Goal: Contribute content: Contribute content

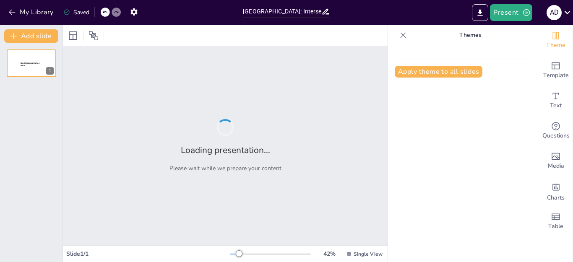
type input "[GEOGRAPHIC_DATA]: Intersecciones entre Potencia Económica, Historia y Gastrono…"
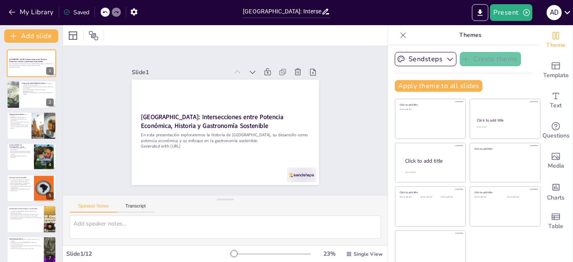
click at [33, 58] on button at bounding box center [37, 57] width 10 height 10
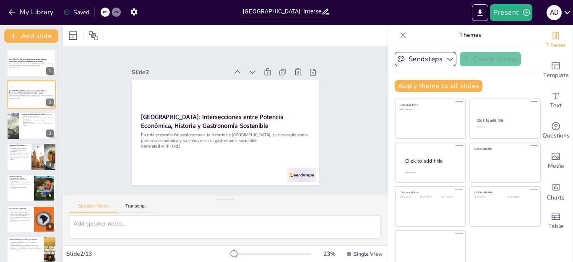
click at [23, 116] on p "Alemania tiene una rica historia que abarca desde la época medieval hasta la re…" at bounding box center [37, 115] width 32 height 3
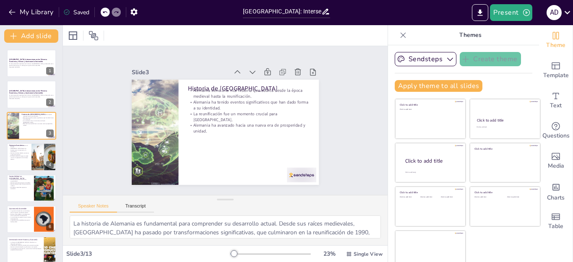
click at [6, 165] on div "Alemania: Intersecciones entre Potencia Económica, Historia y Gastronomía Soste…" at bounding box center [31, 251] width 63 height 402
click at [8, 162] on div at bounding box center [32, 157] width 50 height 28
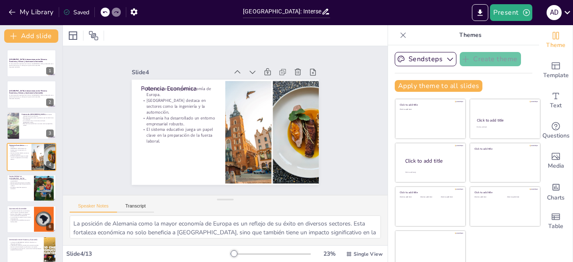
scroll to position [4, 0]
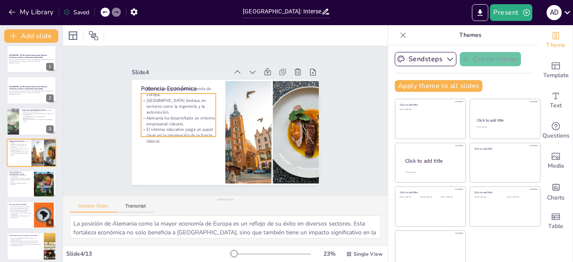
click at [23, 155] on p "El sistema educativo juega un papel clave en la preparación de la fuerza labora…" at bounding box center [19, 153] width 20 height 5
click at [8, 179] on div at bounding box center [32, 184] width 50 height 28
type textarea "El liderazgo de Alemania en sostenibilidad es evidente en sus políticas y práct…"
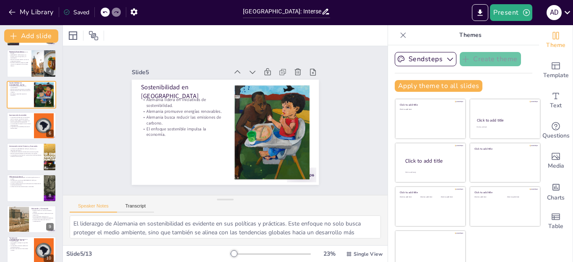
scroll to position [120, 0]
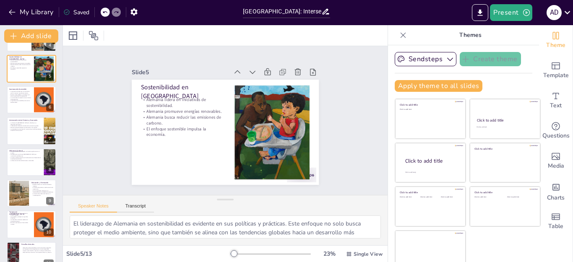
click at [527, 13] on icon "button" at bounding box center [526, 12] width 7 height 7
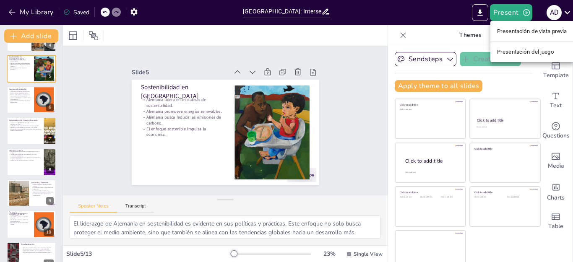
click at [560, 30] on font "Presentación de vista previa" at bounding box center [532, 31] width 70 height 6
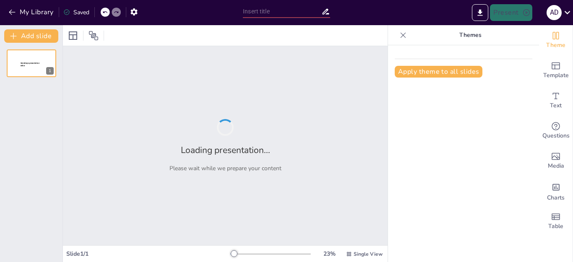
type input "[GEOGRAPHIC_DATA]: Intersecciones entre Potencia Económica, Historia y Gastrono…"
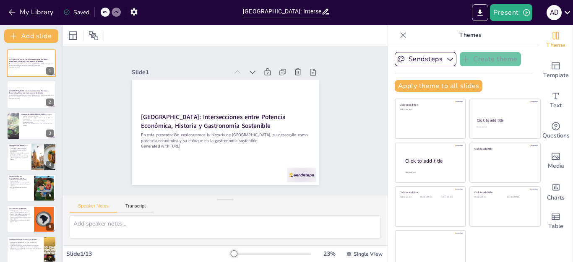
click at [312, 127] on div "Slide 1 Alemania: Intersecciones entre Potencia Económica, Historia y Gastronom…" at bounding box center [225, 120] width 256 height 175
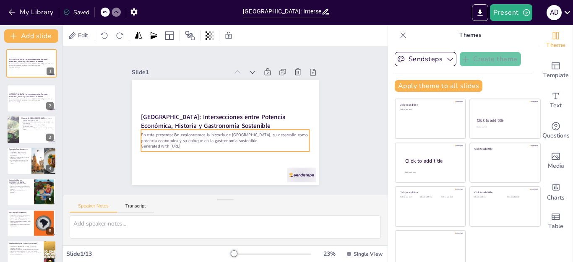
click at [27, 68] on p "Generated with [URL]" at bounding box center [31, 67] width 44 height 2
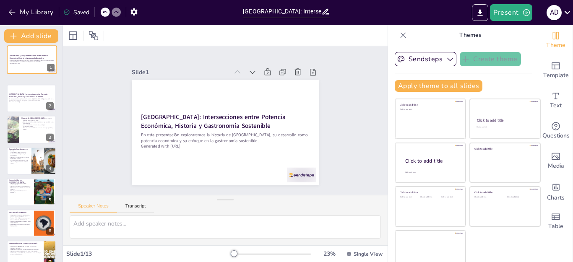
click at [473, 17] on button "Export to PowerPoint" at bounding box center [480, 12] width 16 height 17
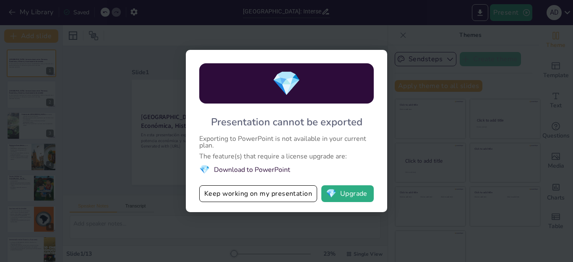
click at [407, 148] on div "💎 Presentation cannot be exported Exporting to PowerPoint is not available in y…" at bounding box center [286, 131] width 573 height 262
click at [239, 231] on div "💎 Presentation cannot be exported Exporting to PowerPoint is not available in y…" at bounding box center [286, 131] width 573 height 262
click at [357, 196] on button "💎 Upgrade" at bounding box center [347, 193] width 52 height 17
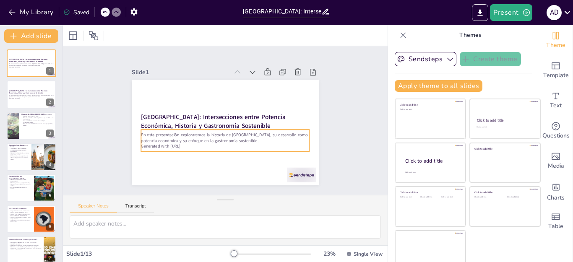
click at [15, 66] on p "En esta presentación exploraremos la historia de [GEOGRAPHIC_DATA], su desarrol…" at bounding box center [31, 64] width 44 height 3
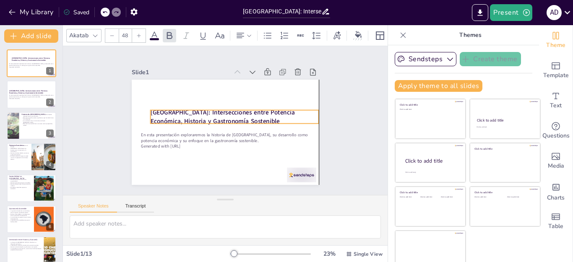
drag, startPoint x: 130, startPoint y: 113, endPoint x: 142, endPoint y: 109, distance: 12.2
click at [150, 109] on strong "[GEOGRAPHIC_DATA]: Intersecciones entre Potencia Económica, Historia y Gastrono…" at bounding box center [223, 115] width 146 height 31
click at [187, 112] on strong "[GEOGRAPHIC_DATA]: Intersecciones entre Potencia Económica, Historia y Gastrono…" at bounding box center [223, 116] width 146 height 31
click at [187, 112] on strong "[GEOGRAPHIC_DATA]: Intersecciones entre Potencia Económica, Historia y Gastrono…" at bounding box center [223, 116] width 144 height 17
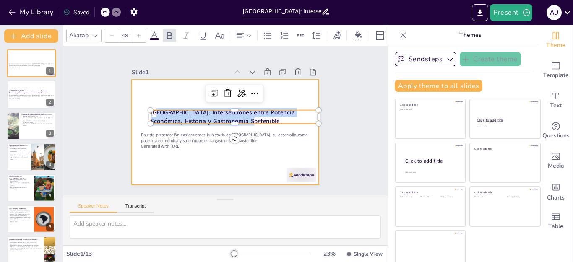
drag, startPoint x: 145, startPoint y: 110, endPoint x: 242, endPoint y: 125, distance: 98.8
click at [242, 125] on div "En esta presentación exploraremos la historia de Alemania, su desarrollo como p…" at bounding box center [223, 132] width 197 height 124
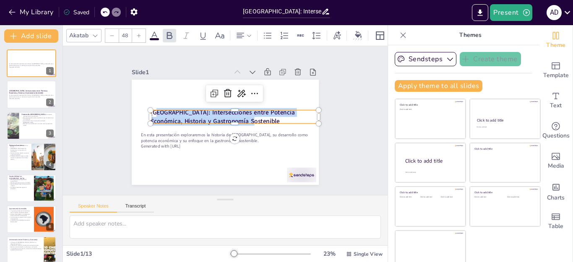
copy strong "emania: Intersecciones entre Potencia Económica, Historia y Gastronomía Sosteni…"
click at [476, 15] on icon "Export to PowerPoint" at bounding box center [480, 12] width 9 height 9
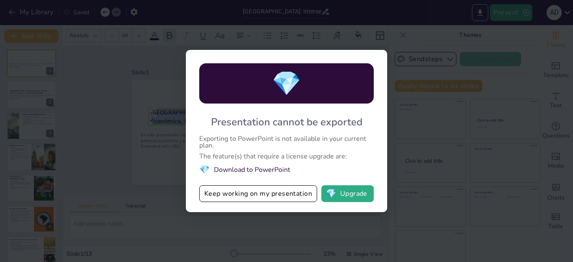
click at [146, 93] on div "💎 Presentation cannot be exported Exporting to PowerPoint is not available in y…" at bounding box center [286, 131] width 573 height 262
click at [499, 68] on div "💎 Presentation cannot be exported Exporting to PowerPoint is not available in y…" at bounding box center [286, 131] width 573 height 262
click at [273, 166] on li "💎 Download to PowerPoint" at bounding box center [286, 169] width 175 height 11
click at [269, 167] on li "💎 Download to PowerPoint" at bounding box center [286, 169] width 175 height 11
click at [270, 167] on li "💎 Download to PowerPoint" at bounding box center [286, 169] width 175 height 11
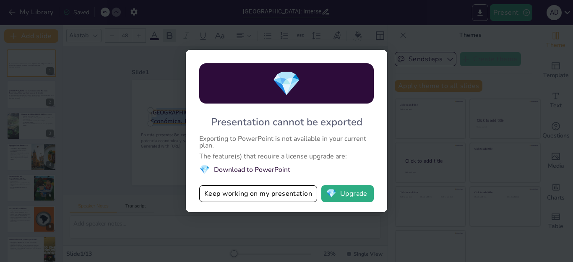
click at [271, 169] on li "💎 Download to PowerPoint" at bounding box center [286, 169] width 175 height 11
click at [357, 192] on button "💎 Upgrade" at bounding box center [347, 193] width 52 height 17
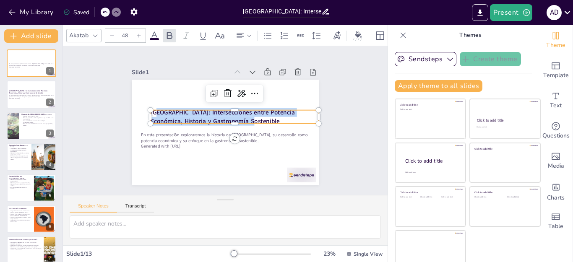
click at [147, 141] on p "Generated with [URL]" at bounding box center [220, 145] width 166 height 41
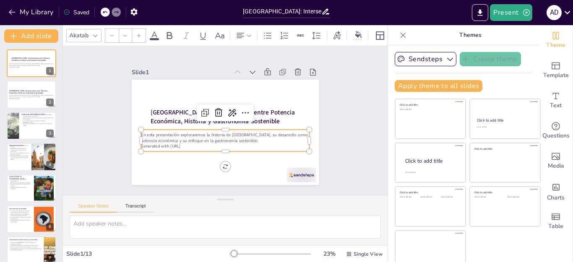
type input "32"
click at [138, 133] on p "En esta presentación exploraremos la historia de [GEOGRAPHIC_DATA], su desarrol…" at bounding box center [221, 137] width 167 height 47
drag, startPoint x: 132, startPoint y: 132, endPoint x: 137, endPoint y: 128, distance: 6.6
click at [151, 132] on p "En esta presentación exploraremos la historia de [GEOGRAPHIC_DATA], su desarrol…" at bounding box center [221, 137] width 167 height 47
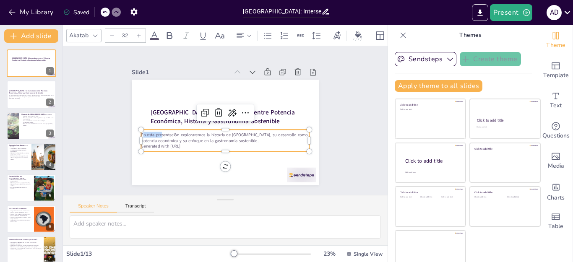
click at [137, 125] on div at bounding box center [141, 121] width 8 height 8
click at [143, 91] on div at bounding box center [147, 86] width 9 height 9
click at [138, 138] on p "En esta presentación exploraremos la historia de [GEOGRAPHIC_DATA], su desarrol…" at bounding box center [220, 136] width 164 height 63
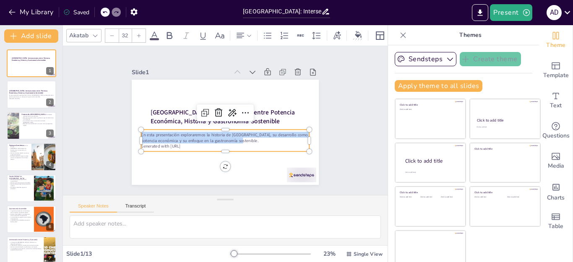
drag, startPoint x: 131, startPoint y: 131, endPoint x: 245, endPoint y: 138, distance: 114.8
click at [245, 138] on p "En esta presentación exploraremos la historia de [GEOGRAPHIC_DATA], su desarrol…" at bounding box center [218, 135] width 159 height 79
copy p "En esta presentación exploraremos la historia de [GEOGRAPHIC_DATA], su desarrol…"
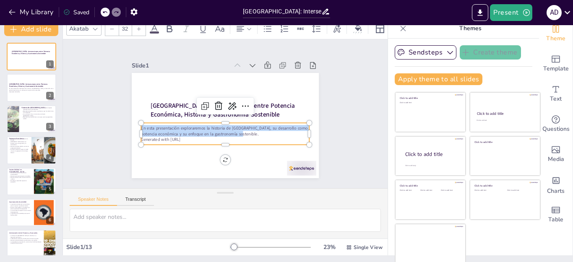
scroll to position [8, 0]
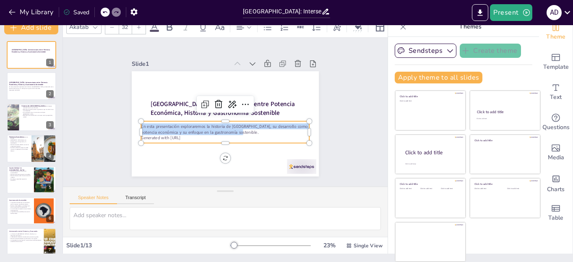
click at [331, 112] on div "Slide 1 Alemania: Intersecciones entre Potencia Económica, Historia y Gastronom…" at bounding box center [225, 112] width 260 height 253
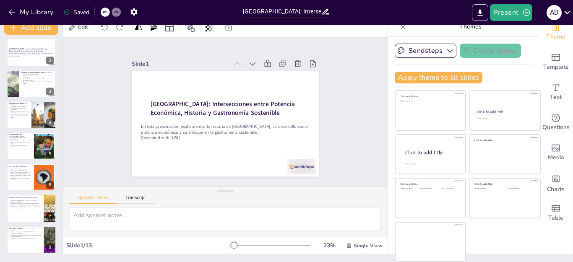
scroll to position [0, 0]
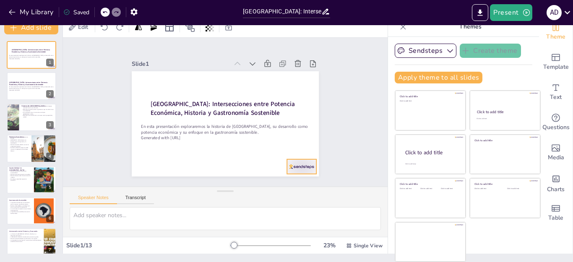
click at [172, 167] on div at bounding box center [163, 182] width 18 height 31
click at [299, 146] on icon at bounding box center [304, 151] width 11 height 11
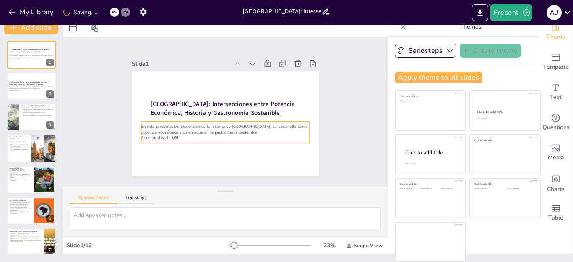
click at [43, 84] on div at bounding box center [43, 80] width 22 height 10
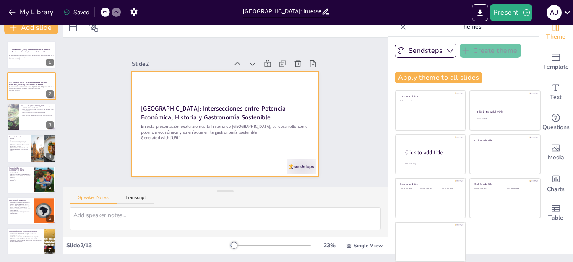
click at [290, 171] on div at bounding box center [288, 181] width 31 height 21
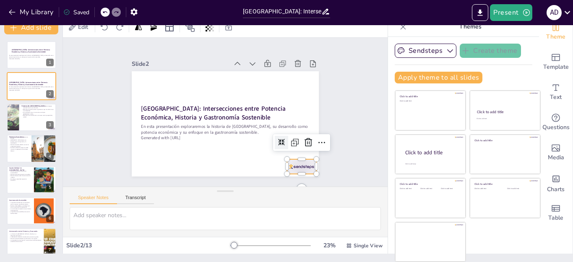
click at [295, 160] on icon at bounding box center [295, 166] width 13 height 13
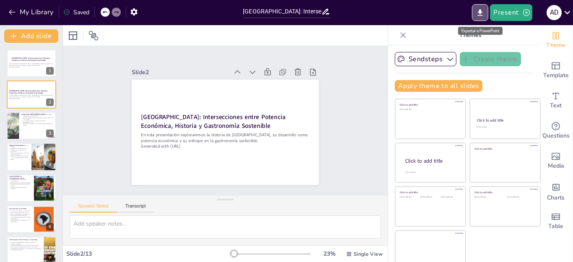
click at [474, 14] on button "Export to PowerPoint" at bounding box center [480, 12] width 16 height 17
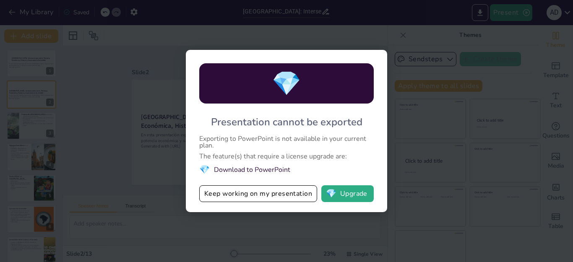
click at [125, 184] on div "💎 Presentation cannot be exported Exporting to PowerPoint is not available in y…" at bounding box center [286, 131] width 573 height 262
drag, startPoint x: 137, startPoint y: 173, endPoint x: 136, endPoint y: 184, distance: 10.5
click at [136, 184] on div "💎 Presentation cannot be exported Exporting to PowerPoint is not available in y…" at bounding box center [286, 131] width 573 height 262
click at [264, 188] on button "Keep working on my presentation" at bounding box center [258, 193] width 118 height 17
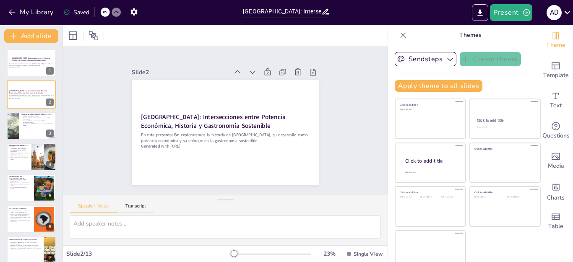
click at [38, 121] on icon at bounding box center [36, 119] width 5 height 5
type textarea "La historia de Alemania es fundamental para comprender su desarrollo actual. De…"
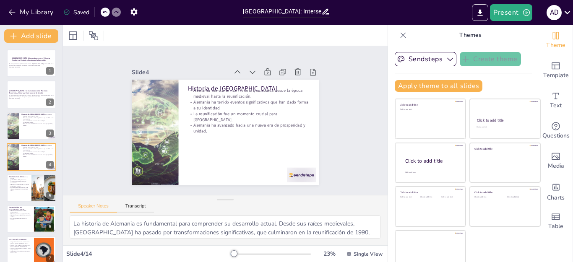
scroll to position [4, 0]
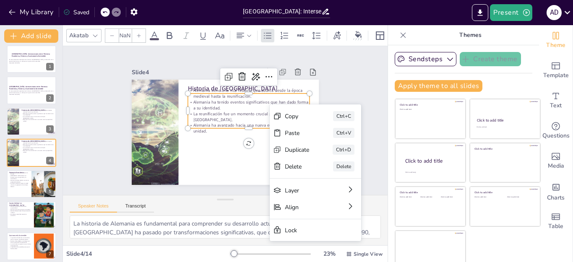
type input "32"
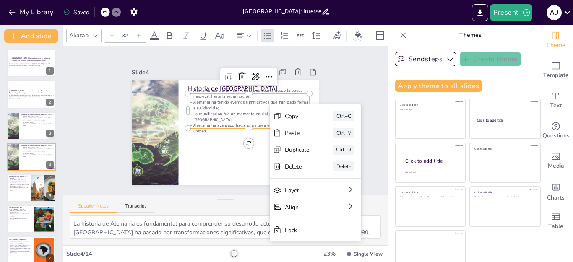
click at [204, 177] on div "Document fonts Akatab Recently used Akatab Popular fonts Lato Montserrat Open S…" at bounding box center [286, 143] width 573 height 237
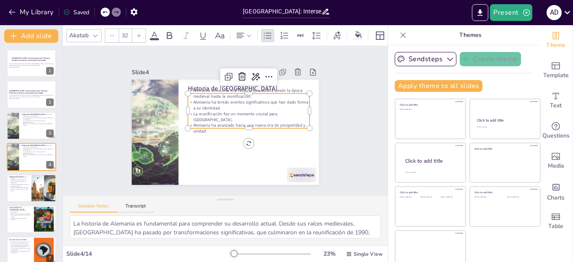
click at [42, 90] on button at bounding box center [37, 88] width 10 height 10
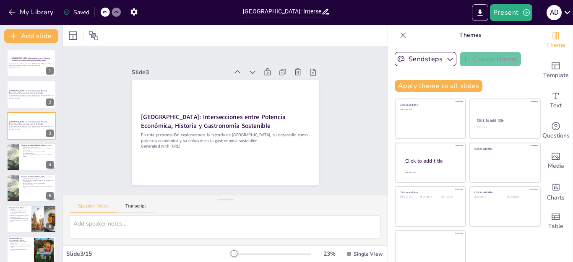
click at [37, 63] on div "En esta presentación exploraremos la historia de Alemania, su desarrollo como p…" at bounding box center [31, 66] width 44 height 6
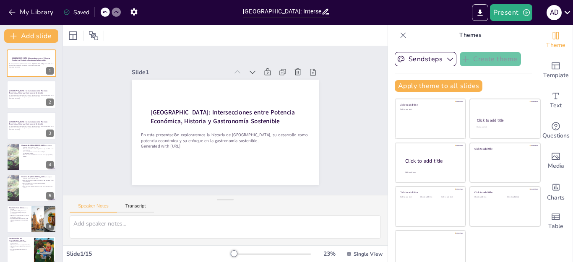
click at [25, 93] on strong "[GEOGRAPHIC_DATA]: Intersecciones entre Potencia Económica, Historia y Gastrono…" at bounding box center [28, 91] width 38 height 5
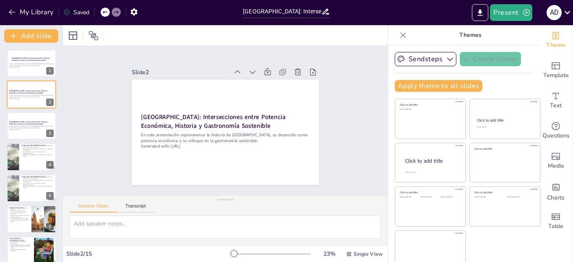
click at [30, 48] on div "Alemania: Intersecciones entre Potencia Económica, Historia y Gastronomía Soste…" at bounding box center [31, 152] width 63 height 219
click at [27, 60] on strong "[GEOGRAPHIC_DATA]: Intersecciones entre Potencia Económica, Historia y Gastrono…" at bounding box center [31, 59] width 38 height 5
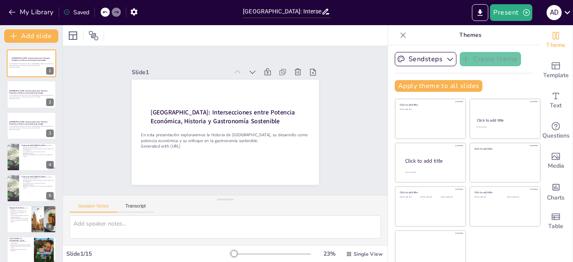
click at [7, 100] on div at bounding box center [32, 95] width 50 height 28
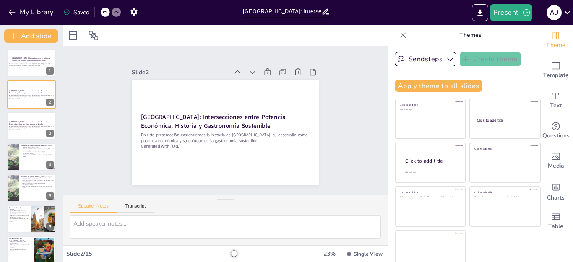
click at [22, 138] on div at bounding box center [32, 126] width 50 height 28
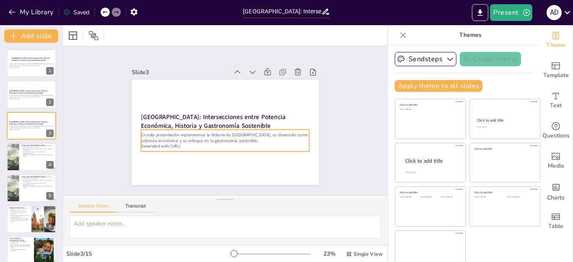
click at [19, 128] on p "En esta presentación exploraremos la historia de [GEOGRAPHIC_DATA], su desarrol…" at bounding box center [31, 127] width 44 height 3
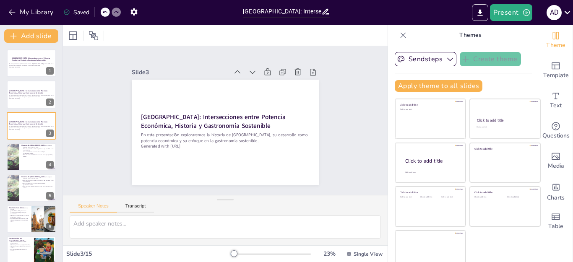
click at [32, 91] on button at bounding box center [37, 88] width 10 height 10
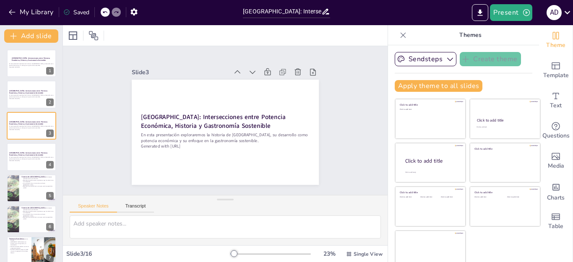
click at [23, 160] on p "Generated with [URL]" at bounding box center [31, 161] width 44 height 2
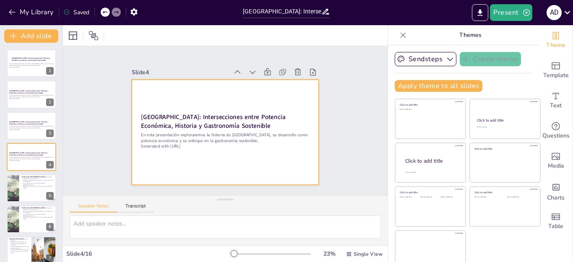
scroll to position [4, 0]
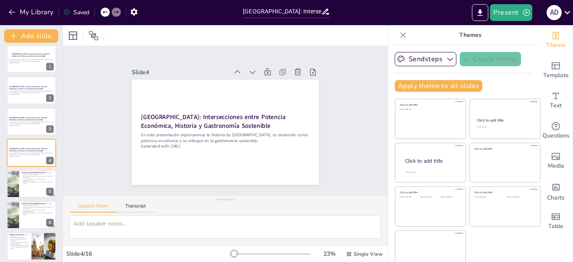
click at [35, 146] on icon at bounding box center [36, 146] width 5 height 5
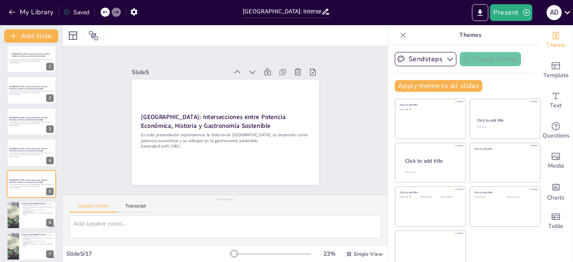
scroll to position [36, 0]
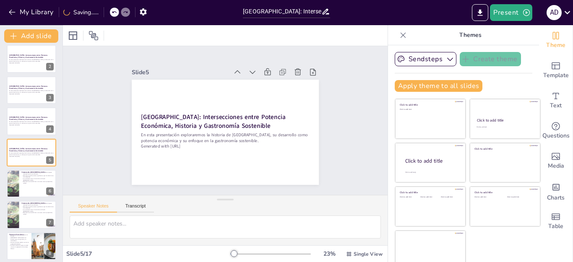
click at [47, 145] on icon at bounding box center [49, 146] width 6 height 6
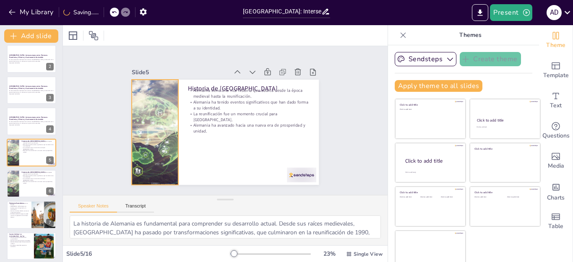
click at [13, 151] on div at bounding box center [13, 153] width 56 height 28
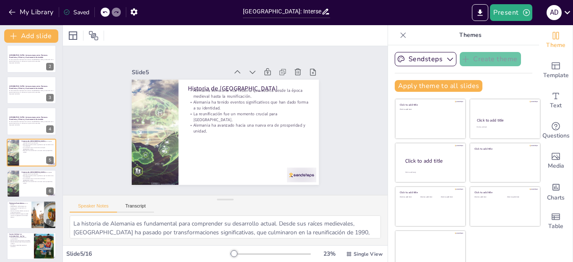
click at [32, 171] on p "Historia de [GEOGRAPHIC_DATA]" at bounding box center [37, 172] width 32 height 3
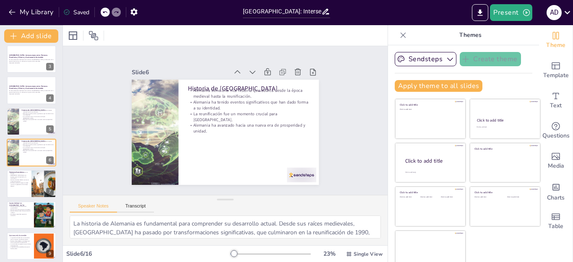
click at [47, 114] on icon at bounding box center [49, 115] width 6 height 6
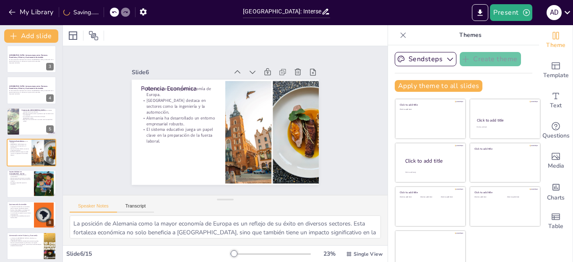
click at [47, 83] on icon at bounding box center [49, 84] width 6 height 6
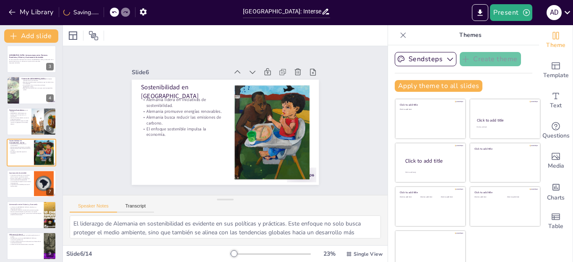
click at [49, 53] on icon at bounding box center [48, 53] width 3 height 5
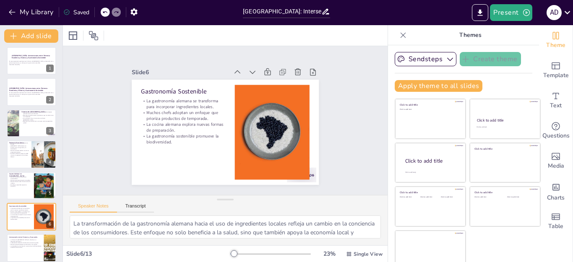
scroll to position [0, 0]
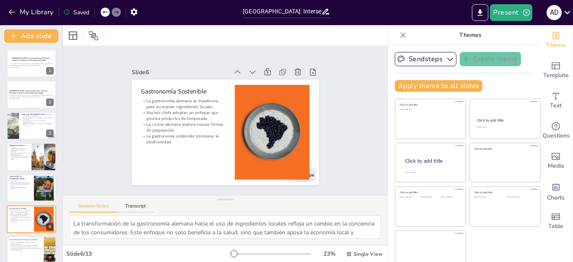
click at [47, 87] on icon at bounding box center [49, 88] width 6 height 6
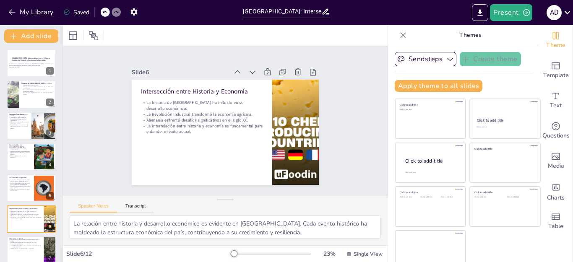
click at [32, 104] on div at bounding box center [32, 95] width 50 height 28
type textarea "La historia de Alemania es fundamental para comprender su desarrollo actual. De…"
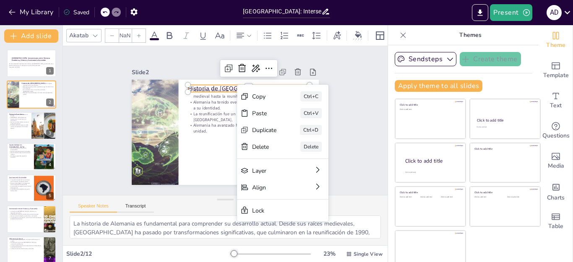
type input "48"
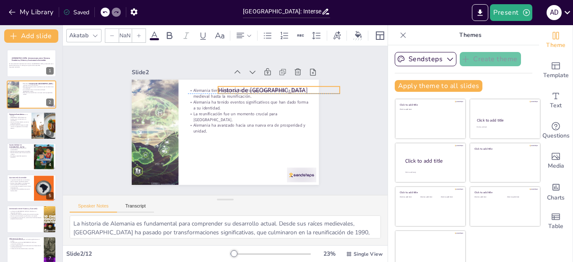
type input "48"
drag, startPoint x: 179, startPoint y: 85, endPoint x: 193, endPoint y: 152, distance: 68.1
click at [194, 84] on p "Historia de [GEOGRAPHIC_DATA]" at bounding box center [254, 95] width 121 height 34
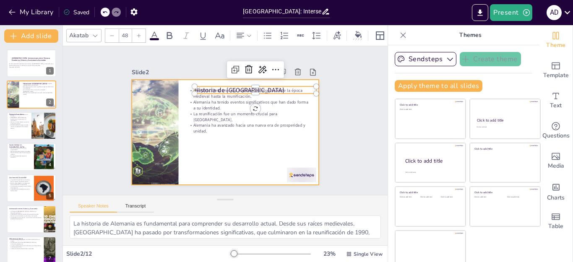
click at [193, 152] on div at bounding box center [223, 132] width 197 height 124
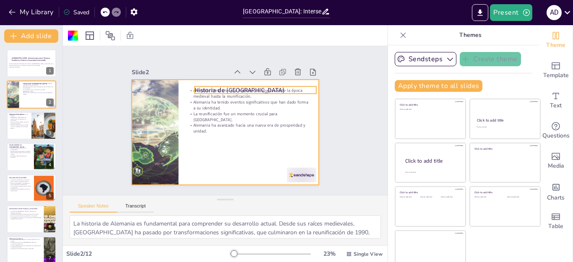
click at [202, 86] on p "Historia de [GEOGRAPHIC_DATA]" at bounding box center [259, 93] width 122 height 21
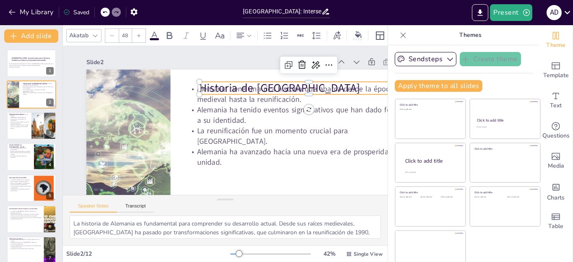
click at [251, 112] on div "Alemania tiene una rica historia que abarca desde la época medieval hasta la re…" at bounding box center [296, 133] width 226 height 106
copy p "En esta presentación exploraremos la historia de [GEOGRAPHIC_DATA], su desarrol…"
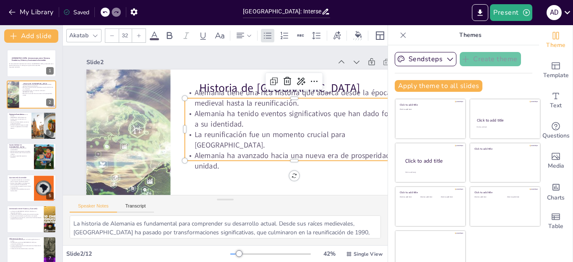
copy p "En esta presentación exploraremos la historia de [GEOGRAPHIC_DATA], su desarrol…"
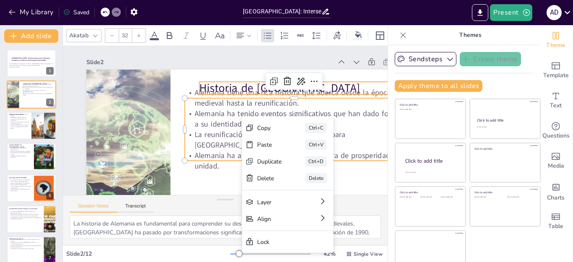
click at [236, 88] on p "Historia de [GEOGRAPHIC_DATA]" at bounding box center [311, 97] width 219 height 38
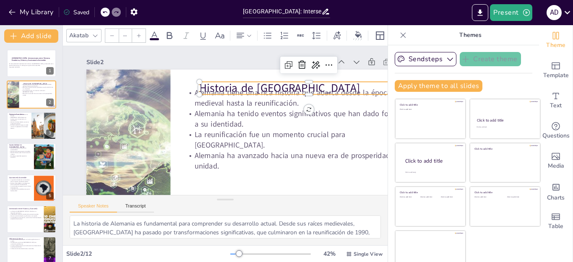
type input "48"
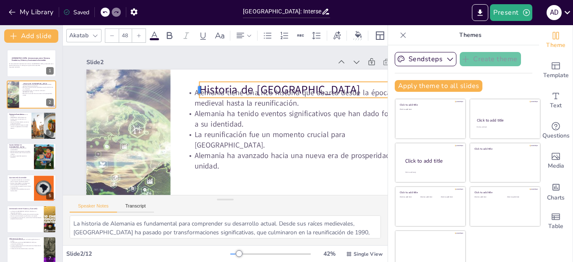
click at [199, 91] on div at bounding box center [203, 84] width 10 height 17
click at [214, 85] on p "Historia de [GEOGRAPHIC_DATA]" at bounding box center [312, 135] width 197 height 123
click at [205, 87] on p "Historia de [GEOGRAPHIC_DATA]" at bounding box center [313, 108] width 217 height 61
copy p "En esta presentación exploraremos la historia de [GEOGRAPHIC_DATA], su desarrol…"
click at [212, 85] on p "Historia de [GEOGRAPHIC_DATA]" at bounding box center [311, 99] width 219 height 39
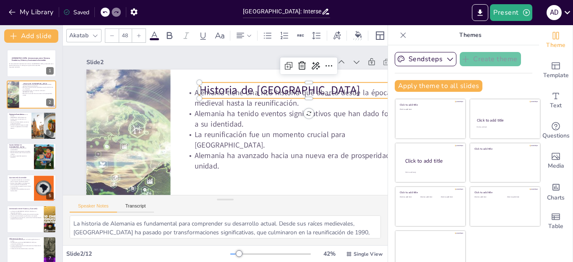
click at [299, 89] on p "Historia de [GEOGRAPHIC_DATA]" at bounding box center [314, 127] width 206 height 103
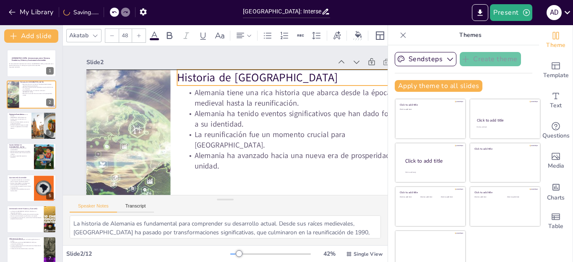
drag, startPoint x: 310, startPoint y: 89, endPoint x: 301, endPoint y: 85, distance: 9.8
click at [291, 79] on p "Historia de [GEOGRAPHIC_DATA]" at bounding box center [293, 91] width 217 height 61
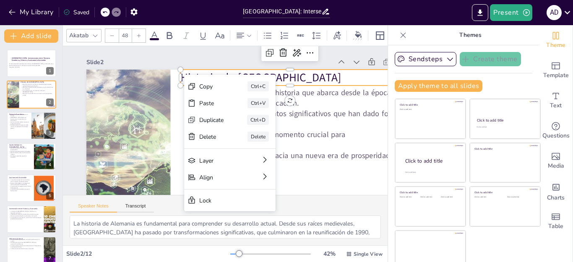
click at [302, 79] on p "Historia de [GEOGRAPHIC_DATA]" at bounding box center [297, 92] width 217 height 61
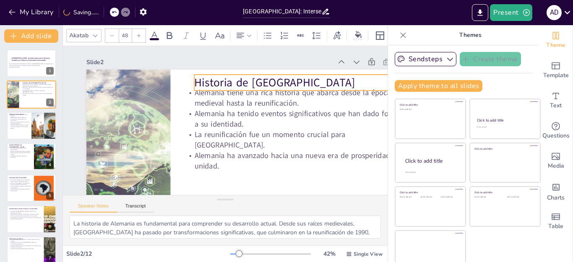
drag, startPoint x: 182, startPoint y: 76, endPoint x: 203, endPoint y: 81, distance: 22.1
click at [195, 80] on p "Historia de [GEOGRAPHIC_DATA]" at bounding box center [303, 83] width 219 height 16
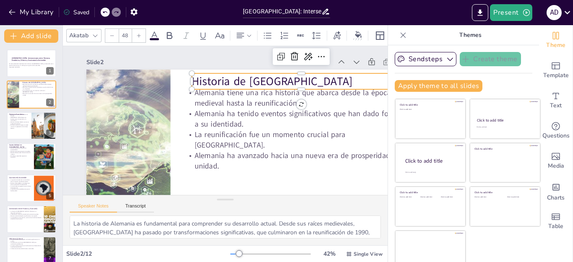
click at [208, 81] on p "Historia de [GEOGRAPHIC_DATA]" at bounding box center [311, 115] width 206 height 103
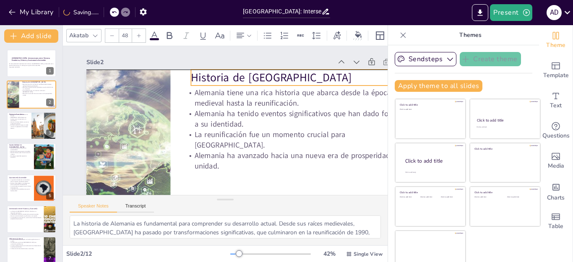
click at [195, 78] on p "Historia de [GEOGRAPHIC_DATA]" at bounding box center [304, 85] width 219 height 39
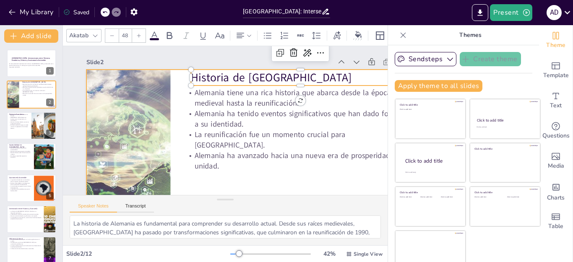
click at [180, 97] on div at bounding box center [250, 166] width 355 height 223
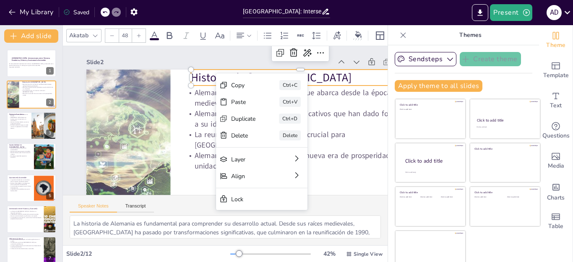
click at [289, 141] on div "Copy" at bounding box center [302, 147] width 26 height 13
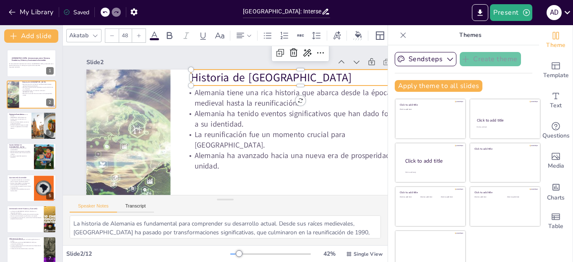
click at [321, 57] on icon at bounding box center [326, 62] width 11 height 11
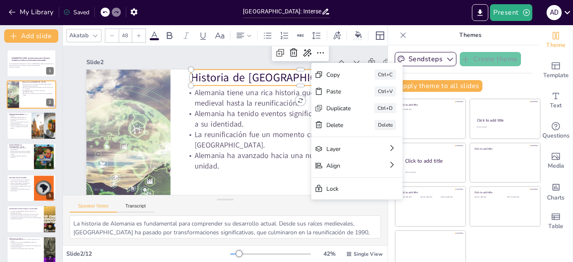
click at [300, 78] on p "Historia de [GEOGRAPHIC_DATA]" at bounding box center [304, 85] width 219 height 39
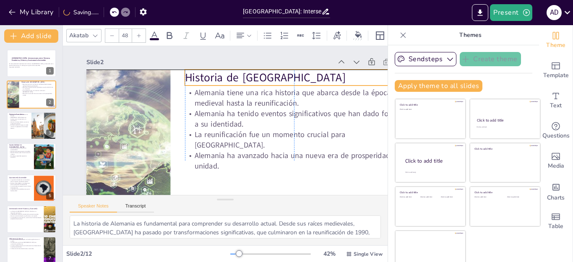
drag, startPoint x: 196, startPoint y: 74, endPoint x: 190, endPoint y: 75, distance: 5.5
click at [219, 75] on p "Historia de [GEOGRAPHIC_DATA]" at bounding box center [305, 135] width 173 height 158
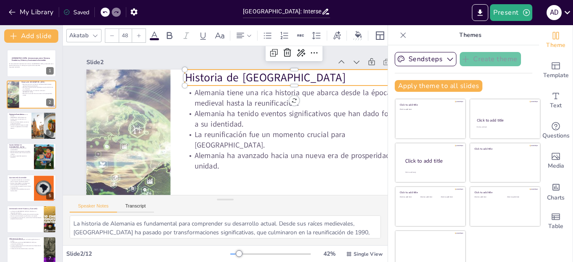
click at [263, 74] on p "Historia de [GEOGRAPHIC_DATA]" at bounding box center [301, 93] width 217 height 61
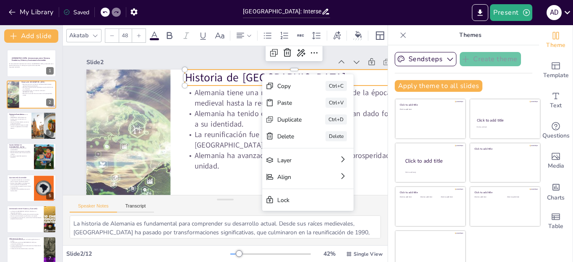
click at [338, 140] on div "Copy" at bounding box center [351, 145] width 26 height 10
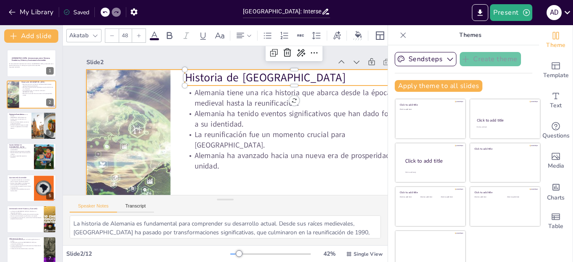
click at [241, 73] on p "Historia de [GEOGRAPHIC_DATA]" at bounding box center [306, 117] width 197 height 123
click at [235, 93] on p "Alemania tiene una rica historia que abarca desde la época medieval hasta la re…" at bounding box center [297, 113] width 218 height 66
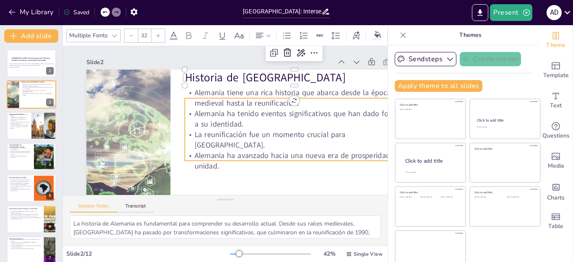
click at [229, 98] on div at bounding box center [310, 99] width 203 height 95
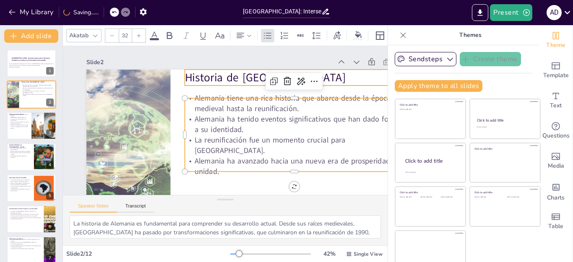
click at [198, 77] on p "Historia de [GEOGRAPHIC_DATA]" at bounding box center [301, 93] width 217 height 61
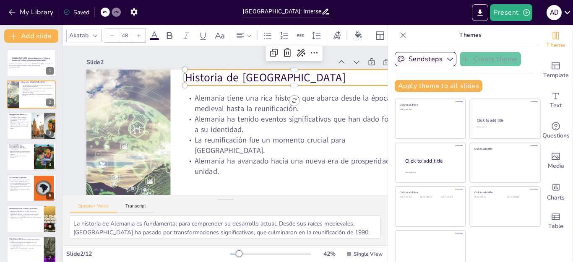
click at [316, 52] on icon at bounding box center [314, 53] width 10 height 10
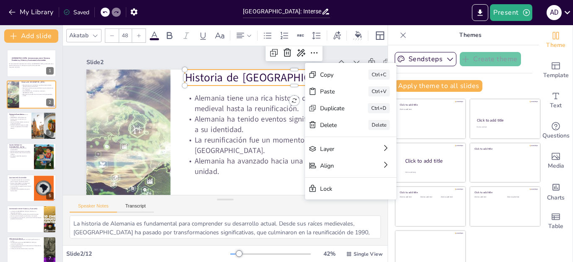
click at [271, 77] on p "Historia de [GEOGRAPHIC_DATA]" at bounding box center [298, 85] width 219 height 39
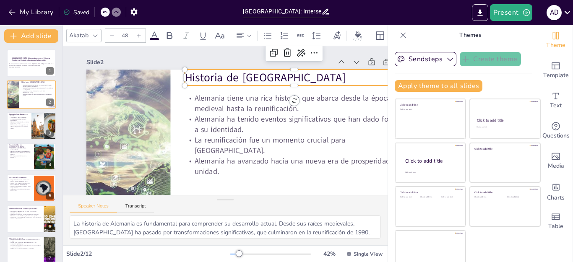
click at [275, 76] on p "Historia de [GEOGRAPHIC_DATA]" at bounding box center [304, 101] width 213 height 83
click at [275, 76] on p "Historia de [GEOGRAPHIC_DATA]" at bounding box center [304, 101] width 213 height 82
click at [275, 76] on p "Historia de [GEOGRAPHIC_DATA]" at bounding box center [301, 93] width 217 height 61
click at [291, 78] on p "Historia de [GEOGRAPHIC_DATA]" at bounding box center [304, 101] width 213 height 83
drag, startPoint x: 186, startPoint y: 78, endPoint x: 188, endPoint y: 74, distance: 4.3
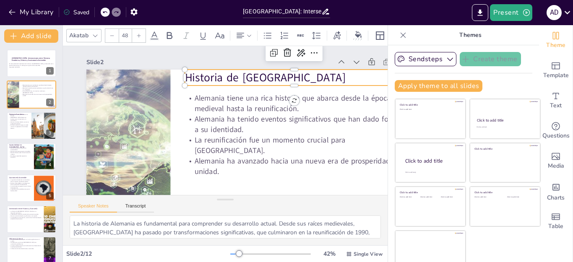
click at [208, 74] on p "Historia de [GEOGRAPHIC_DATA]" at bounding box center [306, 117] width 197 height 123
click at [198, 76] on p "Historia de [GEOGRAPHIC_DATA]" at bounding box center [304, 101] width 213 height 83
drag, startPoint x: 185, startPoint y: 78, endPoint x: 177, endPoint y: 79, distance: 8.1
click at [229, 62] on div at bounding box center [237, 55] width 17 height 14
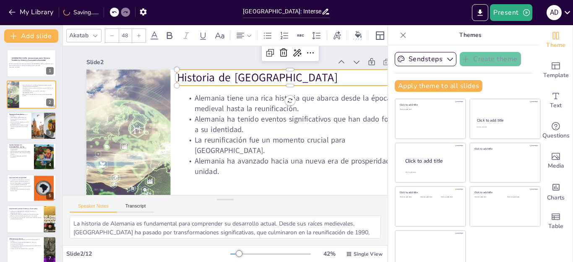
click at [181, 77] on p "Historia de [GEOGRAPHIC_DATA]" at bounding box center [294, 84] width 227 height 39
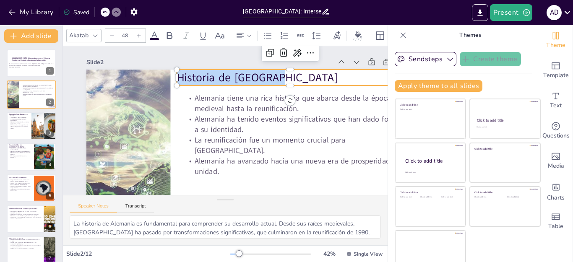
drag, startPoint x: 177, startPoint y: 77, endPoint x: 282, endPoint y: 76, distance: 104.5
click at [282, 76] on p "Historia de [GEOGRAPHIC_DATA]" at bounding box center [303, 124] width 193 height 146
copy p "Historia de [GEOGRAPHIC_DATA]"
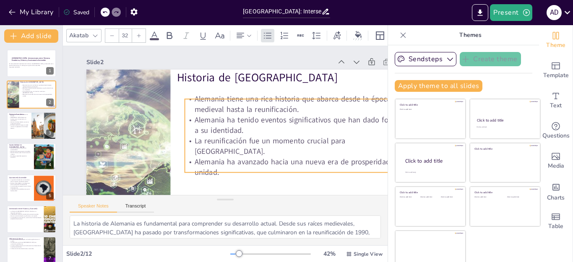
drag, startPoint x: 189, startPoint y: 103, endPoint x: 205, endPoint y: 109, distance: 17.0
click at [205, 109] on p "Alemania tiene una rica historia que abarca desde la época medieval hasta la re…" at bounding box center [296, 112] width 220 height 44
drag, startPoint x: 205, startPoint y: 109, endPoint x: 185, endPoint y: 105, distance: 20.5
click at [188, 105] on p "Alemania tiene una rica historia que abarca desde la época medieval hasta la re…" at bounding box center [295, 126] width 214 height 87
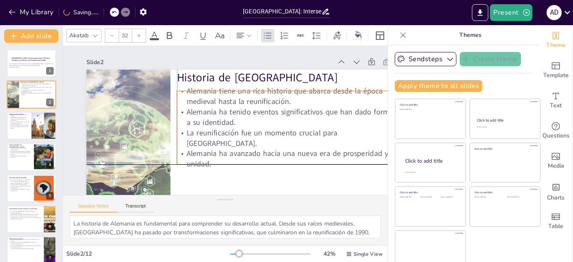
drag, startPoint x: 199, startPoint y: 113, endPoint x: 225, endPoint y: 104, distance: 27.9
click at [190, 102] on p "Alemania tiene una rica historia que abarca desde la época medieval hasta la re…" at bounding box center [290, 130] width 200 height 128
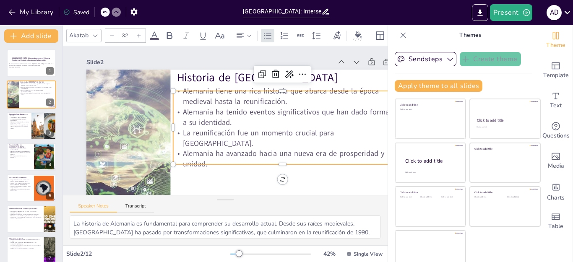
click at [179, 94] on p "Alemania tiene una rica historia que abarca desde la época medieval hasta la re…" at bounding box center [286, 109] width 218 height 66
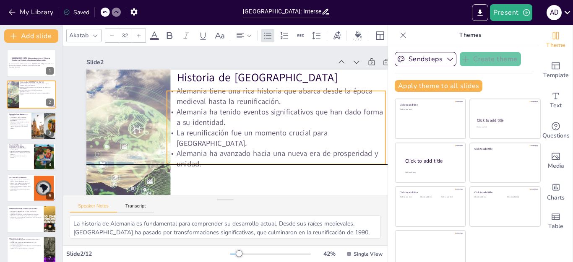
drag, startPoint x: 177, startPoint y: 96, endPoint x: 170, endPoint y: 95, distance: 6.4
click at [177, 95] on p "Alemania tiene una rica historia que abarca desde la época medieval hasta la re…" at bounding box center [281, 119] width 208 height 108
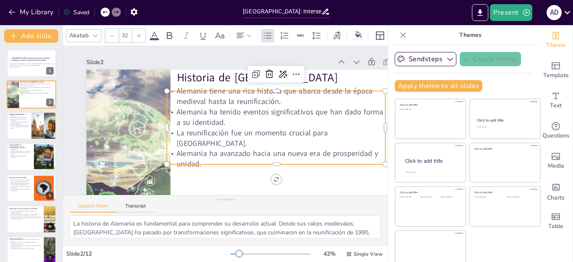
click at [175, 96] on p "Alemania tiene una rica historia que abarca desde la época medieval hasta la re…" at bounding box center [281, 113] width 214 height 88
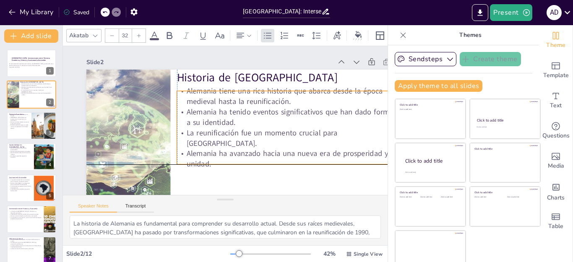
drag, startPoint x: 180, startPoint y: 96, endPoint x: 188, endPoint y: 96, distance: 8.0
click at [188, 96] on p "Alemania tiene una rica historia que abarca desde la época medieval hasta la re…" at bounding box center [289, 103] width 220 height 44
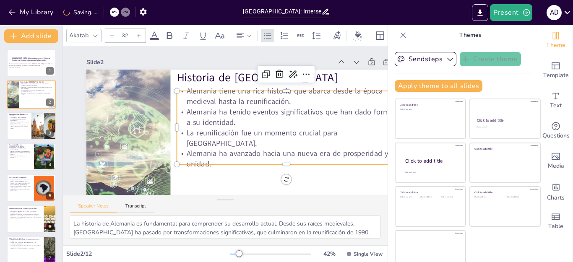
click at [180, 95] on p "Alemania tiene una rica historia que abarca desde la época medieval hasta la re…" at bounding box center [289, 103] width 220 height 44
drag, startPoint x: 180, startPoint y: 95, endPoint x: 196, endPoint y: 100, distance: 17.2
click at [185, 99] on p "Alemania tiene una rica historia que abarca desde la época medieval hasta la re…" at bounding box center [289, 103] width 220 height 44
click at [196, 100] on p "Alemania tiene una rica historia que abarca desde la época medieval hasta la re…" at bounding box center [289, 103] width 220 height 44
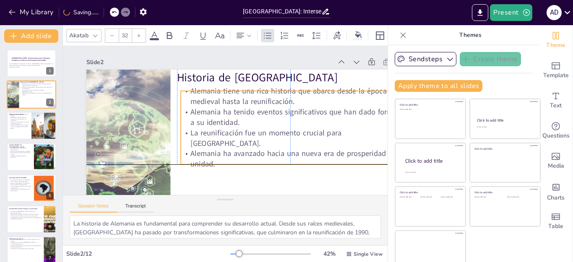
drag, startPoint x: 196, startPoint y: 100, endPoint x: 186, endPoint y: 94, distance: 12.2
click at [186, 94] on p "Alemania tiene una rica historia que abarca desde la época medieval hasta la re…" at bounding box center [293, 103] width 220 height 44
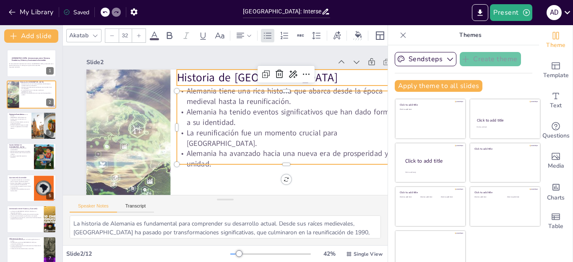
click at [330, 81] on p "Historia de [GEOGRAPHIC_DATA]" at bounding box center [297, 92] width 225 height 63
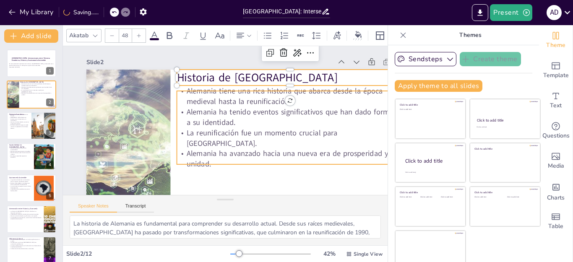
click at [271, 124] on p "Alemania ha tenido eventos significativos que han dado forma a su identidad." at bounding box center [286, 130] width 218 height 66
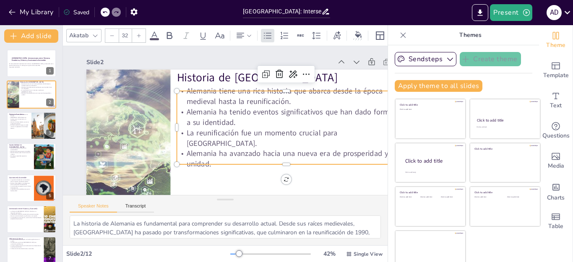
click at [269, 111] on p "Alemania tiene una rica historia que abarca desde la época medieval hasta la re…" at bounding box center [291, 123] width 208 height 108
click at [292, 106] on p "Alemania tiene una rica historia que abarca desde la época medieval hasta la re…" at bounding box center [290, 116] width 214 height 87
click at [399, 37] on icon at bounding box center [403, 35] width 8 height 8
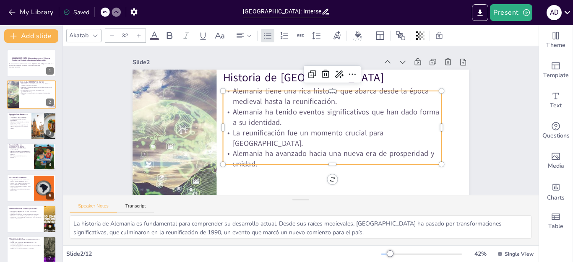
click at [388, 132] on p "Alemania ha tenido eventos significativos que han dado forma a su identidad." at bounding box center [332, 126] width 214 height 87
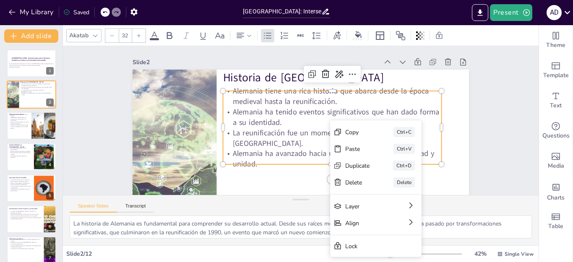
click at [287, 116] on p "Alemania ha tenido eventos significativos que han dado forma a su identidad." at bounding box center [333, 121] width 220 height 44
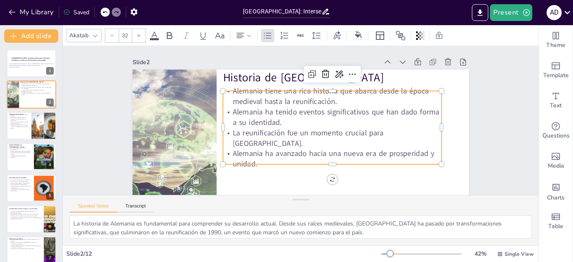
click at [225, 97] on p "Alemania tiene una rica historia que abarca desde la época medieval hasta la re…" at bounding box center [335, 100] width 220 height 44
click at [228, 96] on p "Alemania tiene una rica historia que abarca desde la época medieval hasta la re…" at bounding box center [337, 103] width 218 height 66
click at [235, 96] on p "Alemania tiene una rica historia que abarca desde la época medieval hasta la re…" at bounding box center [338, 107] width 214 height 88
drag, startPoint x: 269, startPoint y: 108, endPoint x: 333, endPoint y: 114, distance: 64.5
click at [297, 117] on div "Alemania tiene una rica historia que abarca desde la época medieval hasta la re…" at bounding box center [329, 134] width 231 height 128
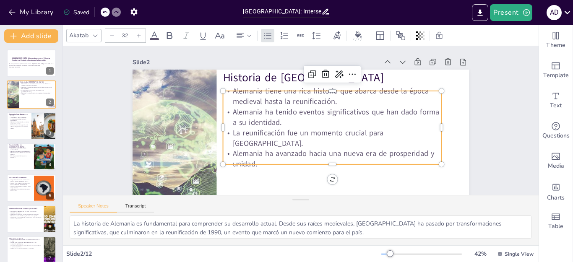
click at [333, 114] on p "Alemania tiene una rica historia que abarca desde la época medieval hasta la re…" at bounding box center [338, 106] width 214 height 87
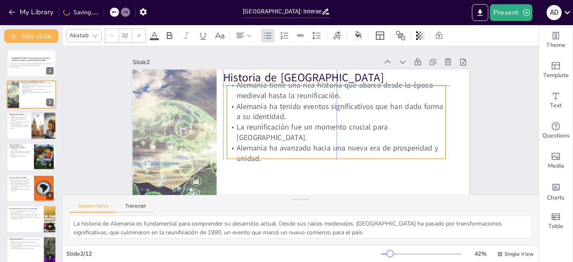
drag, startPoint x: 276, startPoint y: 125, endPoint x: 251, endPoint y: 117, distance: 25.9
click at [251, 117] on p "Alemania ha tenido eventos significativos que han dado forma a su identidad." at bounding box center [337, 119] width 218 height 66
click at [368, 96] on icon at bounding box center [375, 103] width 14 height 14
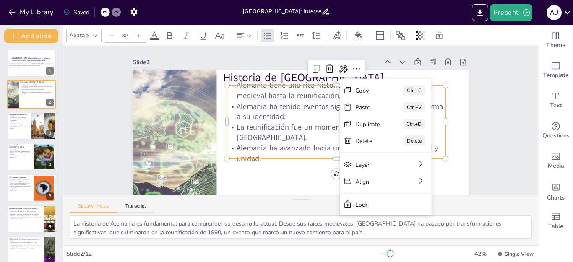
click at [406, 168] on div "Copy" at bounding box center [419, 175] width 26 height 15
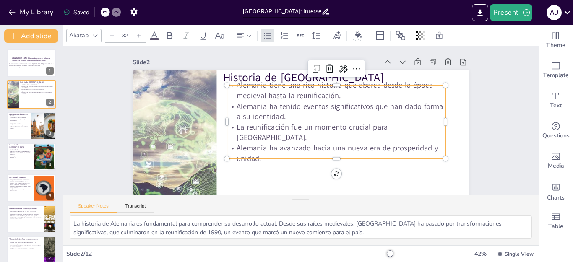
click at [325, 69] on icon at bounding box center [328, 72] width 6 height 6
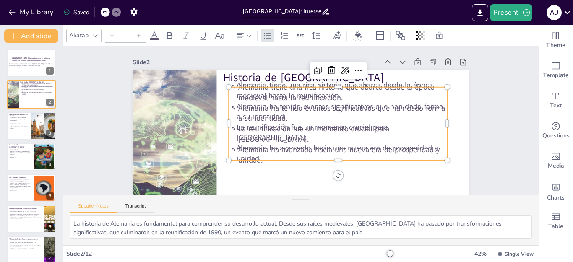
type input "32"
drag, startPoint x: 310, startPoint y: 115, endPoint x: 294, endPoint y: 153, distance: 41.4
click at [294, 155] on p "Alemania ha tenido eventos significativos que han dado forma a su identidad." at bounding box center [300, 159] width 66 height 218
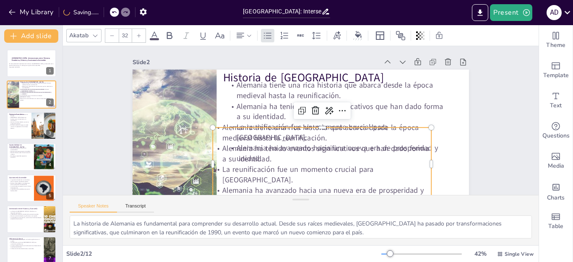
click at [311, 109] on icon at bounding box center [316, 112] width 11 height 11
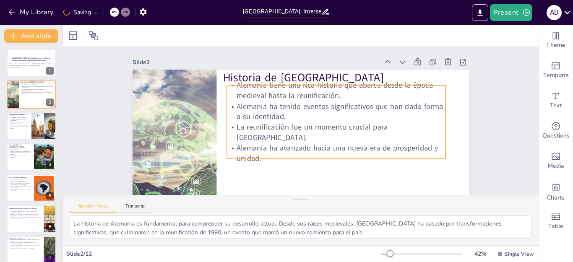
click at [229, 91] on p "Alemania tiene una rica historia que abarca desde la época medieval hasta la re…" at bounding box center [339, 95] width 220 height 44
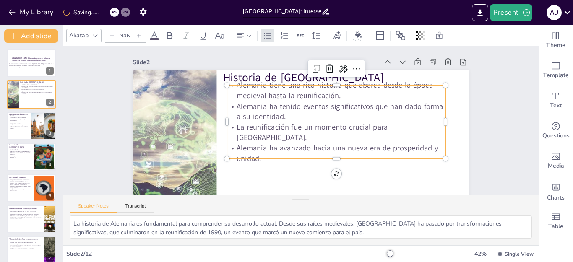
type input "32"
click at [242, 91] on p "Alemania tiene una rica historia que abarca desde la época medieval hasta la re…" at bounding box center [339, 95] width 220 height 44
drag, startPoint x: 242, startPoint y: 91, endPoint x: 336, endPoint y: 86, distance: 94.9
click at [245, 94] on p "Alemania tiene una rica historia que abarca desde la época medieval hasta la re…" at bounding box center [339, 95] width 220 height 44
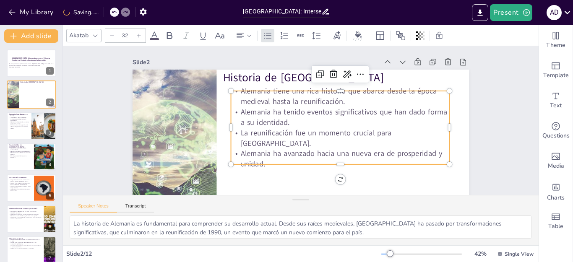
click at [357, 92] on icon at bounding box center [362, 97] width 11 height 10
click at [300, 117] on p "Alemania ha tenido eventos significativos que han dado forma a su identidad." at bounding box center [340, 125] width 218 height 66
click at [365, 89] on icon at bounding box center [371, 95] width 13 height 13
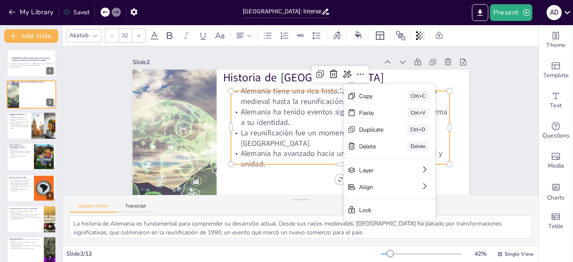
click at [282, 112] on p "Alemania ha tenido eventos significativos que han dado forma a su identidad." at bounding box center [341, 121] width 220 height 44
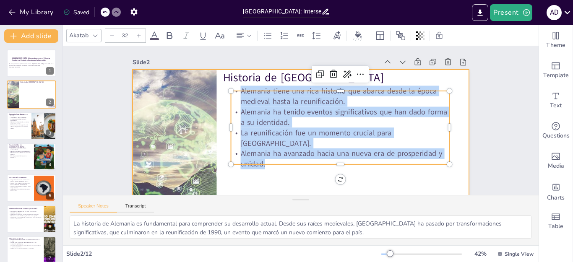
drag, startPoint x: 232, startPoint y: 96, endPoint x: 269, endPoint y: 170, distance: 82.6
click at [258, 169] on div "Historia de Alemania Alemania tiene una rica historia que abarca desde la época…" at bounding box center [287, 162] width 378 height 284
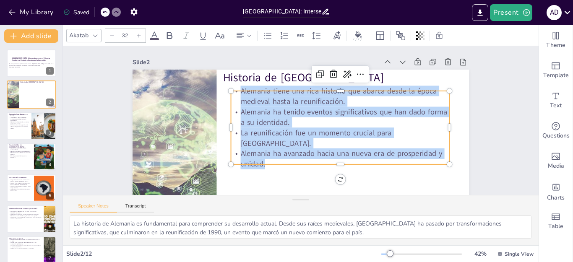
copy div "Alemania tiene una rica historia que abarca desde la época medieval hasta la re…"
click at [156, 118] on div at bounding box center [167, 136] width 409 height 263
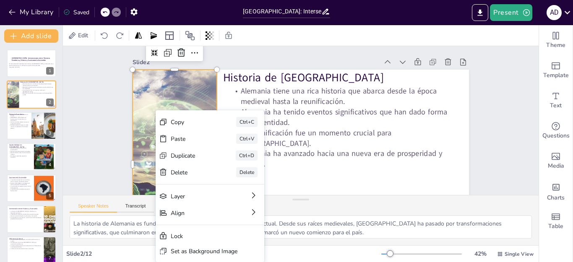
click at [133, 100] on div at bounding box center [167, 123] width 418 height 297
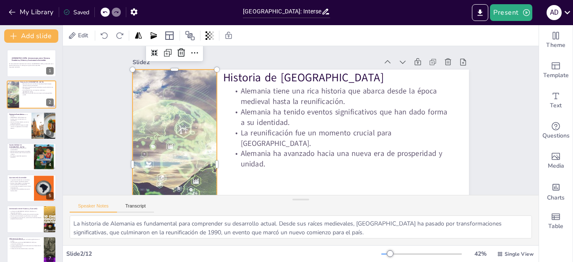
click at [135, 97] on div at bounding box center [167, 122] width 418 height 297
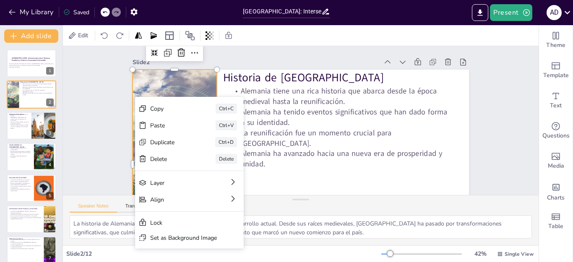
click at [137, 71] on div at bounding box center [171, 151] width 396 height 228
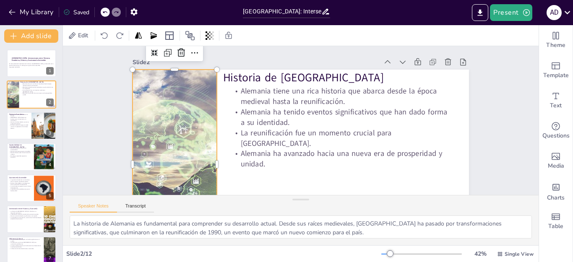
click at [35, 121] on icon at bounding box center [36, 119] width 5 height 5
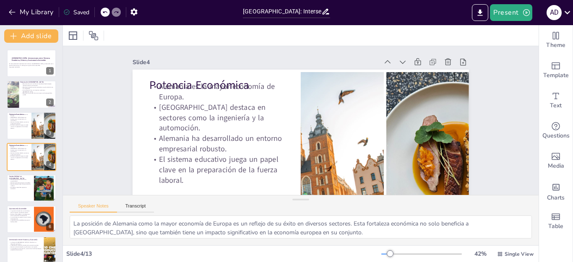
scroll to position [44, 0]
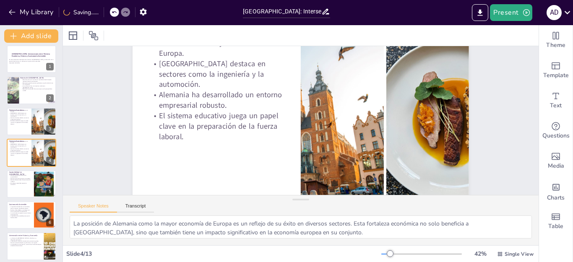
click at [49, 149] on icon at bounding box center [48, 146] width 3 height 5
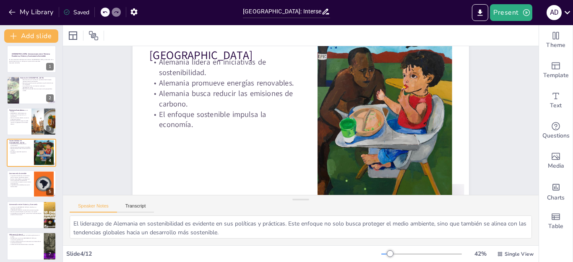
click at [27, 124] on p "El sistema educativo juega un papel clave en la preparación de la fuerza labora…" at bounding box center [19, 122] width 20 height 5
type textarea "La posición de Alemania como la mayor economía de Europa es un reflejo de su éx…"
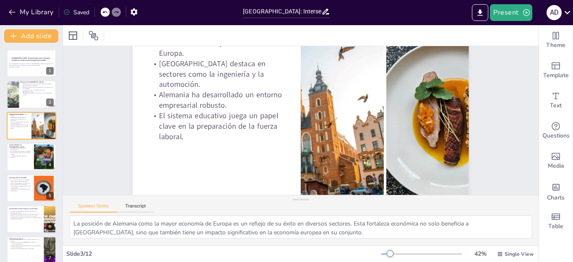
scroll to position [0, 0]
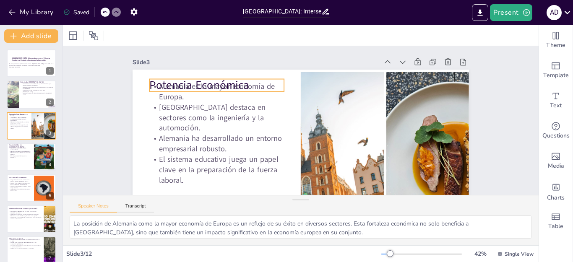
click at [153, 84] on p "Potencia Económica" at bounding box center [221, 77] width 136 height 30
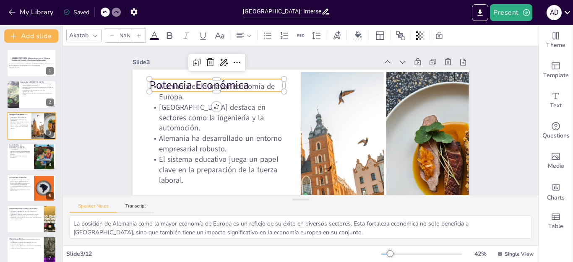
type input "48"
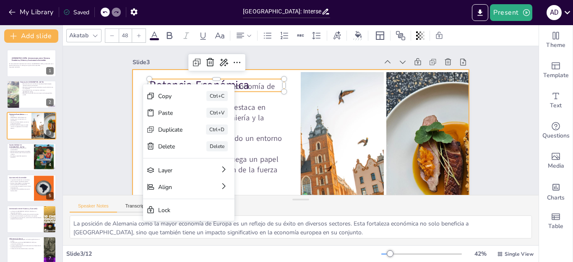
click at [132, 83] on div at bounding box center [291, 163] width 368 height 255
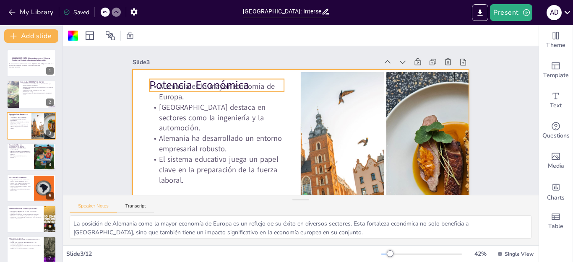
click at [172, 81] on p "Potencia Económica" at bounding box center [221, 77] width 136 height 30
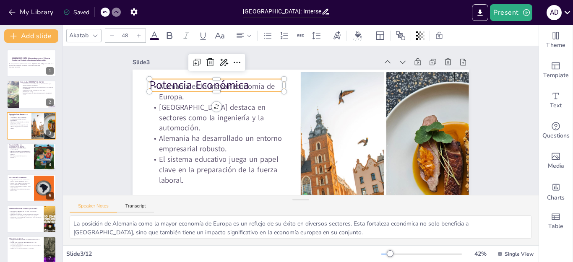
click at [157, 84] on p "Potencia Económica" at bounding box center [221, 77] width 136 height 30
click at [220, 84] on p "Potencia Económica" at bounding box center [271, 34] width 102 height 110
click at [242, 85] on p "Potencia Económica" at bounding box center [226, 68] width 135 height 43
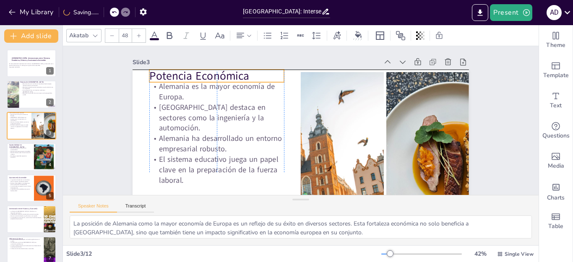
drag, startPoint x: 248, startPoint y: 82, endPoint x: 245, endPoint y: 75, distance: 7.8
click at [245, 75] on p "Potencia Económica" at bounding box center [227, 59] width 135 height 43
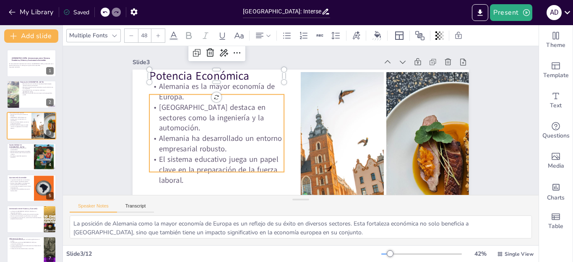
click at [263, 96] on p "Alemania es la mayor economía de Europa." at bounding box center [220, 82] width 136 height 35
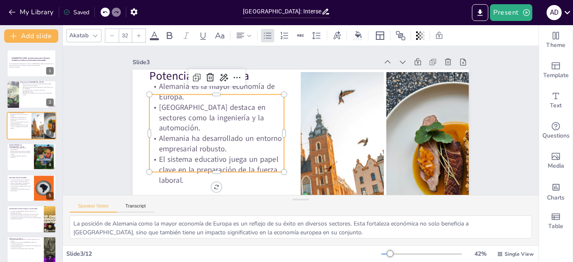
click at [232, 89] on p "Alemania es la mayor economía de Europa." at bounding box center [220, 82] width 136 height 35
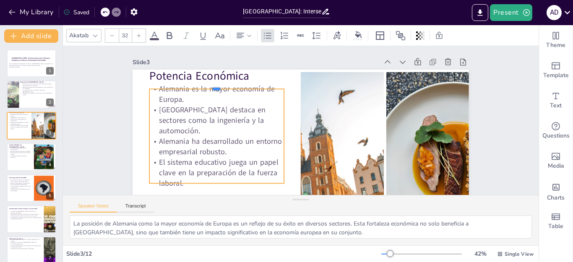
drag, startPoint x: 210, startPoint y: 94, endPoint x: 210, endPoint y: 89, distance: 5.5
click at [210, 86] on div at bounding box center [225, 69] width 133 height 34
click at [196, 161] on p "El sistema educativo juega un papel clave en la preparación de la fuerza labora…" at bounding box center [211, 163] width 137 height 45
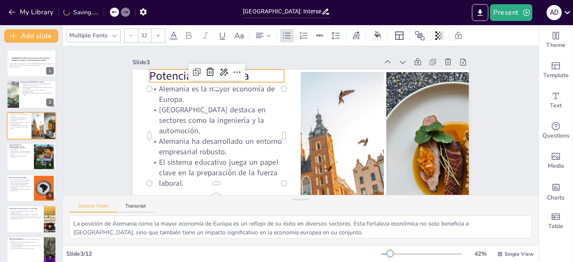
click at [168, 76] on p "Potencia Económica" at bounding box center [222, 67] width 136 height 30
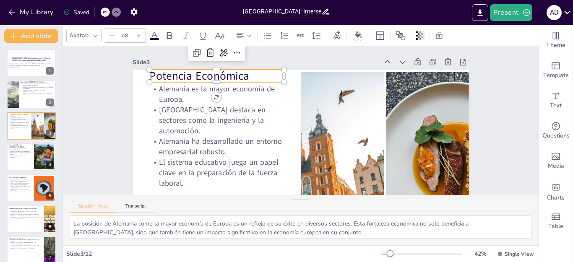
click at [185, 75] on p "Potencia Económica" at bounding box center [222, 67] width 136 height 30
click at [155, 75] on p "Potencia Económica" at bounding box center [216, 76] width 135 height 16
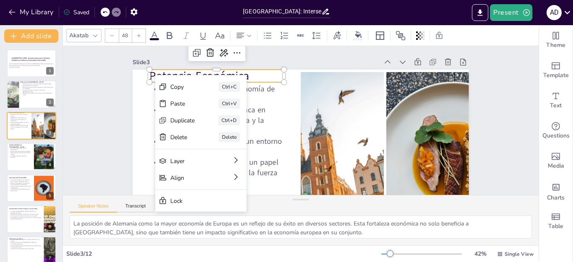
click at [152, 58] on div at bounding box center [156, 54] width 8 height 8
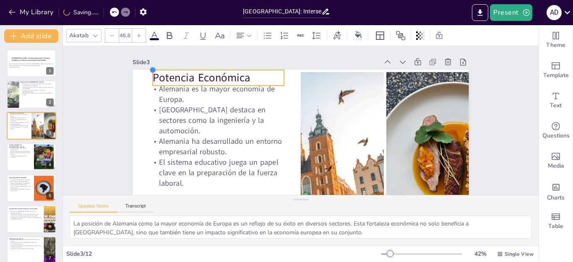
drag, startPoint x: 145, startPoint y: 72, endPoint x: 144, endPoint y: 78, distance: 5.9
click at [145, 78] on div "Potencia Económica Alemania es la mayor economía de Europa. Alemania destaca en…" at bounding box center [301, 164] width 336 height 189
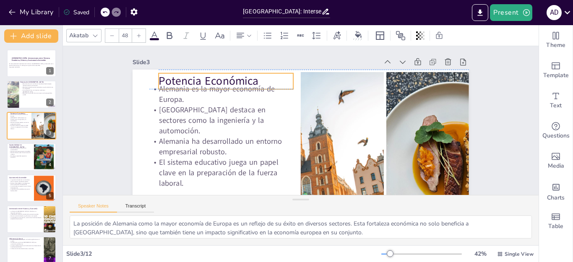
drag, startPoint x: 146, startPoint y: 73, endPoint x: 155, endPoint y: 76, distance: 9.5
click at [163, 76] on p "Potencia Económica" at bounding box center [231, 74] width 136 height 30
click at [163, 80] on p "Potencia Económica" at bounding box center [231, 74] width 136 height 30
click at [168, 80] on p "Potencia Económica" at bounding box center [235, 66] width 135 height 43
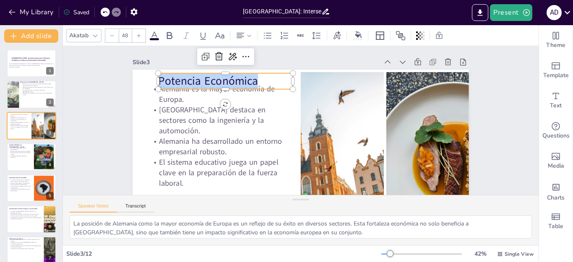
drag, startPoint x: 152, startPoint y: 80, endPoint x: 251, endPoint y: 83, distance: 99.1
click at [251, 83] on p "Potencia Económica" at bounding box center [235, 66] width 135 height 43
drag, startPoint x: 251, startPoint y: 83, endPoint x: 227, endPoint y: 72, distance: 26.3
drag, startPoint x: 227, startPoint y: 72, endPoint x: 214, endPoint y: 78, distance: 14.8
copy p "Potencia Económica"
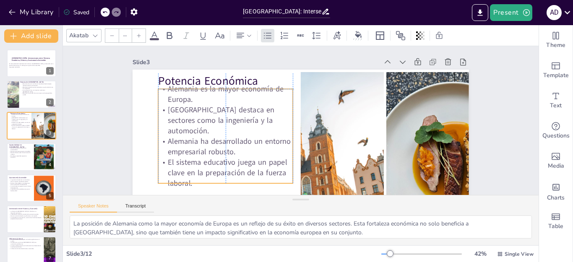
type input "32"
drag, startPoint x: 154, startPoint y: 94, endPoint x: 164, endPoint y: 94, distance: 10.1
click at [170, 94] on p "Alemania es la mayor economía de Europa." at bounding box center [237, 73] width 134 height 62
click at [161, 93] on p "Alemania es la mayor economía de Europa." at bounding box center [229, 86] width 136 height 35
click at [164, 93] on p "Alemania es la mayor economía de Europa." at bounding box center [232, 79] width 136 height 49
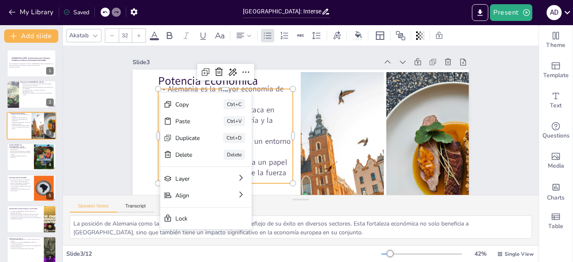
click at [165, 100] on p "Alemania es la mayor economía de Europa." at bounding box center [233, 79] width 136 height 49
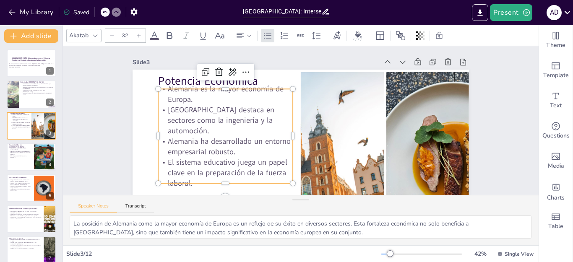
click at [161, 91] on p "Alemania es la mayor economía de Europa." at bounding box center [229, 86] width 136 height 35
click at [185, 91] on p "Alemania es la mayor economía de Europa." at bounding box center [248, 61] width 127 height 86
click at [318, 94] on p "Alemania es la mayor economía de Europa." at bounding box center [342, 52] width 48 height 136
click at [161, 94] on p "Alemania es la mayor economía de Europa." at bounding box center [229, 86] width 136 height 35
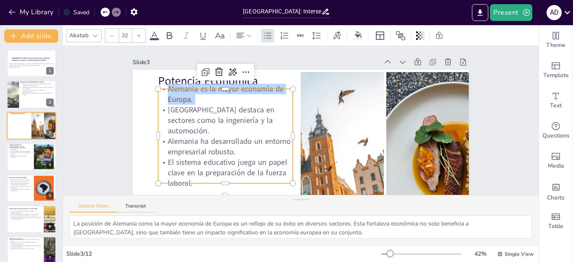
click at [189, 103] on p "Alemania es la mayor economía de Europa." at bounding box center [237, 72] width 134 height 61
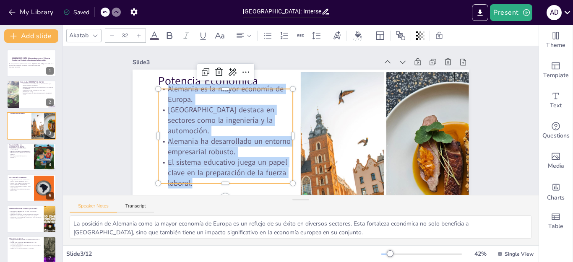
drag, startPoint x: 159, startPoint y: 94, endPoint x: 219, endPoint y: 178, distance: 103.2
click at [219, 178] on div "Alemania es la mayor economía de Europa. Alemania destaca en sectores como la i…" at bounding box center [224, 128] width 145 height 118
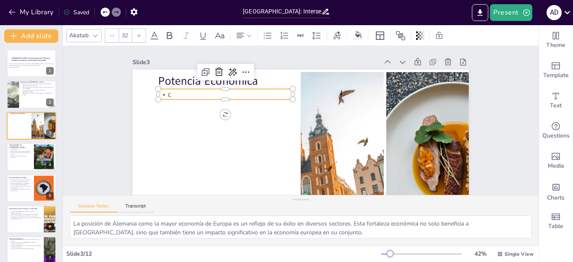
click at [105, 10] on icon at bounding box center [104, 12] width 5 height 5
click at [106, 10] on icon at bounding box center [104, 12] width 5 height 5
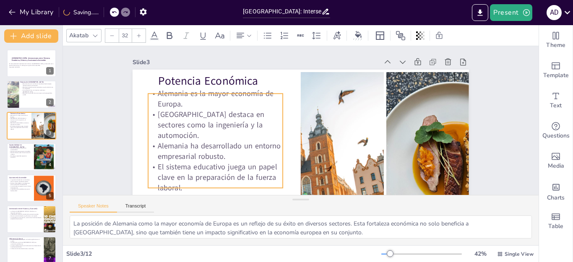
drag, startPoint x: 150, startPoint y: 94, endPoint x: 149, endPoint y: 98, distance: 4.8
click at [154, 98] on p "Alemania es la mayor economía de Europa." at bounding box center [222, 81] width 136 height 48
click at [154, 100] on p "Alemania es la mayor economía de Europa." at bounding box center [218, 90] width 136 height 35
click at [159, 97] on p "Alemania es la mayor economía de Europa." at bounding box center [226, 74] width 134 height 62
click at [150, 97] on p "Alemania es la mayor economía de Europa." at bounding box center [218, 90] width 136 height 35
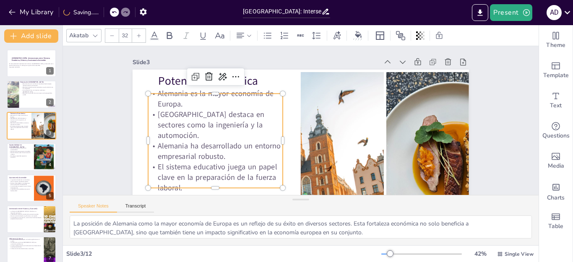
click at [166, 99] on p "Alemania es la mayor economía de Europa." at bounding box center [231, 66] width 131 height 74
click at [157, 99] on p "Alemania es la mayor economía de Europa." at bounding box center [218, 90] width 136 height 35
click at [152, 98] on p "Alemania es la mayor economía de Europa." at bounding box center [220, 90] width 136 height 35
click at [155, 98] on p "Alemania es la mayor economía de Europa." at bounding box center [220, 90] width 136 height 35
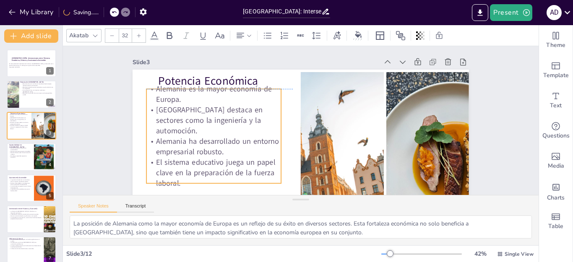
drag, startPoint x: 155, startPoint y: 98, endPoint x: 152, endPoint y: 94, distance: 5.1
click at [152, 94] on p "Alemania es la mayor economía de Europa." at bounding box center [217, 85] width 136 height 35
click at [164, 122] on span "[GEOGRAPHIC_DATA] destaca en sectores como la ingeniería y la automoción." at bounding box center [209, 107] width 109 height 35
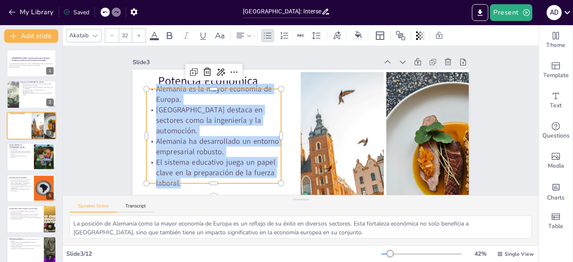
drag, startPoint x: 148, startPoint y: 94, endPoint x: 252, endPoint y: 175, distance: 131.8
click at [252, 175] on div "Alemania es la mayor economía de Europa. Alemania destaca en sectores como la i…" at bounding box center [212, 127] width 145 height 118
copy div "Alemania es la mayor economía de Europa. Alemania destaca en sectores como la i…"
click at [17, 149] on p "Alemania lidera en iniciativas de sostenibilidad." at bounding box center [20, 149] width 22 height 3
type textarea "El liderazgo de Alemania en sostenibilidad es evidente en sus políticas y práct…"
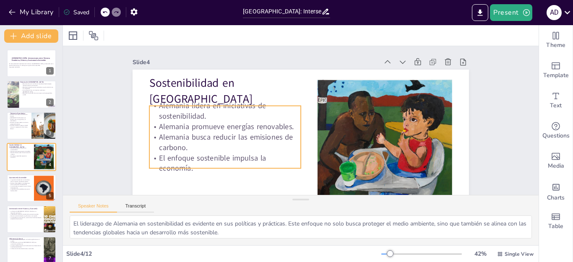
scroll to position [4, 0]
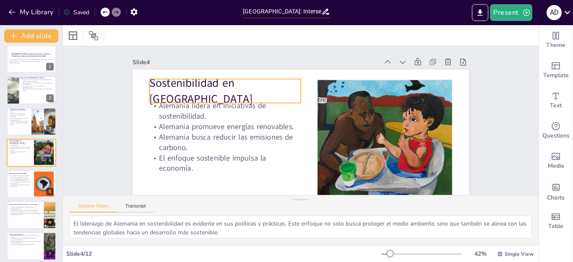
click at [152, 89] on p "Sostenibilidad en [GEOGRAPHIC_DATA]" at bounding box center [229, 83] width 154 height 47
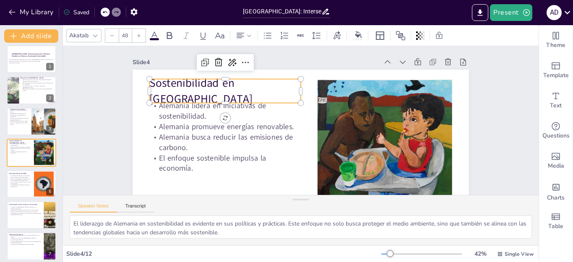
click at [156, 89] on p "Sostenibilidad en [GEOGRAPHIC_DATA]" at bounding box center [233, 76] width 154 height 62
click at [155, 89] on p "Sostenibilidad en [GEOGRAPHIC_DATA]" at bounding box center [229, 83] width 154 height 47
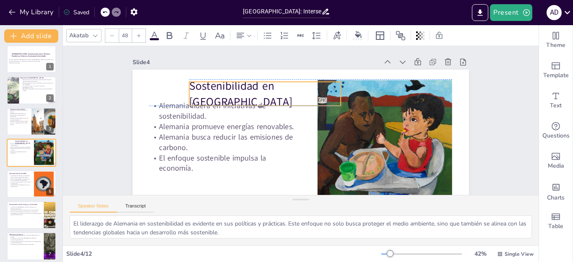
drag, startPoint x: 145, startPoint y: 89, endPoint x: 185, endPoint y: 89, distance: 39.9
click at [198, 89] on p "Sostenibilidad en [GEOGRAPHIC_DATA]" at bounding box center [275, 84] width 154 height 77
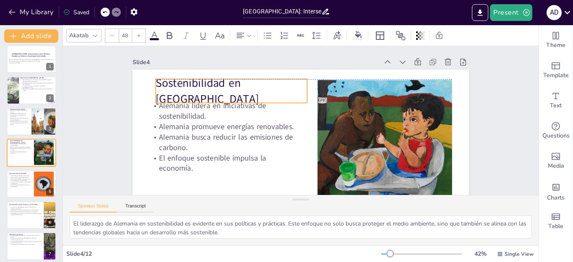
drag, startPoint x: 187, startPoint y: 89, endPoint x: 153, endPoint y: 83, distance: 34.0
click at [174, 83] on p "Sostenibilidad en [GEOGRAPHIC_DATA]" at bounding box center [249, 65] width 151 height 90
click at [284, 89] on p "Sostenibilidad en [GEOGRAPHIC_DATA]" at bounding box center [315, 46] width 62 height 154
click at [158, 89] on p "Sostenibilidad en [GEOGRAPHIC_DATA]" at bounding box center [235, 83] width 154 height 47
click at [162, 89] on span "Sostenibilidad en [GEOGRAPHIC_DATA]" at bounding box center [214, 73] width 104 height 52
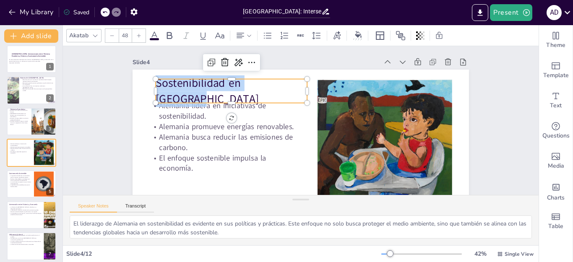
click at [162, 89] on span "Sostenibilidad en [GEOGRAPHIC_DATA]" at bounding box center [214, 73] width 104 height 52
copy span "Sostenibilidad en [GEOGRAPHIC_DATA]"
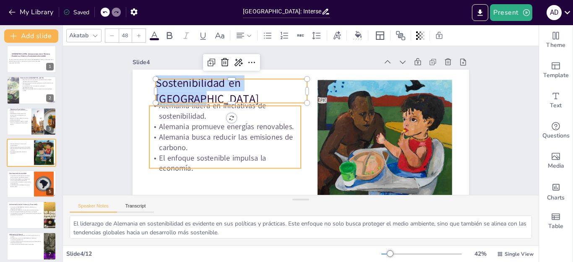
click at [199, 107] on p "Alemania lidera en iniciativas de sostenibilidad." at bounding box center [257, 58] width 117 height 126
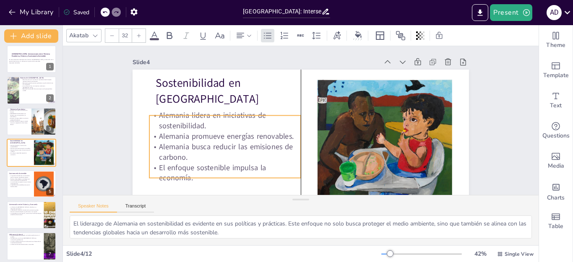
drag, startPoint x: 216, startPoint y: 106, endPoint x: 214, endPoint y: 116, distance: 9.9
click at [214, 116] on p "Alemania lidera en iniciativas de sostenibilidad." at bounding box center [231, 90] width 147 height 81
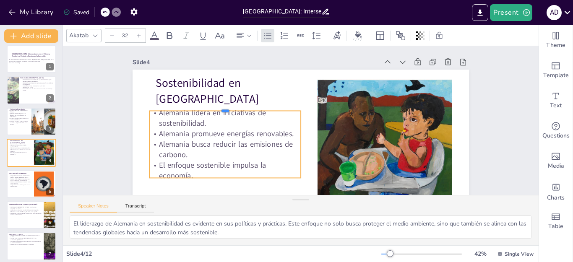
drag, startPoint x: 216, startPoint y: 113, endPoint x: 217, endPoint y: 108, distance: 4.7
click at [217, 108] on div at bounding box center [253, 60] width 117 height 106
click at [159, 113] on p "Alemania lidera en iniciativas de sostenibilidad." at bounding box center [232, 87] width 147 height 81
click at [154, 112] on p "Alemania lidera en iniciativas de sostenibilidad." at bounding box center [224, 118] width 151 height 21
click at [154, 112] on p "Alemania lidera en iniciativas de sostenibilidad." at bounding box center [227, 103] width 152 height 52
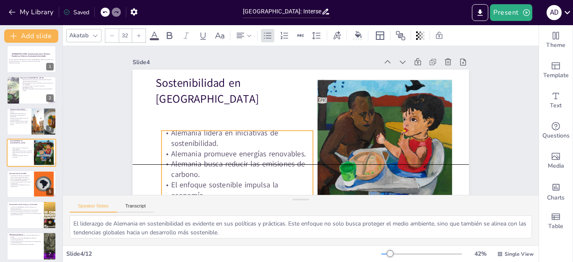
drag, startPoint x: 154, startPoint y: 112, endPoint x: 171, endPoint y: 144, distance: 35.7
click at [171, 144] on p "Alemania lidera en iniciativas de sostenibilidad." at bounding box center [235, 110] width 147 height 81
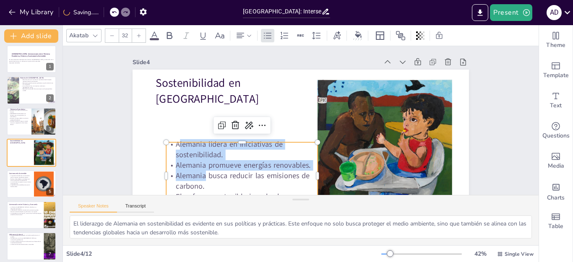
click at [199, 171] on div "Alemania lidera en iniciativas de sostenibilidad. Alemania promueve energías re…" at bounding box center [221, 131] width 166 height 148
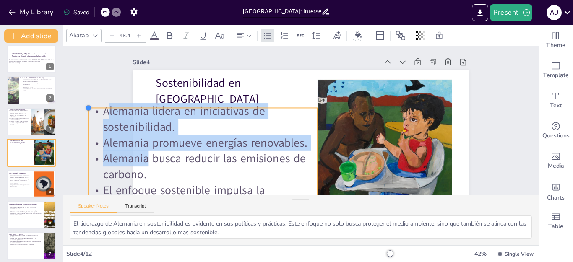
drag, startPoint x: 157, startPoint y: 143, endPoint x: 184, endPoint y: 115, distance: 39.2
click at [184, 115] on div "Sostenibilidad en Alemania Alemania lidera en iniciativas de sostenibilidad. Al…" at bounding box center [274, 156] width 383 height 351
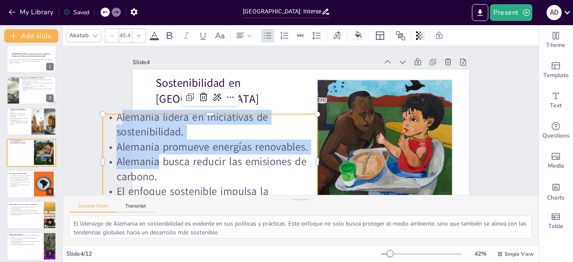
click at [104, 8] on div at bounding box center [105, 12] width 9 height 9
type input "32"
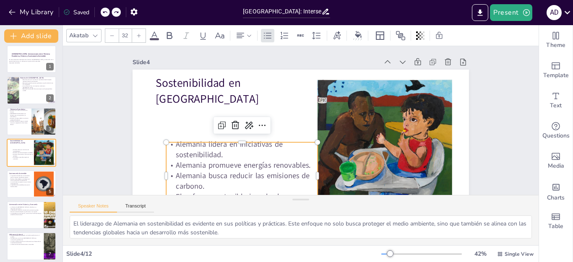
click at [102, 10] on div at bounding box center [105, 12] width 9 height 9
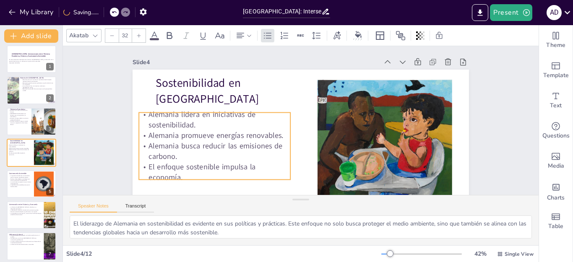
drag, startPoint x: 190, startPoint y: 157, endPoint x: 184, endPoint y: 130, distance: 28.4
click at [187, 131] on div "Alemania lidera en iniciativas de sostenibilidad. Alemania promueve energías re…" at bounding box center [220, 82] width 162 height 156
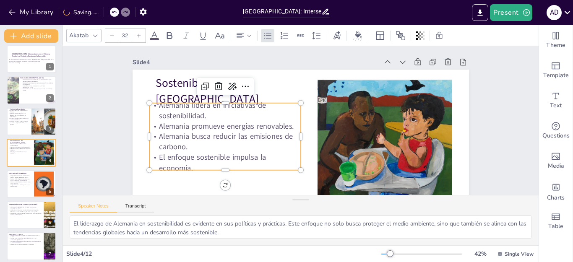
click at [156, 107] on p "Alemania lidera en iniciativas de sostenibilidad." at bounding box center [229, 95] width 152 height 52
click at [151, 104] on p "Alemania lidera en iniciativas de sostenibilidad." at bounding box center [226, 102] width 153 height 37
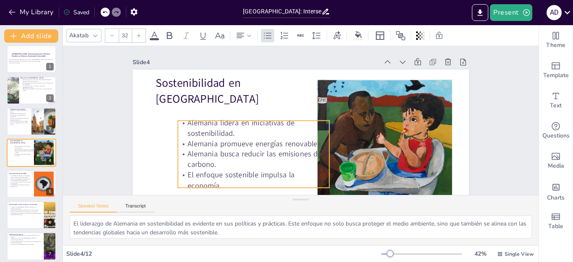
drag, startPoint x: 151, startPoint y: 104, endPoint x: 179, endPoint y: 121, distance: 33.5
click at [198, 121] on p "Alemania lidera en iniciativas de sostenibilidad." at bounding box center [261, 94] width 127 height 117
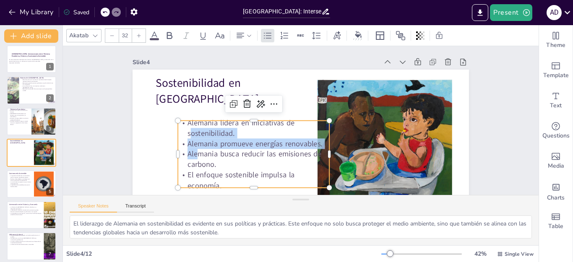
drag, startPoint x: 185, startPoint y: 131, endPoint x: 193, endPoint y: 152, distance: 22.4
click at [196, 152] on div "Alemania lidera en iniciativas de sostenibilidad. Alemania promueve energías re…" at bounding box center [254, 86] width 117 height 167
click at [191, 123] on p "Alemania lidera en iniciativas de sostenibilidad." at bounding box center [258, 99] width 135 height 106
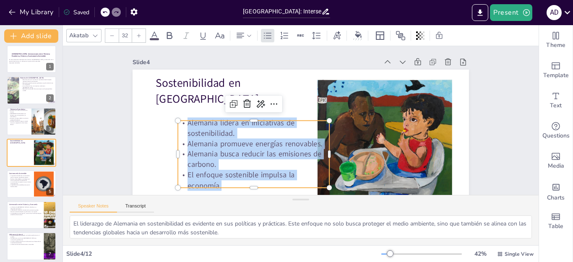
scroll to position [71, 0]
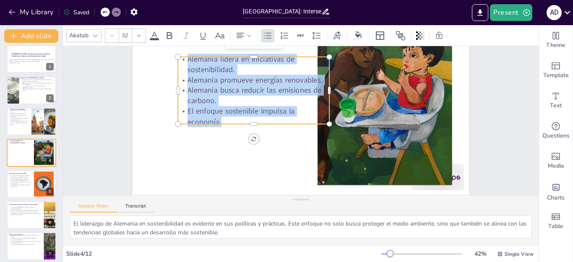
drag, startPoint x: 180, startPoint y: 123, endPoint x: 235, endPoint y: 191, distance: 88.1
click at [235, 191] on div "Slide 1 Alemania: Intersecciones entre Potencia Económica, Historia y Gastronom…" at bounding box center [300, 120] width 289 height 498
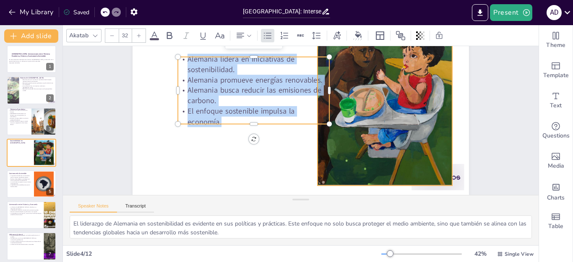
click at [347, 113] on div at bounding box center [387, 127] width 188 height 206
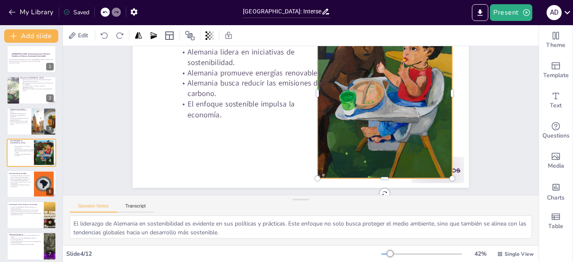
scroll to position [29, 0]
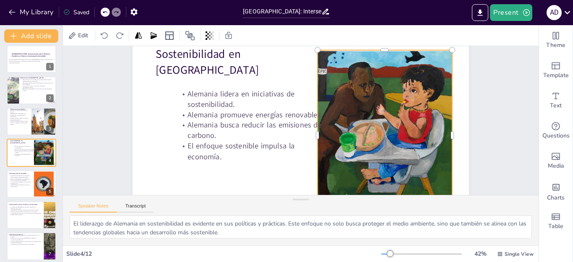
click at [19, 185] on p "La gastronomía sostenible promueve la biodiversidad." at bounding box center [20, 185] width 22 height 3
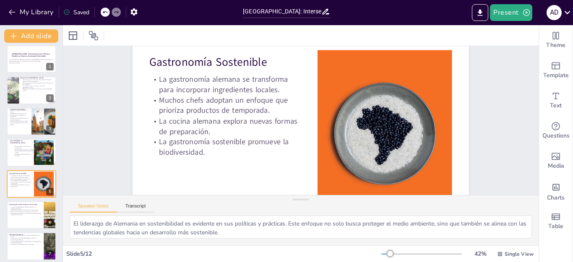
type textarea "La transformación de la gastronomía alemana hacia el uso de ingredientes locale…"
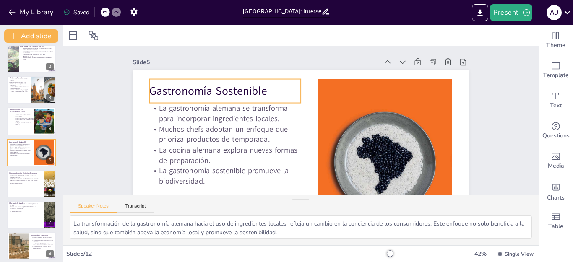
click at [157, 89] on p "Gastronomía Sostenible" at bounding box center [232, 75] width 151 height 47
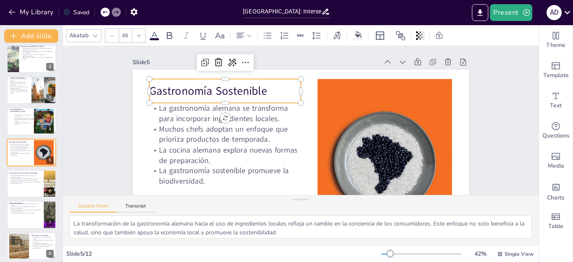
click at [163, 91] on p "Gastronomía Sostenible" at bounding box center [229, 83] width 152 height 31
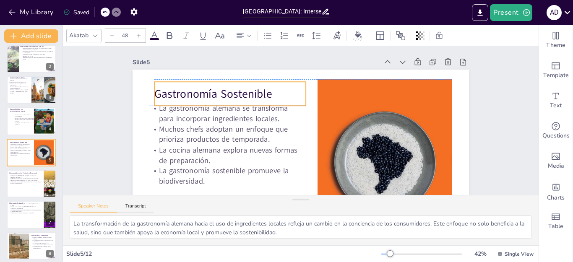
drag, startPoint x: 146, startPoint y: 89, endPoint x: 151, endPoint y: 89, distance: 5.1
click at [162, 89] on p "Gastronomía Sostenible" at bounding box center [237, 79] width 151 height 47
click at [156, 91] on p "Gastronomía Sostenible" at bounding box center [229, 94] width 151 height 16
click at [162, 92] on p "Gastronomía Sostenible" at bounding box center [237, 79] width 151 height 47
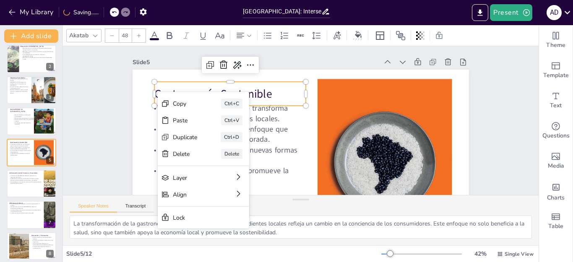
click at [279, 95] on p "Gastronomía Sostenible" at bounding box center [241, 73] width 149 height 62
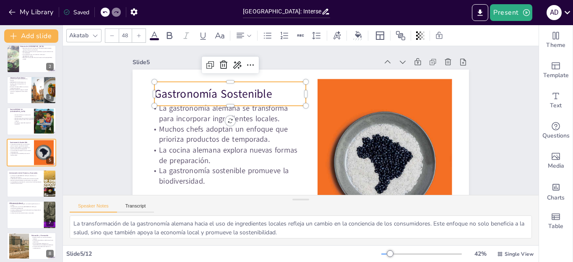
click at [174, 89] on p "Gastronomía Sostenible" at bounding box center [241, 73] width 149 height 62
click at [172, 91] on p "Gastronomía Sostenible" at bounding box center [237, 79] width 151 height 47
click at [193, 91] on p "Gastronomía Sostenible" at bounding box center [259, 58] width 132 height 102
click at [157, 92] on span "Gastronomía Sostenible" at bounding box center [216, 85] width 118 height 28
click at [193, 93] on span "Gastronomía Sostenible" at bounding box center [225, 68] width 117 height 51
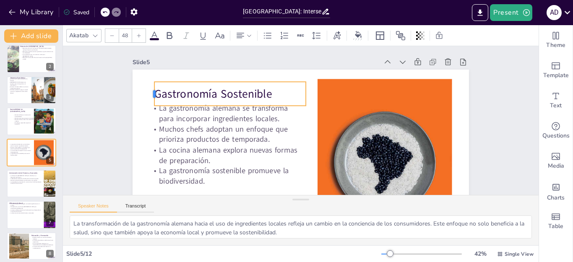
click at [148, 95] on div "La gastronomía alemana se transforma para incorporar ingredientes locales. Much…" at bounding box center [301, 164] width 336 height 189
click at [162, 93] on span "Gastronomía Sostenible" at bounding box center [221, 76] width 118 height 39
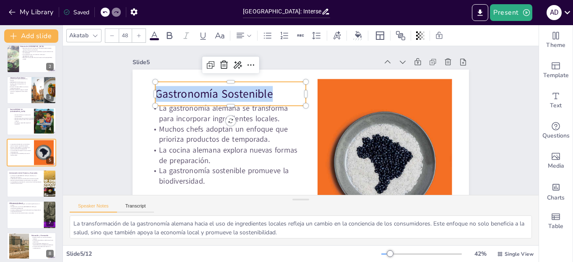
drag, startPoint x: 151, startPoint y: 93, endPoint x: 263, endPoint y: 95, distance: 111.2
click at [263, 95] on span "Gastronomía Sostenible" at bounding box center [221, 76] width 118 height 39
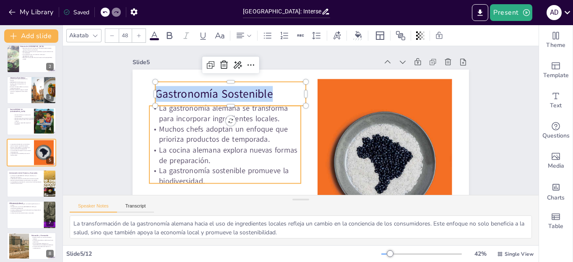
click at [152, 113] on p "La gastronomía alemana se transforma para incorporar ingredientes locales." at bounding box center [228, 98] width 152 height 52
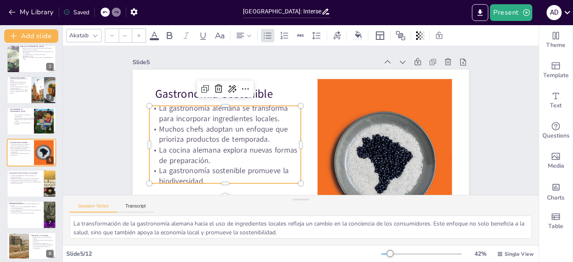
type input "32"
click at [156, 108] on p "La gastronomía alemana se transforma para incorporar ingredientes locales." at bounding box center [231, 90] width 151 height 67
drag, startPoint x: 151, startPoint y: 107, endPoint x: 150, endPoint y: 113, distance: 5.7
click at [156, 99] on p "La gastronomía alemana se transforma para incorporar ingredientes locales." at bounding box center [231, 90] width 151 height 67
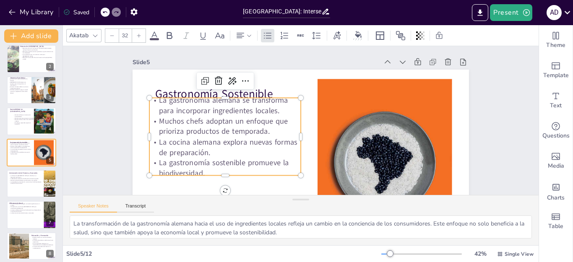
click at [158, 102] on p "La gastronomía alemana se transforma para incorporar ingredientes locales." at bounding box center [233, 83] width 151 height 67
click at [153, 102] on p "La gastronomía alemana se transforma para incorporar ingredientes locales." at bounding box center [227, 97] width 153 height 37
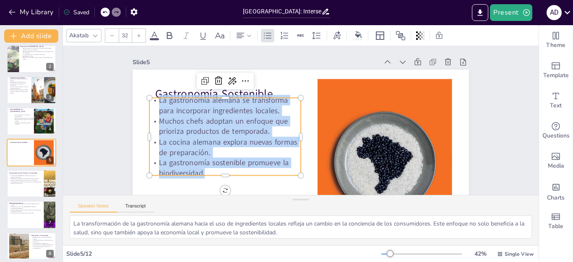
drag, startPoint x: 150, startPoint y: 102, endPoint x: 222, endPoint y: 172, distance: 99.7
click at [222, 172] on div "La gastronomía alemana se transforma para incorporar ingredientes locales. Much…" at bounding box center [223, 120] width 165 height 113
click at [11, 183] on p "La interrelación entre historia y economía es fundamental para entender el éxit…" at bounding box center [25, 182] width 32 height 3
type textarea "La relación entre historia y desarrollo económico es evidente en Alemania. Cada…"
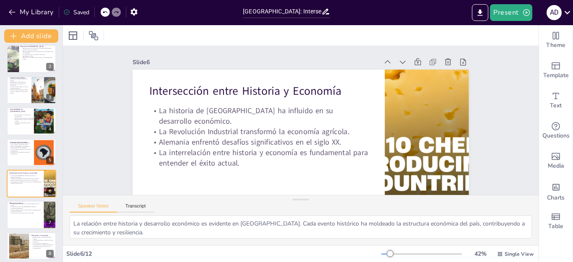
scroll to position [67, 0]
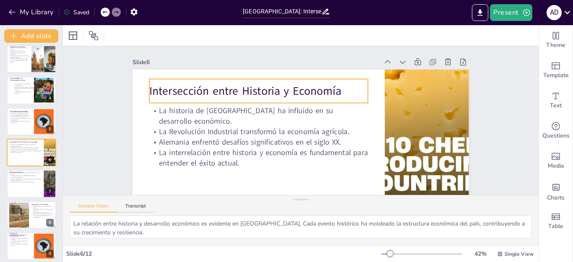
click at [171, 90] on p "Intersección entre Historia y Economía" at bounding box center [274, 76] width 206 height 103
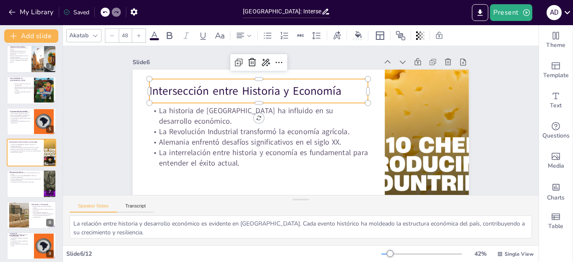
click at [164, 90] on p "Intersección entre Historia y Economía" at bounding box center [270, 79] width 213 height 83
click at [157, 90] on p "Intersección entre Historia y Economía" at bounding box center [265, 82] width 217 height 61
drag, startPoint x: 144, startPoint y: 85, endPoint x: 157, endPoint y: 96, distance: 17.6
click at [210, 96] on div "Intersección entre Historia y Economía La historia de Alemania ha influido en s…" at bounding box center [335, 82] width 250 height 225
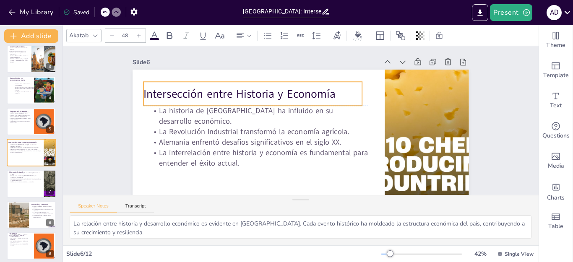
drag, startPoint x: 173, startPoint y: 96, endPoint x: 143, endPoint y: 94, distance: 30.8
click at [152, 89] on p "Intersección entre Historia y Economía" at bounding box center [255, 89] width 219 height 39
click at [148, 94] on p "Intersección entre Historia y Economía" at bounding box center [257, 89] width 219 height 39
click at [158, 94] on p "Intersección entre Historia y Economía" at bounding box center [264, 80] width 213 height 83
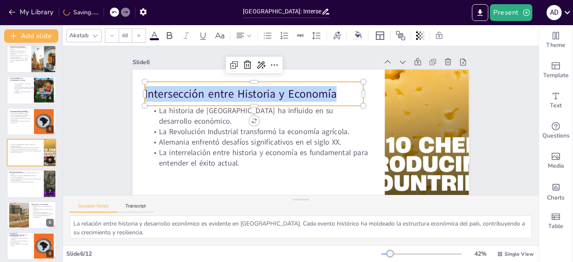
click at [148, 92] on span "Intersección entre Historia y Economía" at bounding box center [244, 87] width 193 height 35
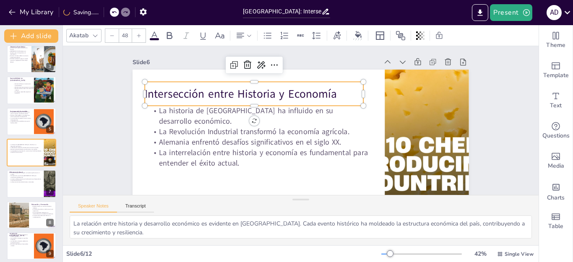
click at [148, 92] on span "Intersección entre Historia y Economía" at bounding box center [244, 87] width 193 height 35
click at [159, 93] on span "Intersección entre Historia y Economía" at bounding box center [252, 77] width 187 height 74
click at [148, 91] on span "Intersección entre Historia y Economía" at bounding box center [244, 87] width 193 height 35
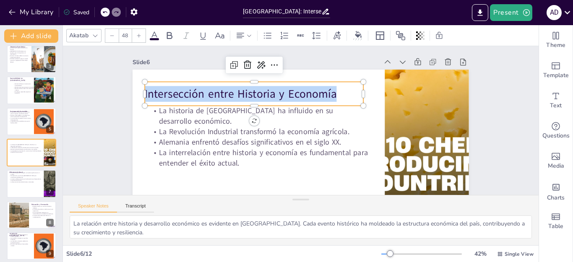
drag, startPoint x: 138, startPoint y: 91, endPoint x: 328, endPoint y: 99, distance: 189.8
click at [328, 99] on span "Intersección entre Historia y Economía" at bounding box center [244, 87] width 193 height 35
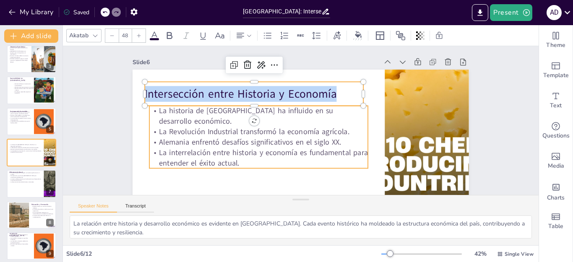
click at [160, 110] on p "La historia de [GEOGRAPHIC_DATA] ha influido en su desarrollo económico." at bounding box center [264, 99] width 208 height 108
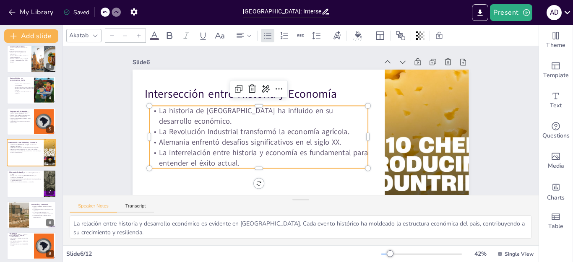
type input "32"
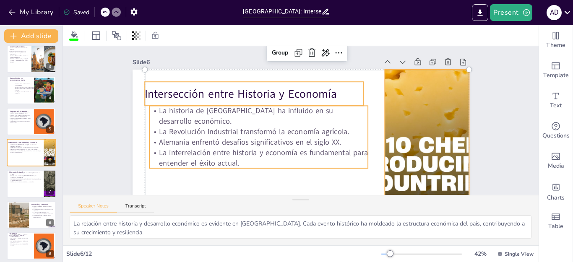
click at [160, 111] on p "La historia de [GEOGRAPHIC_DATA] ha influido en su desarrollo económico." at bounding box center [260, 112] width 220 height 44
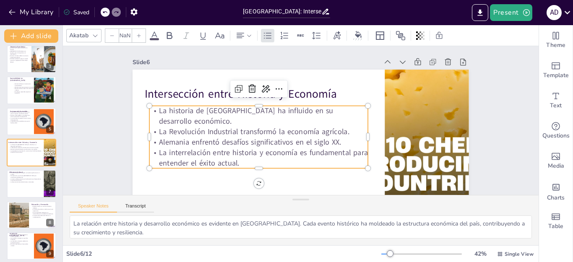
type input "32"
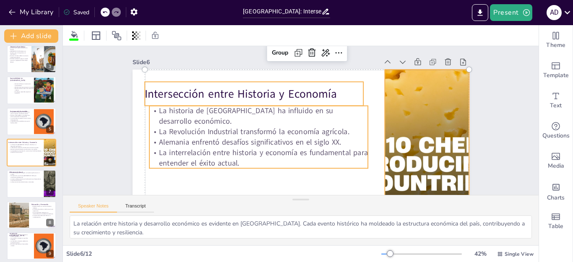
click at [152, 109] on p "La historia de [GEOGRAPHIC_DATA] ha influido en su desarrollo económico." at bounding box center [260, 108] width 218 height 66
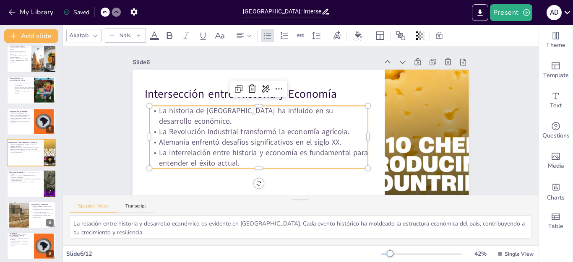
type input "32"
click at [151, 111] on p "La historia de [GEOGRAPHIC_DATA] ha influido en su desarrollo económico." at bounding box center [260, 108] width 218 height 66
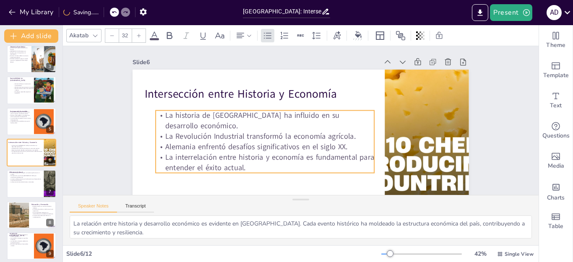
drag, startPoint x: 151, startPoint y: 109, endPoint x: 186, endPoint y: 136, distance: 44.2
click at [160, 113] on p "La historia de [GEOGRAPHIC_DATA] ha influido en su desarrollo económico." at bounding box center [265, 117] width 220 height 44
click at [97, 152] on div "Slide 1 Alemania: Intersecciones entre Potencia Económica, Historia y Gastronom…" at bounding box center [297, 152] width 495 height 261
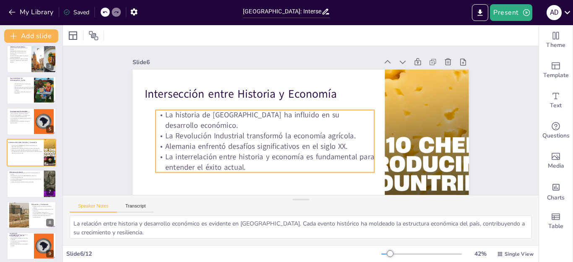
click at [159, 115] on p "La historia de [GEOGRAPHIC_DATA] ha influido en su desarrollo económico." at bounding box center [266, 113] width 218 height 66
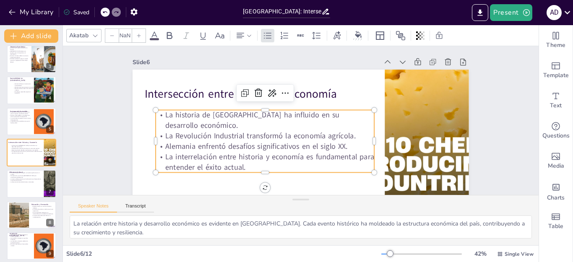
type input "32"
click at [159, 120] on p "La historia de [GEOGRAPHIC_DATA] ha influido en su desarrollo económico." at bounding box center [266, 113] width 218 height 66
click at [162, 124] on p "La historia de [GEOGRAPHIC_DATA] ha influido en su desarrollo económico." at bounding box center [266, 113] width 218 height 66
click at [205, 141] on p "Alemania enfrentó desafíos significativos en el siglo XX." at bounding box center [262, 142] width 219 height 33
drag, startPoint x: 195, startPoint y: 125, endPoint x: 170, endPoint y: 110, distance: 29.4
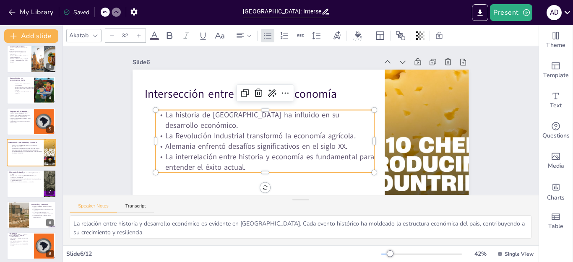
click at [195, 125] on p "La historia de [GEOGRAPHIC_DATA] ha influido en su desarrollo económico." at bounding box center [266, 117] width 220 height 44
click at [170, 110] on p "La historia de [GEOGRAPHIC_DATA] ha influido en su desarrollo económico." at bounding box center [266, 113] width 218 height 66
click at [160, 115] on p "La historia de [GEOGRAPHIC_DATA] ha influido en su desarrollo económico." at bounding box center [266, 116] width 220 height 44
click at [160, 114] on p "La historia de [GEOGRAPHIC_DATA] ha influido en su desarrollo económico." at bounding box center [266, 116] width 220 height 44
click at [159, 113] on p "La historia de [GEOGRAPHIC_DATA] ha influido en su desarrollo económico." at bounding box center [266, 113] width 218 height 66
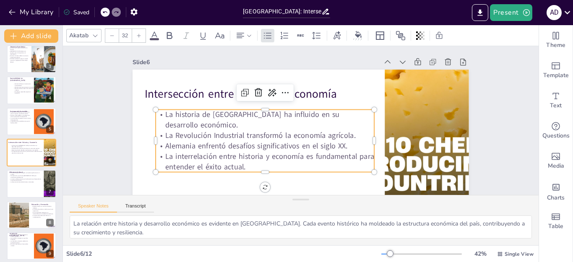
click at [158, 147] on p "Alemania enfrentó desafíos significativos en el siglo XX." at bounding box center [261, 138] width 216 height 56
drag, startPoint x: 225, startPoint y: 146, endPoint x: 211, endPoint y: 148, distance: 13.9
click at [211, 148] on p "Alemania enfrentó desafíos significativos en el siglo XX." at bounding box center [261, 138] width 216 height 56
click at [211, 148] on p "Alemania enfrentó desafíos significativos en el siglo XX." at bounding box center [262, 141] width 219 height 33
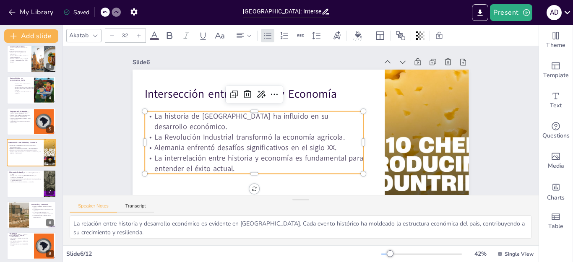
click at [211, 148] on p "Alemania enfrentó desafíos significativos en el siglo XX." at bounding box center [248, 133] width 211 height 78
click at [159, 135] on p "La Revolución Industrial transformó la economía agrícola." at bounding box center [252, 111] width 195 height 118
click at [156, 143] on div "La historia de Alemania ha influido en su desarrollo económico. La Revolución I…" at bounding box center [249, 126] width 227 height 127
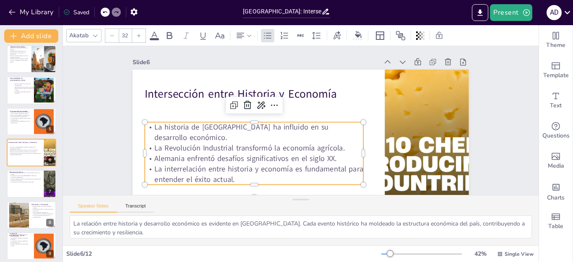
drag, startPoint x: 154, startPoint y: 137, endPoint x: 149, endPoint y: 135, distance: 5.5
click at [149, 135] on p "La historia de [GEOGRAPHIC_DATA] ha influido en su desarrollo económico." at bounding box center [252, 123] width 218 height 66
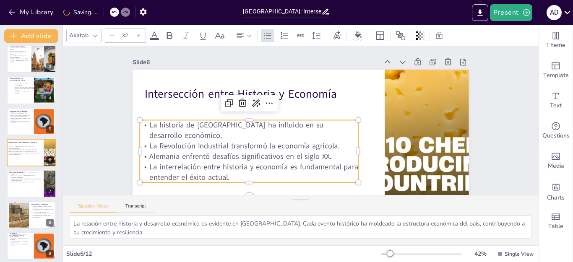
click at [149, 135] on p "La historia de [GEOGRAPHIC_DATA] ha influido en su desarrollo económico." at bounding box center [248, 119] width 218 height 66
click at [141, 122] on p "La historia de [GEOGRAPHIC_DATA] ha influido en su desarrollo económico." at bounding box center [248, 125] width 220 height 44
click at [160, 123] on p "La historia de [GEOGRAPHIC_DATA] ha influido en su desarrollo económico." at bounding box center [248, 113] width 214 height 87
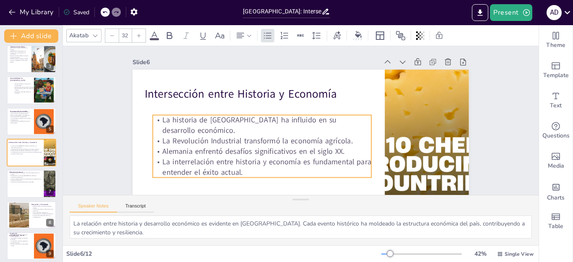
drag, startPoint x: 141, startPoint y: 122, endPoint x: 154, endPoint y: 117, distance: 13.9
click at [214, 117] on p "La historia de [GEOGRAPHIC_DATA] ha influido en su desarrollo económico." at bounding box center [278, 90] width 128 height 200
click at [156, 120] on p "La historia de [GEOGRAPHIC_DATA] ha influido en su desarrollo económico." at bounding box center [262, 121] width 220 height 44
click at [168, 120] on span "La historia de [GEOGRAPHIC_DATA] ha influido en su desarrollo económico." at bounding box center [251, 99] width 167 height 80
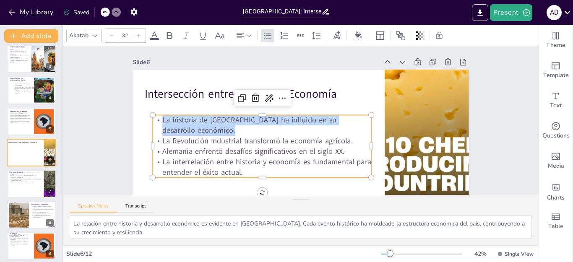
click at [155, 120] on p "La historia de [GEOGRAPHIC_DATA] ha influido en su desarrollo económico." at bounding box center [262, 113] width 214 height 88
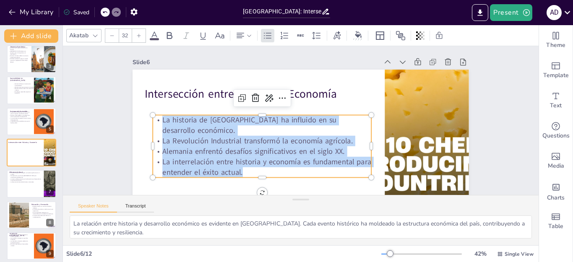
drag, startPoint x: 155, startPoint y: 120, endPoint x: 247, endPoint y: 168, distance: 103.4
click at [247, 168] on div "La historia de Alemania ha influido en su desarrollo económico. La Revolución I…" at bounding box center [255, 133] width 227 height 127
drag, startPoint x: 250, startPoint y: 168, endPoint x: 259, endPoint y: 167, distance: 8.4
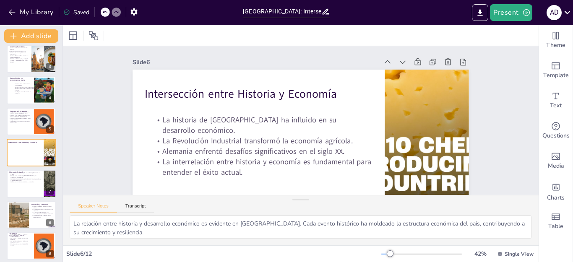
click at [153, 120] on p "La historia de [GEOGRAPHIC_DATA] ha influido en su desarrollo económico." at bounding box center [262, 121] width 220 height 44
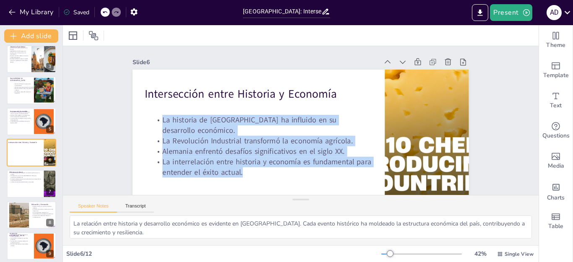
drag, startPoint x: 153, startPoint y: 120, endPoint x: 279, endPoint y: 174, distance: 137.4
click at [279, 174] on div "La historia de Alemania ha influido en su desarrollo económico. La Revolución I…" at bounding box center [257, 137] width 227 height 107
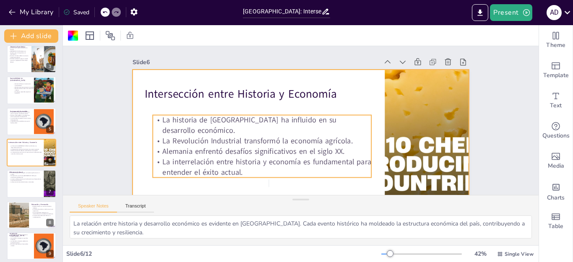
click at [156, 118] on p "La historia de [GEOGRAPHIC_DATA] ha influido en su desarrollo económico." at bounding box center [262, 125] width 219 height 21
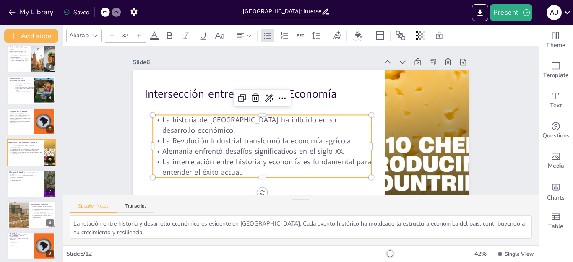
click at [155, 122] on p "La historia de [GEOGRAPHIC_DATA] ha influido en su desarrollo económico." at bounding box center [262, 121] width 220 height 44
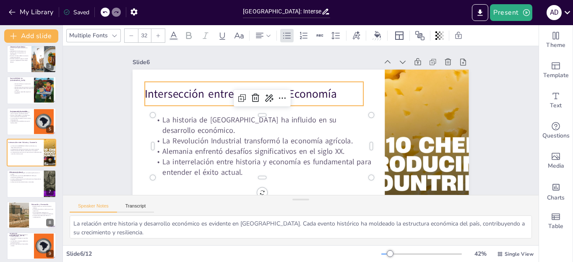
click at [149, 105] on div "Intersección entre Historia y Economía" at bounding box center [257, 89] width 220 height 47
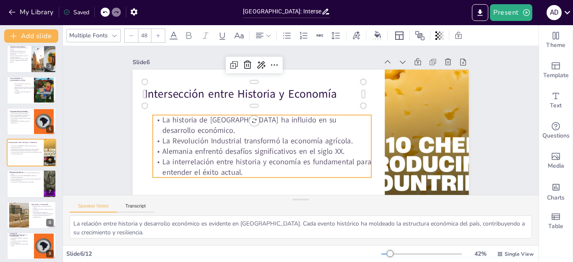
click at [155, 119] on p "La historia de [GEOGRAPHIC_DATA] ha influido en su desarrollo económico." at bounding box center [262, 121] width 220 height 44
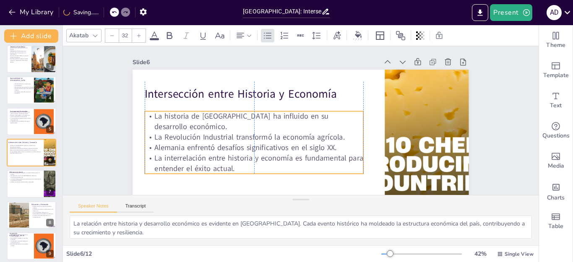
drag, startPoint x: 155, startPoint y: 119, endPoint x: 151, endPoint y: 115, distance: 5.1
click at [160, 115] on p "La historia de [GEOGRAPHIC_DATA] ha influido en su desarrollo económico." at bounding box center [260, 98] width 200 height 128
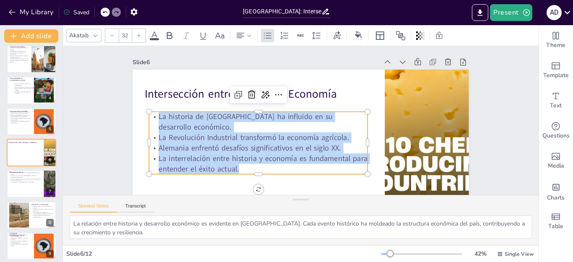
drag, startPoint x: 151, startPoint y: 118, endPoint x: 247, endPoint y: 168, distance: 108.3
click at [247, 168] on div "La historia de Alemania ha influido en su desarrollo económico. La Revolución I…" at bounding box center [253, 128] width 227 height 127
click at [159, 118] on span "La historia de [GEOGRAPHIC_DATA] ha influido en su desarrollo económico." at bounding box center [246, 122] width 174 height 21
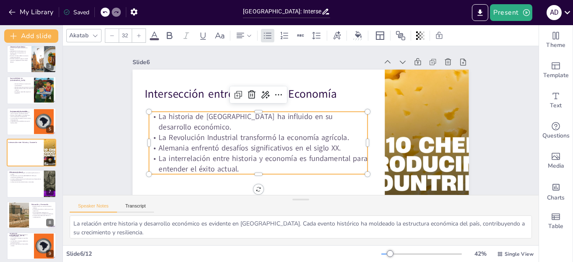
click at [150, 117] on p "La historia de [GEOGRAPHIC_DATA] ha influido en su desarrollo económico." at bounding box center [259, 113] width 218 height 66
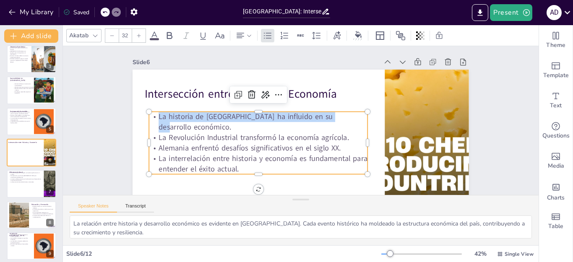
drag, startPoint x: 146, startPoint y: 115, endPoint x: 154, endPoint y: 122, distance: 11.0
click at [154, 122] on p "La historia de [GEOGRAPHIC_DATA] ha influido en su desarrollo económico." at bounding box center [259, 118] width 220 height 44
click at [150, 117] on p "La historia de [GEOGRAPHIC_DATA] ha influido en su desarrollo económico." at bounding box center [259, 113] width 218 height 66
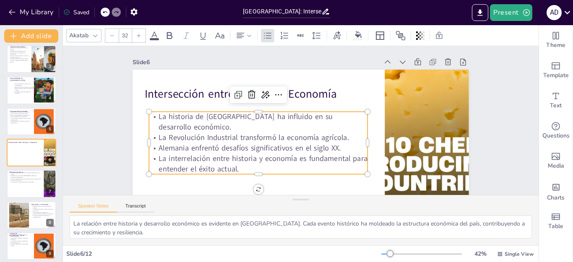
click at [149, 115] on p "La historia de [GEOGRAPHIC_DATA] ha influido en su desarrollo económico." at bounding box center [258, 122] width 219 height 21
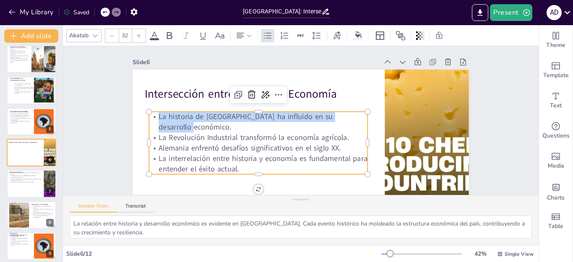
drag, startPoint x: 144, startPoint y: 115, endPoint x: 145, endPoint y: 129, distance: 13.5
click at [149, 129] on p "La historia de [GEOGRAPHIC_DATA] ha influido en su desarrollo económico." at bounding box center [258, 122] width 219 height 21
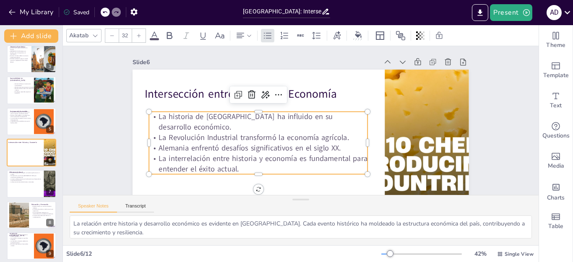
click at [149, 141] on p "La Revolución Industrial transformó la economía agrícola." at bounding box center [258, 138] width 219 height 10
click at [140, 125] on div at bounding box center [146, 93] width 26 height 61
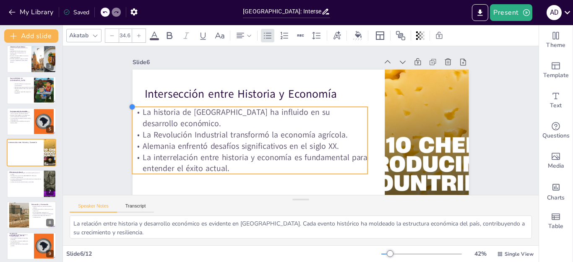
drag, startPoint x: 144, startPoint y: 114, endPoint x: 154, endPoint y: 130, distance: 18.5
click at [127, 135] on div "Intersección entre Historia y Economía La historia de Alemania ha influido en s…" at bounding box center [296, 164] width 355 height 224
type input "34.5"
click at [154, 130] on span "La Revolución Industrial transformó la economía agrícola." at bounding box center [244, 129] width 206 height 32
click at [132, 124] on p "La historia de [GEOGRAPHIC_DATA] ha influido en su desarrollo económico." at bounding box center [250, 112] width 237 height 47
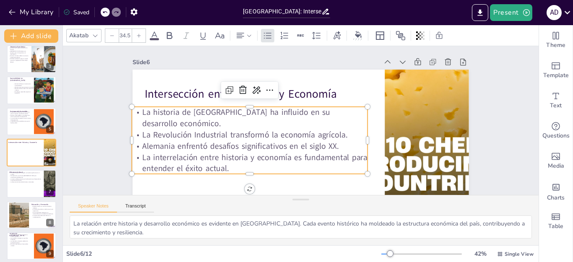
click at [132, 113] on p "La historia de [GEOGRAPHIC_DATA] ha influido en su desarrollo económico." at bounding box center [250, 112] width 237 height 47
click at [132, 114] on p "La historia de [GEOGRAPHIC_DATA] ha influido en su desarrollo económico." at bounding box center [250, 112] width 237 height 47
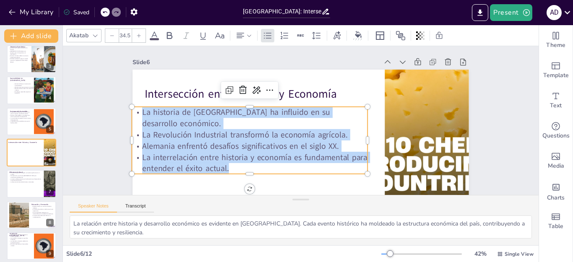
drag, startPoint x: 130, startPoint y: 111, endPoint x: 308, endPoint y: 167, distance: 187.5
click at [311, 167] on div "La historia de Alemania ha influido en su desarrollo económico. La Revolución I…" at bounding box center [247, 112] width 238 height 177
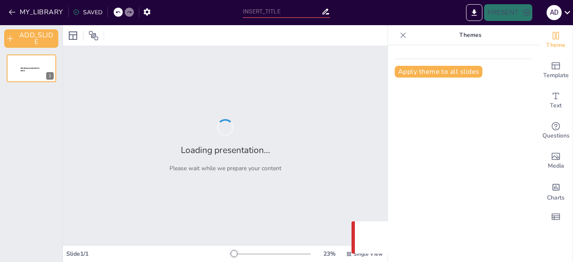
type input "[GEOGRAPHIC_DATA]: Intersecciones entre Potencia Económica, Historia y Gastrono…"
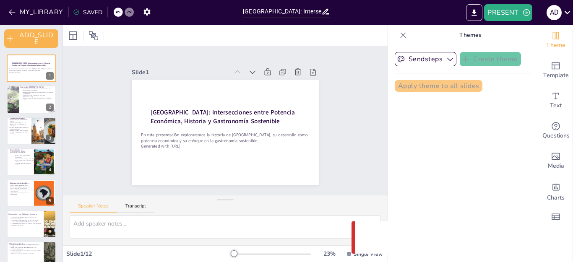
click at [197, 83] on div at bounding box center [225, 132] width 187 height 105
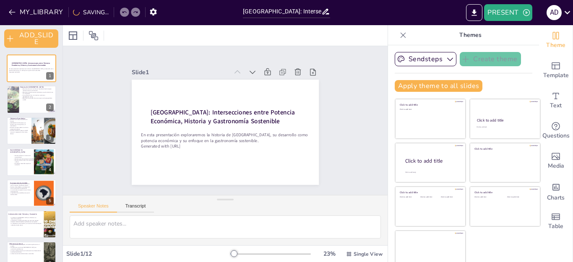
click at [396, 33] on div at bounding box center [402, 35] width 13 height 13
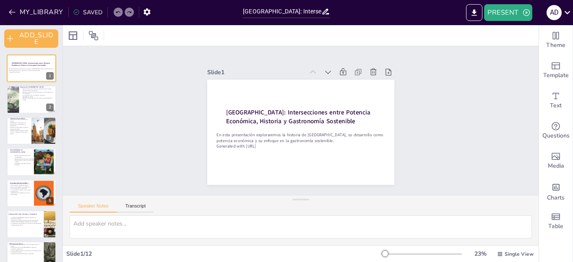
scroll to position [84, 0]
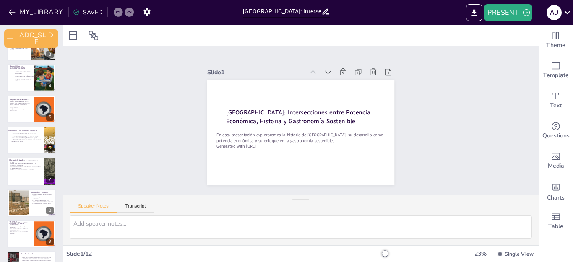
click at [32, 138] on button at bounding box center [37, 134] width 10 height 10
type textarea "La relación entre historia y desarrollo económico es evidente en Alemania. Cada…"
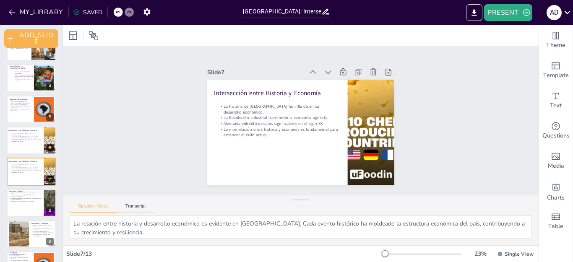
scroll to position [100, 0]
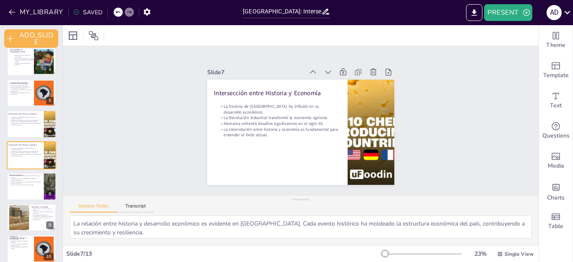
click at [384, 71] on icon at bounding box center [388, 72] width 8 height 8
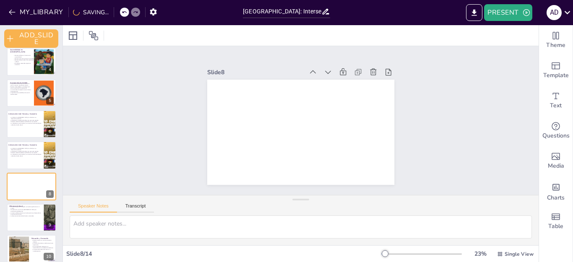
click at [44, 176] on button at bounding box center [49, 180] width 10 height 10
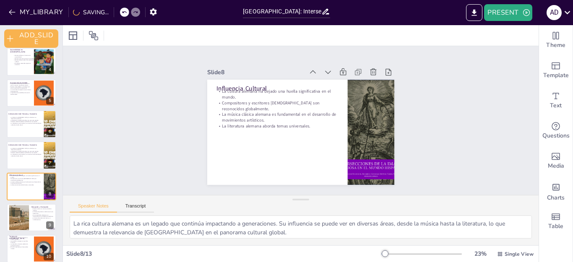
click at [53, 147] on button at bounding box center [49, 149] width 10 height 10
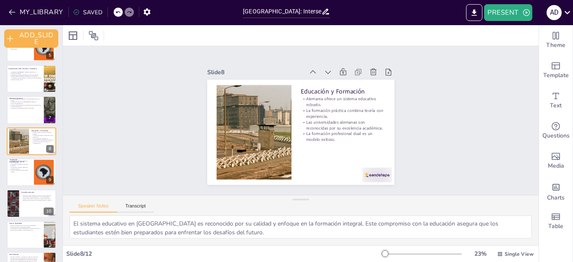
scroll to position [170, 0]
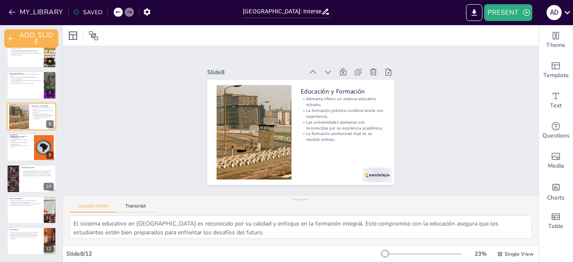
click at [23, 147] on p "El turismo promueve el intercambio cultural." at bounding box center [20, 146] width 22 height 3
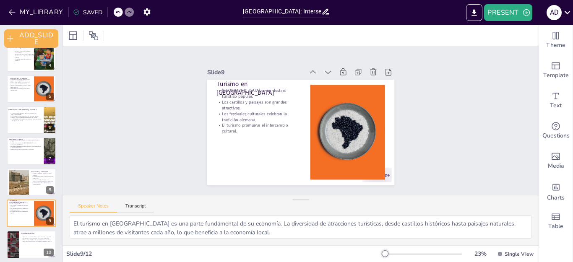
scroll to position [79, 0]
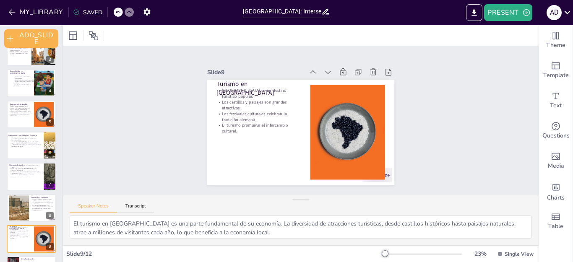
click at [28, 108] on p "Muchos chefs adoptan un enfoque que prioriza productos de temporada." at bounding box center [20, 108] width 22 height 3
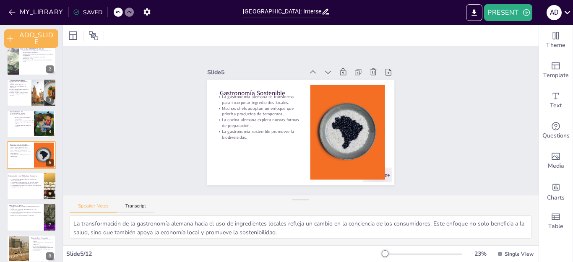
scroll to position [122, 0]
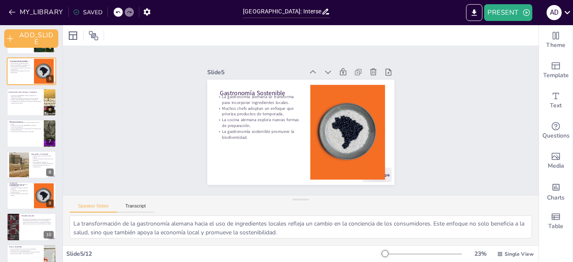
click at [13, 96] on p "La historia de [GEOGRAPHIC_DATA] ha influido en su desarrollo económico." at bounding box center [25, 96] width 31 height 3
type textarea "La relación entre historia y desarrollo económico es evidente en Alemania. Cada…"
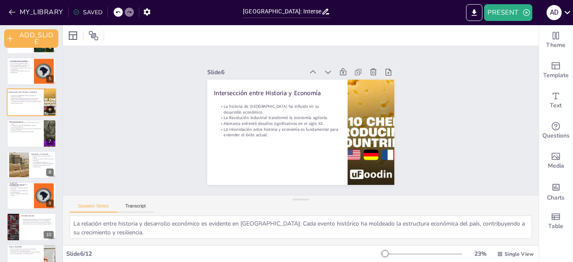
scroll to position [69, 0]
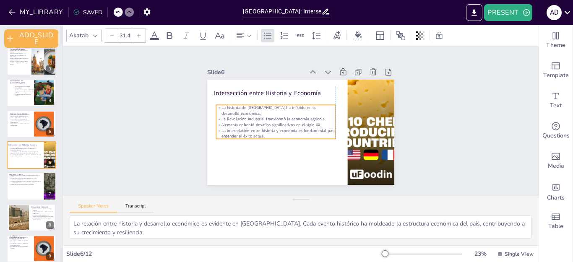
click at [216, 105] on p "La historia de [GEOGRAPHIC_DATA] ha influido en su desarrollo económico." at bounding box center [276, 110] width 120 height 11
click at [229, 108] on p "La historia de [GEOGRAPHIC_DATA] ha influido en su desarrollo económico." at bounding box center [276, 110] width 120 height 11
click at [216, 105] on p "La historia de [GEOGRAPHIC_DATA] ha influido en su desarrollo económico." at bounding box center [276, 110] width 120 height 11
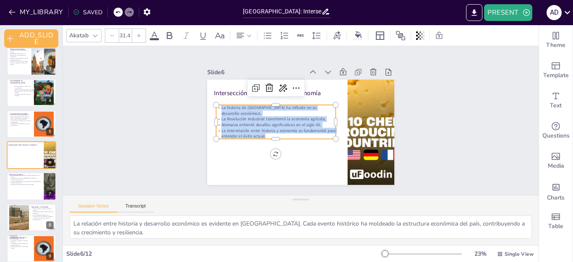
click at [264, 130] on div "La historia de Alemania ha influido en su desarrollo económico. La Revolución I…" at bounding box center [276, 122] width 120 height 34
copy div "La historia de Alemania ha influido en su desarrollo económico. La Revolución I…"
click at [219, 89] on p "Intersección entre Historia y Economía" at bounding box center [275, 93] width 122 height 9
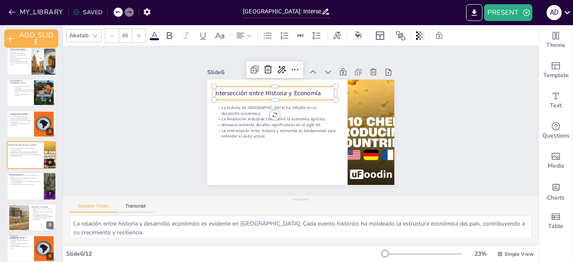
drag, startPoint x: 210, startPoint y: 87, endPoint x: 224, endPoint y: 88, distance: 13.9
click at [224, 89] on p "Intersección entre Historia y Economía" at bounding box center [275, 93] width 122 height 9
click at [226, 90] on p "Intersección entre Historia y Economía" at bounding box center [287, 94] width 122 height 9
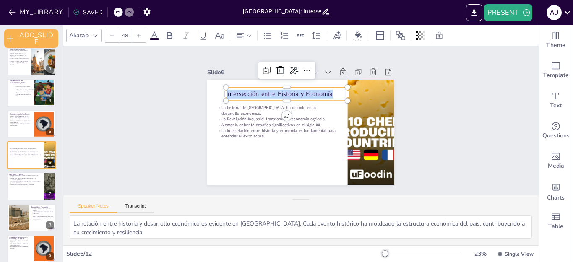
copy p "Intersección entre Historia y Economía"
click at [241, 104] on p "La historia de [GEOGRAPHIC_DATA] ha influido en su desarrollo económico." at bounding box center [289, 96] width 96 height 89
type input "31.4"
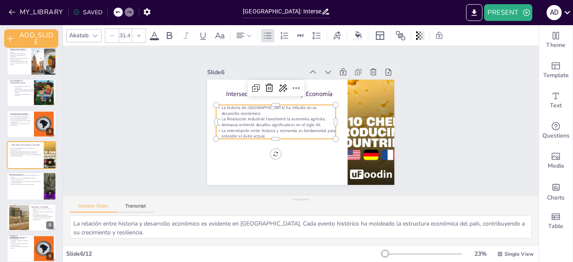
click at [217, 105] on p "La historia de [GEOGRAPHIC_DATA] ha influido en su desarrollo económico." at bounding box center [277, 108] width 120 height 24
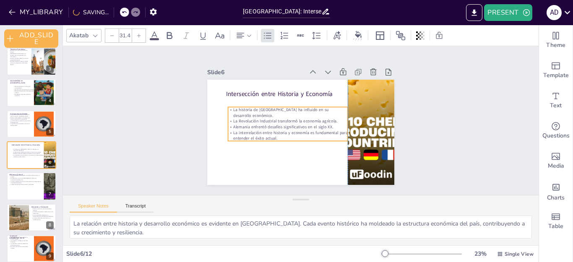
drag, startPoint x: 216, startPoint y: 105, endPoint x: 229, endPoint y: 107, distance: 13.6
click at [229, 107] on p "La historia de [GEOGRAPHIC_DATA] ha influido en su desarrollo económico." at bounding box center [288, 112] width 120 height 11
click at [228, 107] on p "La historia de [GEOGRAPHIC_DATA] ha influido en su desarrollo económico." at bounding box center [288, 112] width 120 height 11
click at [228, 106] on p "La historia de [GEOGRAPHIC_DATA] ha influido en su desarrollo económico." at bounding box center [288, 111] width 120 height 11
drag, startPoint x: 228, startPoint y: 104, endPoint x: 233, endPoint y: 105, distance: 4.6
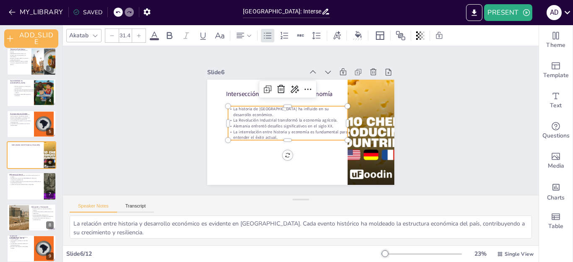
click at [233, 106] on p "La historia de [GEOGRAPHIC_DATA] ha influido en su desarrollo económico." at bounding box center [288, 111] width 120 height 11
click at [228, 107] on p "La historia de [GEOGRAPHIC_DATA] ha influido en su desarrollo económico." at bounding box center [288, 111] width 120 height 11
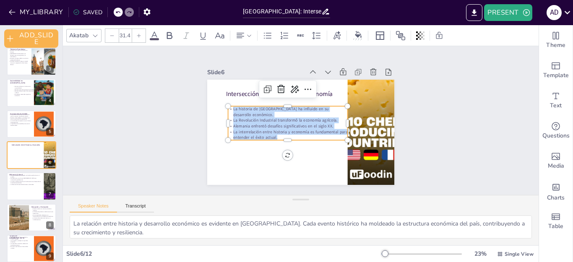
drag, startPoint x: 225, startPoint y: 107, endPoint x: 312, endPoint y: 134, distance: 91.2
click at [312, 134] on div "La historia de Alemania ha influido en su desarrollo económico. La Revolución I…" at bounding box center [288, 123] width 120 height 34
copy div "La historia de Alemania ha influido en su desarrollo económico. La Revolución I…"
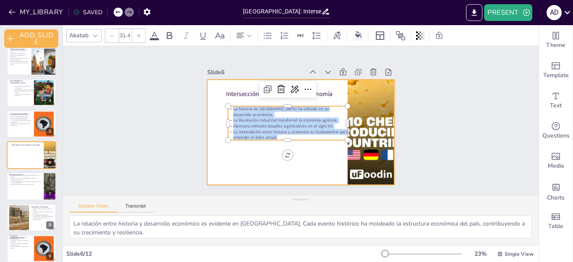
click at [229, 162] on div at bounding box center [299, 132] width 197 height 124
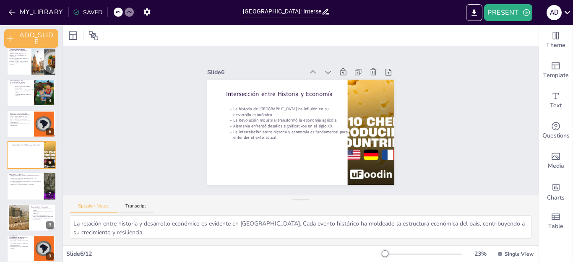
click at [33, 190] on div at bounding box center [32, 186] width 50 height 28
type textarea "La rica cultura alemana es un legado que continúa impactando a generaciones. Su…"
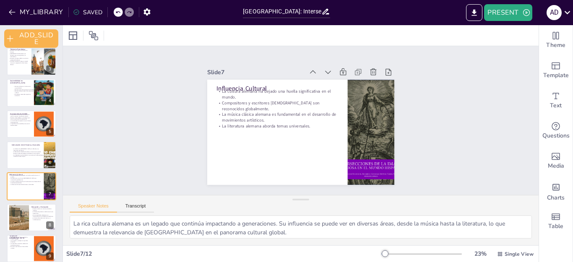
scroll to position [100, 0]
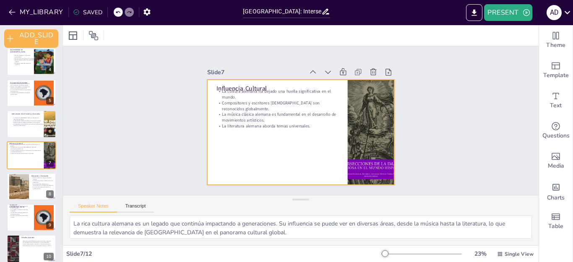
click at [209, 83] on div at bounding box center [300, 132] width 187 height 105
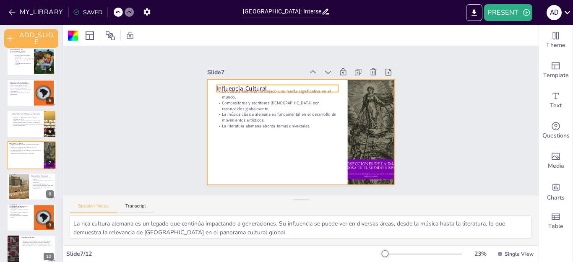
click at [220, 84] on p "Influencia Cultural" at bounding box center [277, 88] width 122 height 9
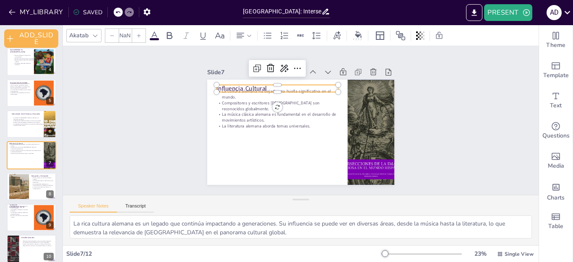
type input "48"
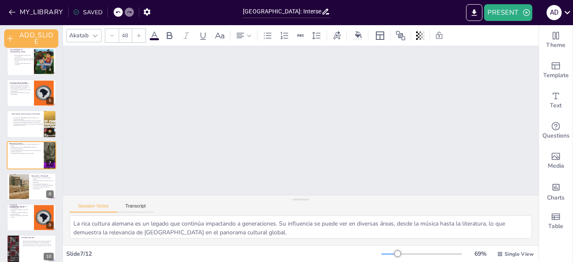
click at [32, 150] on button at bounding box center [37, 149] width 10 height 10
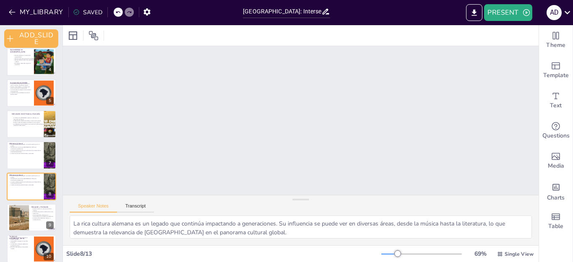
click at [34, 122] on button at bounding box center [37, 118] width 10 height 10
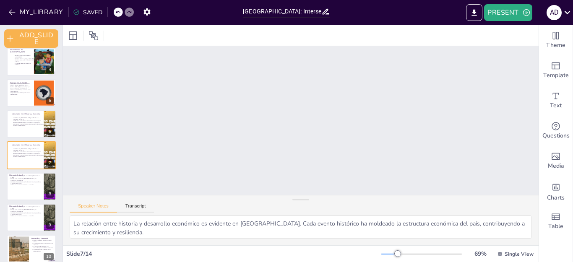
click at [119, 9] on div at bounding box center [118, 12] width 9 height 9
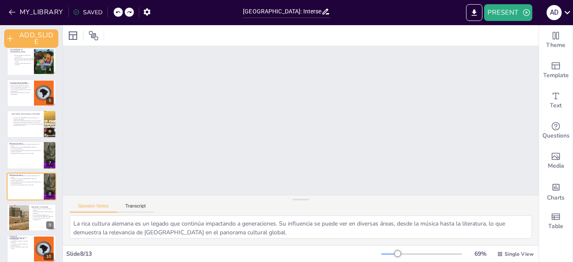
click at [48, 180] on icon at bounding box center [48, 180] width 3 height 5
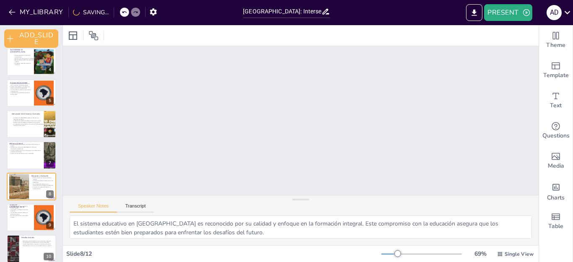
scroll to position [0, 1]
click at [34, 59] on button at bounding box center [37, 55] width 10 height 10
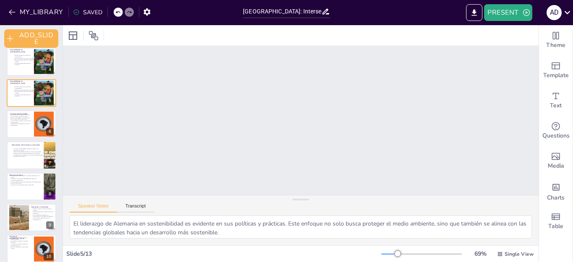
scroll to position [38, 0]
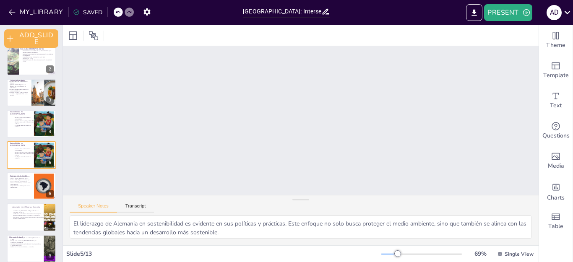
click at [50, 115] on icon at bounding box center [48, 117] width 3 height 5
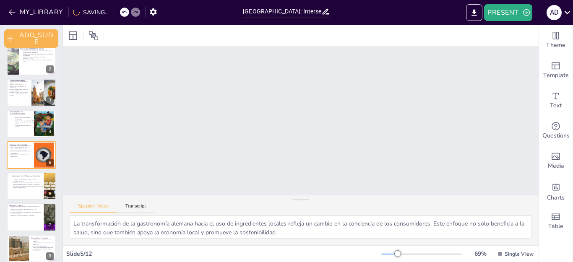
click at [16, 51] on div at bounding box center [13, 61] width 56 height 28
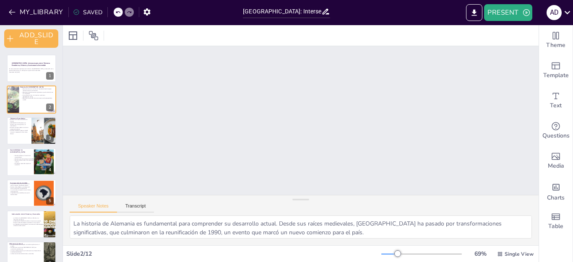
scroll to position [0, 1]
click at [23, 194] on p "La gastronomía sostenible promueve la biodiversidad." at bounding box center [20, 193] width 22 height 3
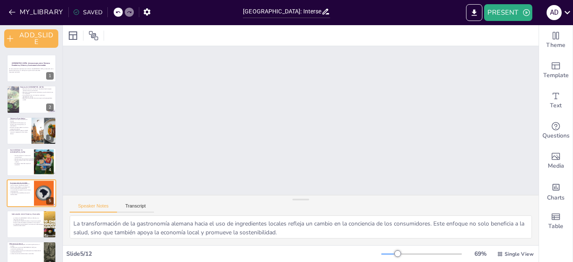
scroll to position [38, 0]
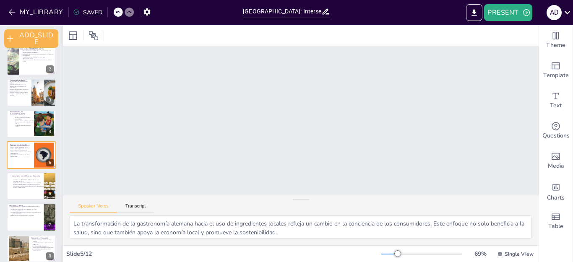
click at [23, 194] on div at bounding box center [32, 186] width 50 height 28
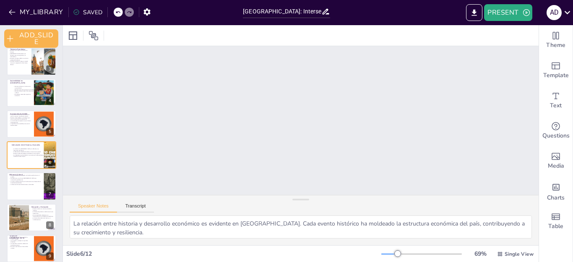
click at [23, 194] on div at bounding box center [32, 186] width 50 height 28
type textarea "La rica cultura alemana es un legado que continúa impactando a generaciones. Su…"
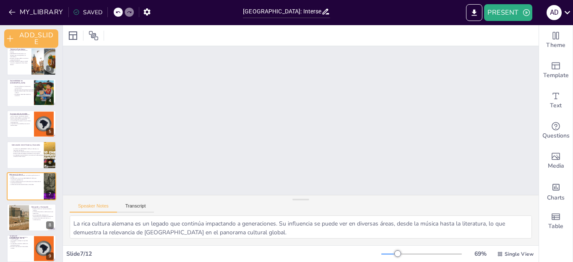
scroll to position [100, 0]
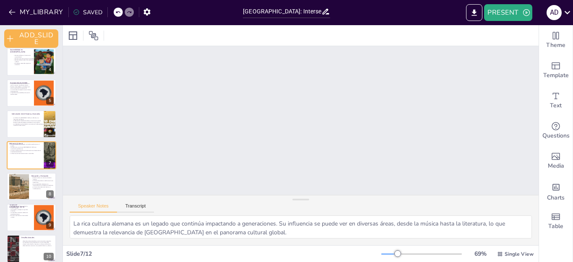
click at [25, 154] on div at bounding box center [32, 155] width 50 height 28
click at [34, 149] on icon at bounding box center [37, 149] width 6 height 6
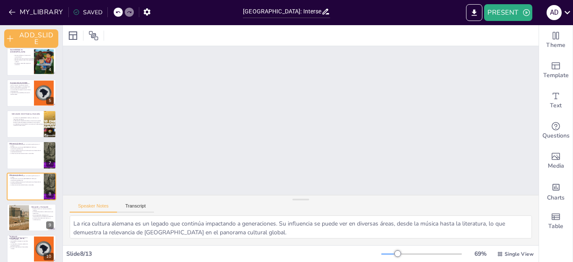
scroll to position [132, 0]
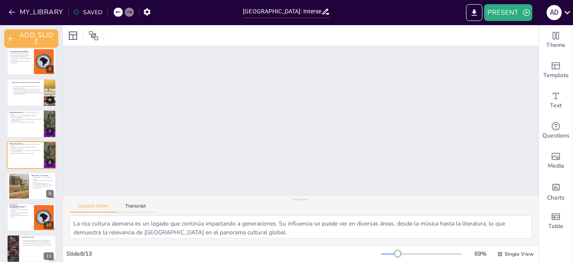
click at [31, 154] on div at bounding box center [32, 155] width 50 height 28
drag, startPoint x: 391, startPoint y: 252, endPoint x: 348, endPoint y: 271, distance: 46.6
click at [348, 262] on html "MY_LIBRARY SAVED Alemania: Intersecciones entre Potencia Económica, Historia y …" at bounding box center [286, 131] width 573 height 262
drag, startPoint x: 372, startPoint y: 253, endPoint x: 383, endPoint y: 261, distance: 12.7
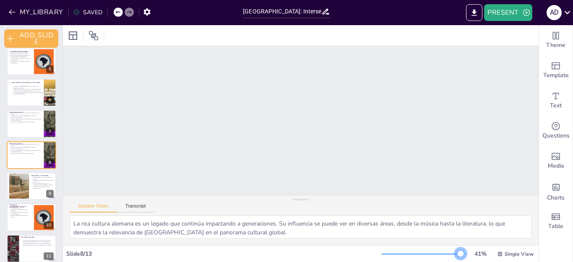
click at [383, 261] on div "41 % Single View" at bounding box center [458, 254] width 154 height 13
click at [139, 210] on button "Transcript" at bounding box center [135, 207] width 37 height 9
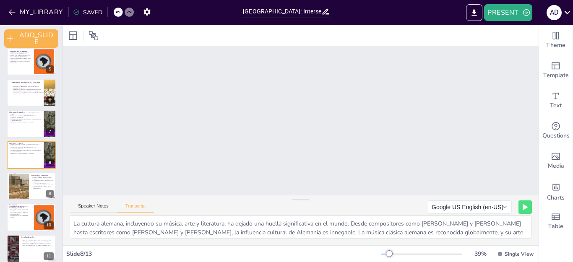
click at [98, 206] on button "Speaker Notes" at bounding box center [93, 207] width 47 height 9
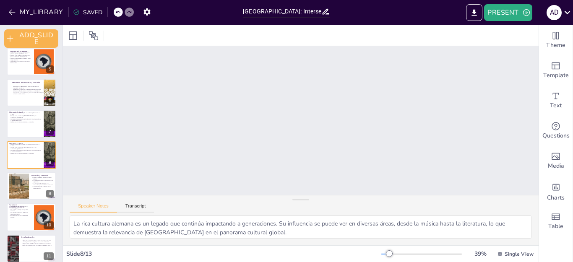
click at [91, 35] on icon at bounding box center [94, 36] width 10 height 10
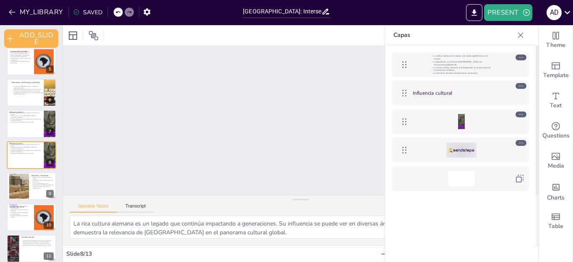
click at [261, 113] on div "Slide 1 Alemania: Intersecciones entre Potencia Económica, Historia y Gastronom…" at bounding box center [301, 146] width 476 height 200
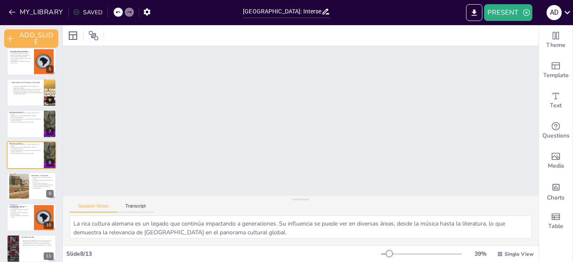
click at [117, 13] on icon at bounding box center [118, 12] width 4 height 2
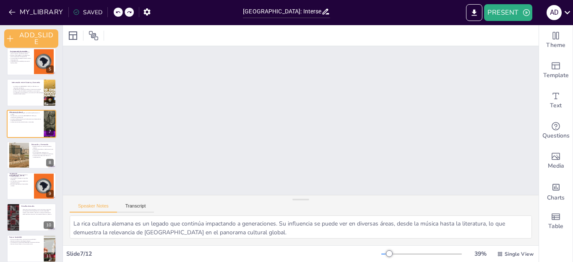
click at [117, 13] on icon at bounding box center [118, 12] width 4 height 2
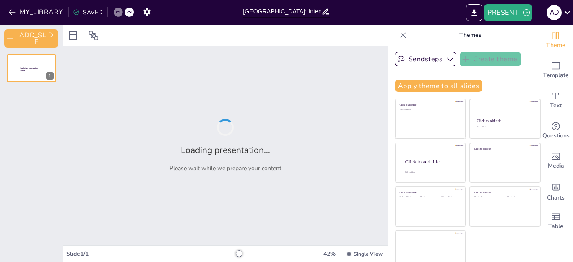
type input "[GEOGRAPHIC_DATA]: Intersecciones entre Potencia Económica, Historia y Gastrono…"
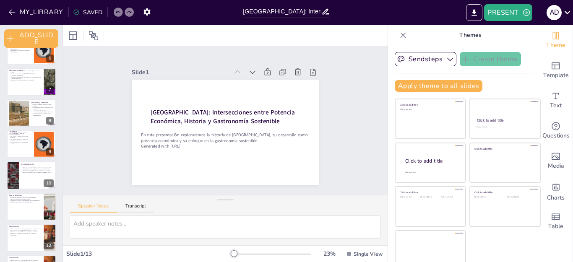
scroll to position [159, 0]
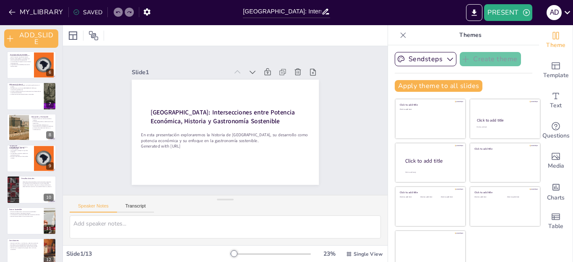
click at [35, 82] on div "Influencia Cultural La cultura alemana ha dejado una huella significativa en el…" at bounding box center [32, 82] width 50 height 0
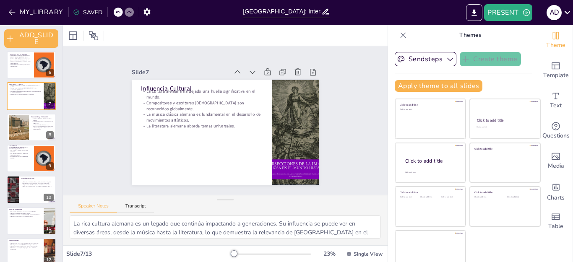
type textarea "La rica cultura alemana es un legado que continúa impactando a generaciones. Su…"
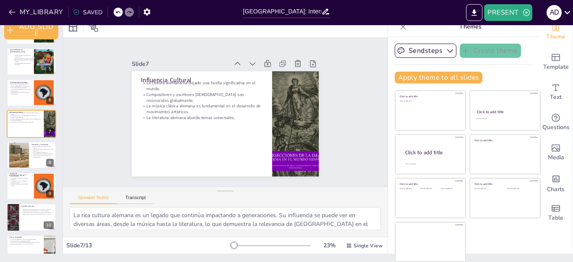
scroll to position [117, 0]
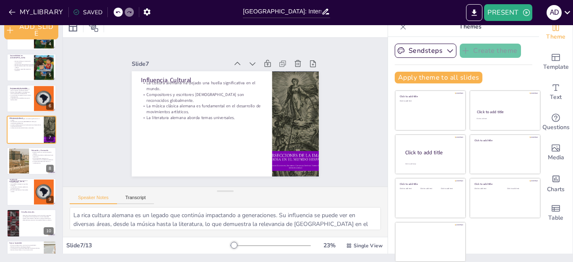
click at [117, 14] on icon at bounding box center [117, 12] width 5 height 5
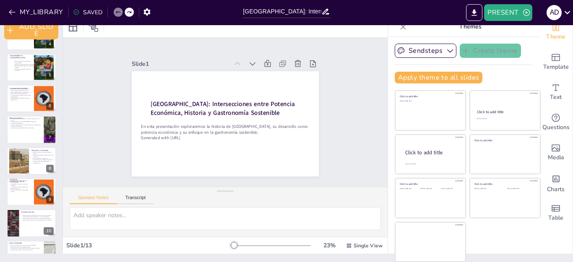
click at [117, 14] on icon at bounding box center [117, 12] width 5 height 5
click at [108, 97] on div "Slide 1 Alemania: Intersecciones entre Potencia Económica, Historia y Gastronom…" at bounding box center [225, 112] width 234 height 129
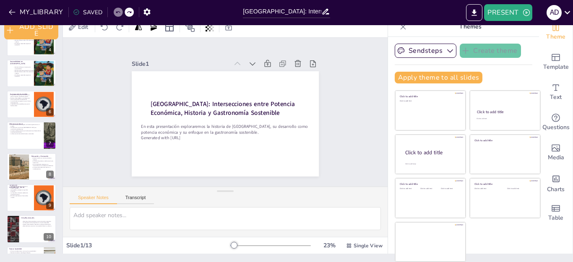
scroll to position [76, 0]
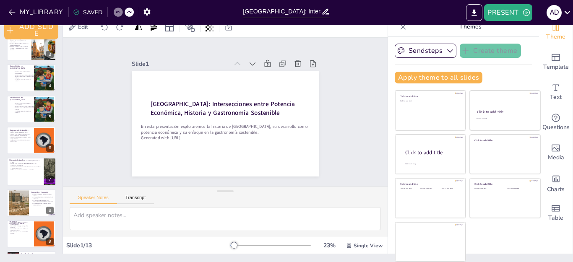
click at [114, 10] on div at bounding box center [118, 12] width 9 height 9
click at [19, 143] on p "La gastronomía sostenible promueve la biodiversidad." at bounding box center [20, 141] width 22 height 3
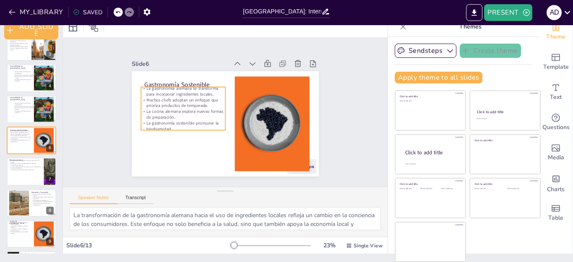
scroll to position [69, 0]
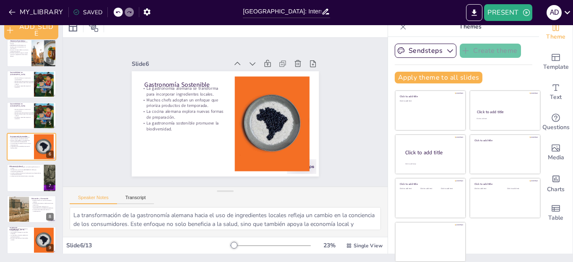
click at [27, 183] on div at bounding box center [32, 178] width 50 height 28
type textarea "La rica cultura alemana es un legado que continúa impactando a generaciones. Su…"
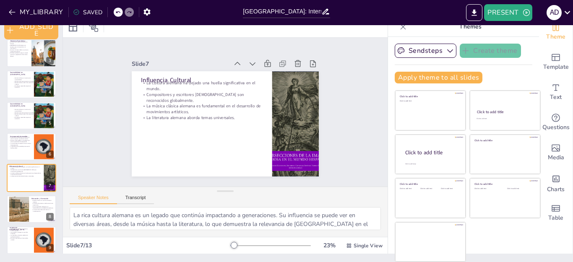
scroll to position [100, 0]
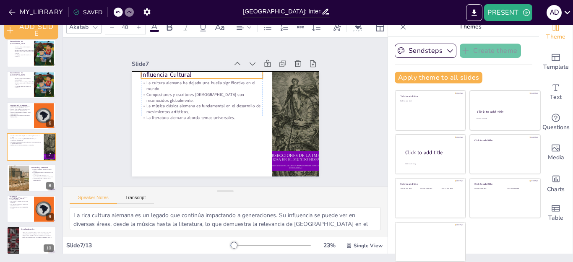
click at [141, 71] on p "Influencia Cultural" at bounding box center [202, 74] width 122 height 9
click at [145, 69] on p "Influencia Cultural" at bounding box center [206, 72] width 122 height 21
click at [138, 70] on div at bounding box center [141, 71] width 7 height 7
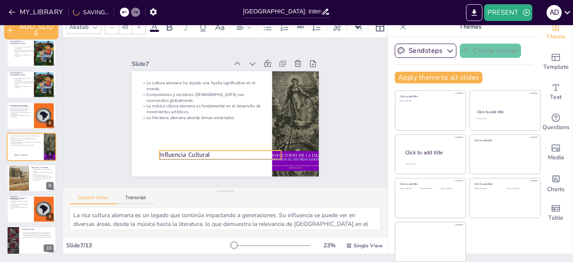
drag, startPoint x: 136, startPoint y: 70, endPoint x: 158, endPoint y: 151, distance: 83.6
click at [158, 92] on div "Influencia Cultural La cultura alemana ha dejado una huella significativa en el…" at bounding box center [233, 72] width 183 height 39
drag, startPoint x: 156, startPoint y: 151, endPoint x: 183, endPoint y: 139, distance: 29.7
click at [284, 151] on div "Influencia Cultural La cultura alemana ha dejado una huella significativa en el…" at bounding box center [225, 123] width 187 height 105
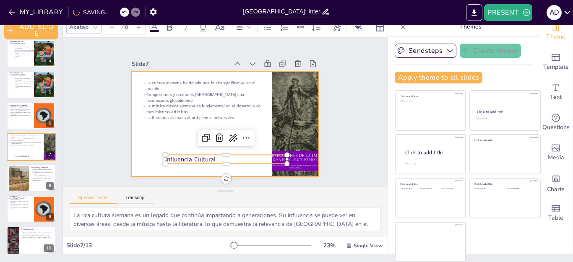
click at [194, 136] on div at bounding box center [223, 138] width 58 height 23
click at [163, 150] on div at bounding box center [222, 151] width 122 height 19
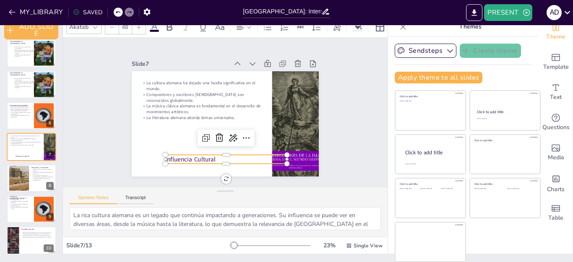
click at [165, 155] on p "Influencia Cultural" at bounding box center [226, 159] width 122 height 9
click at [165, 151] on div at bounding box center [226, 151] width 122 height 7
click at [165, 155] on p "Influencia Cultural" at bounding box center [226, 159] width 122 height 9
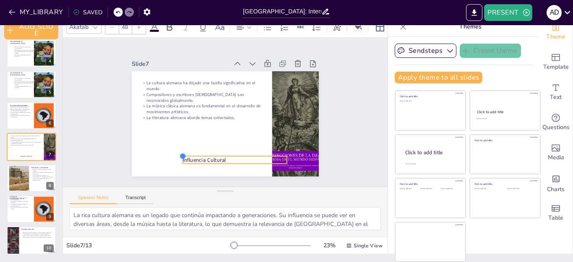
click at [175, 155] on div at bounding box center [179, 152] width 8 height 8
drag, startPoint x: 175, startPoint y: 154, endPoint x: 159, endPoint y: 149, distance: 16.6
click at [159, 149] on div "Influencia Cultural La cultura alemana ha dejado una huella significativa en el…" at bounding box center [223, 124] width 197 height 124
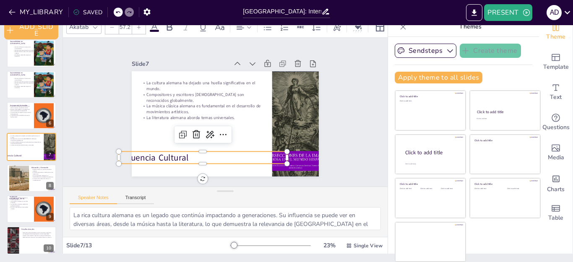
type input "66.4"
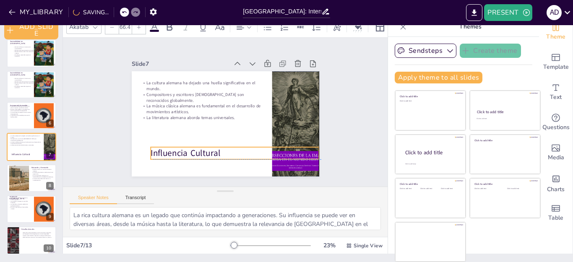
drag, startPoint x: 169, startPoint y: 151, endPoint x: 203, endPoint y: 149, distance: 34.5
click at [203, 149] on p "Influencia Cultural" at bounding box center [235, 153] width 168 height 12
click at [151, 149] on p "Influencia Cultural" at bounding box center [235, 153] width 168 height 12
click at [146, 149] on p "Influencia Cultural" at bounding box center [230, 153] width 169 height 29
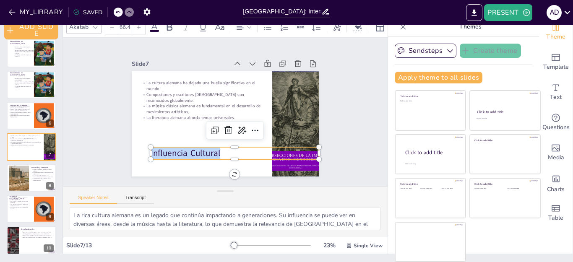
drag, startPoint x: 141, startPoint y: 149, endPoint x: 215, endPoint y: 150, distance: 73.8
click at [215, 150] on p "Influencia Cultural" at bounding box center [230, 153] width 169 height 29
copy span "Influencia Cultural"
click at [137, 76] on div at bounding box center [223, 124] width 197 height 124
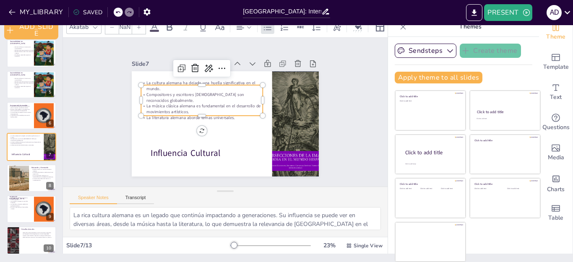
drag, startPoint x: 136, startPoint y: 78, endPoint x: 180, endPoint y: 91, distance: 45.5
click at [180, 91] on p "La cultura alemana ha dejado una huella significativa en el mundo." at bounding box center [204, 83] width 122 height 24
type input "32"
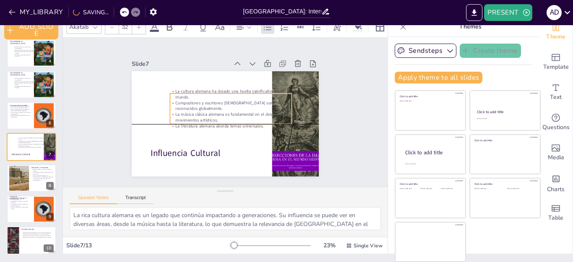
drag, startPoint x: 180, startPoint y: 97, endPoint x: 150, endPoint y: 87, distance: 31.6
click at [170, 89] on p "La cultura alemana ha dejado una huella significativa en el mundo." at bounding box center [231, 95] width 122 height 12
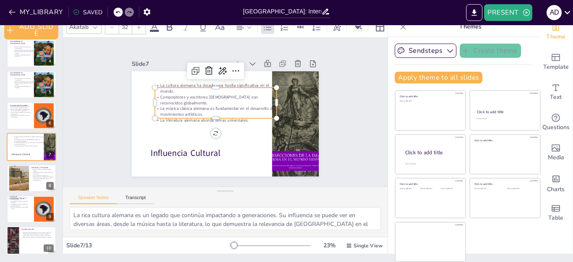
click at [148, 78] on div at bounding box center [222, 124] width 205 height 142
click at [155, 83] on p "La cultura alemana ha dejado una huella significativa en el mundo." at bounding box center [216, 89] width 122 height 12
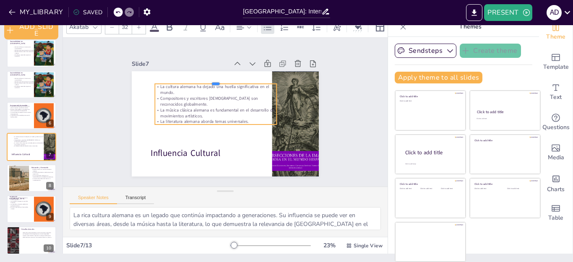
click at [204, 79] on div at bounding box center [216, 80] width 122 height 7
click at [155, 84] on p "La cultura alemana ha dejado una huella significativa en el mundo." at bounding box center [216, 90] width 122 height 12
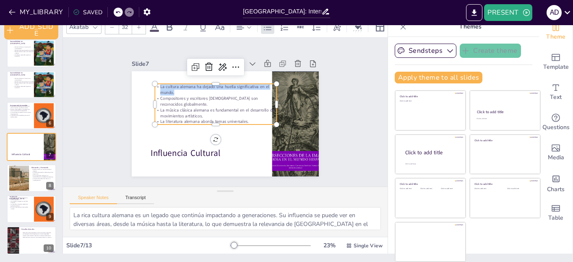
click at [162, 84] on span "La cultura alemana ha dejado una huella significativa en el mundo." at bounding box center [217, 85] width 110 height 17
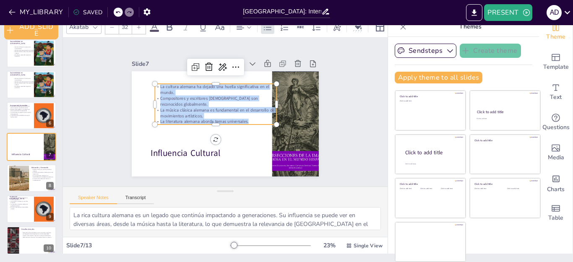
drag, startPoint x: 149, startPoint y: 82, endPoint x: 256, endPoint y: 119, distance: 112.8
click at [256, 119] on div "La cultura alemana ha dejado una huella significativa en el mundo. Compositores…" at bounding box center [216, 104] width 122 height 41
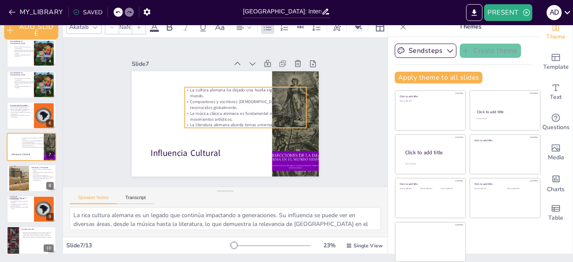
drag, startPoint x: 149, startPoint y: 83, endPoint x: 179, endPoint y: 86, distance: 30.0
click at [186, 86] on p "La cultura alemana ha dejado una huella significativa en el mundo." at bounding box center [247, 95] width 122 height 24
type input "32"
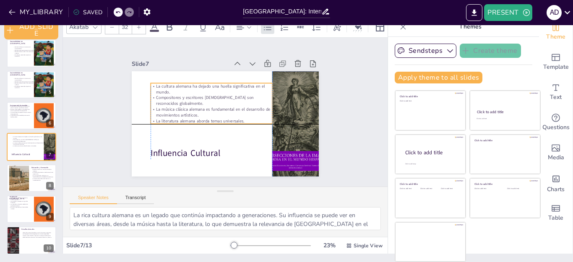
drag, startPoint x: 182, startPoint y: 91, endPoint x: 145, endPoint y: 89, distance: 37.4
click at [151, 89] on p "La cultura alemana ha dejado una huella significativa en el mundo." at bounding box center [212, 89] width 122 height 12
drag, startPoint x: 164, startPoint y: 89, endPoint x: 157, endPoint y: 87, distance: 7.2
click at [157, 87] on p "La cultura alemana ha dejado una huella significativa en el mundo." at bounding box center [212, 89] width 122 height 12
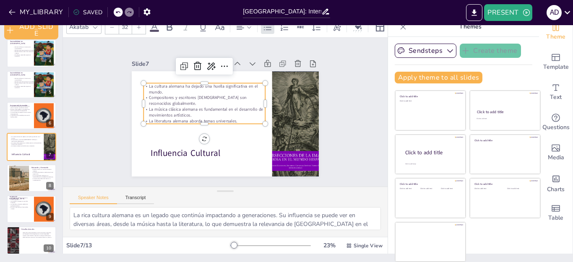
click at [176, 82] on p "La cultura alemana ha dejado una huella significativa en el mundo." at bounding box center [225, 81] width 98 height 90
click at [143, 83] on p "La cultura alemana ha dejado una huella significativa en el mundo." at bounding box center [204, 89] width 122 height 12
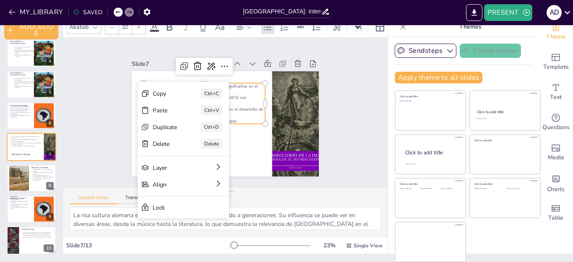
click at [143, 83] on p "La cultura alemana ha dejado una huella significativa en el mundo." at bounding box center [204, 89] width 122 height 12
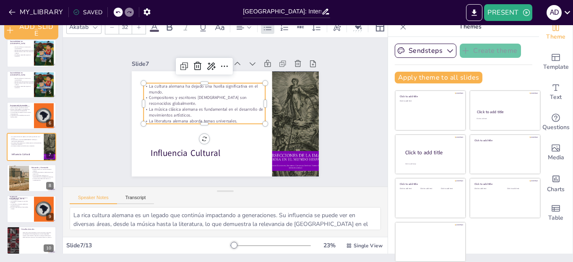
click at [143, 83] on p "La cultura alemana ha dejado una huella significativa en el mundo." at bounding box center [204, 89] width 122 height 12
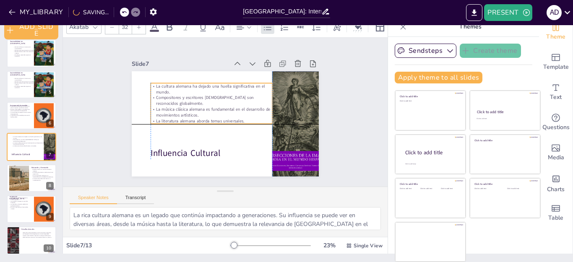
click at [151, 83] on p "La cultura alemana ha dejado una huella significativa en el mundo." at bounding box center [212, 89] width 122 height 12
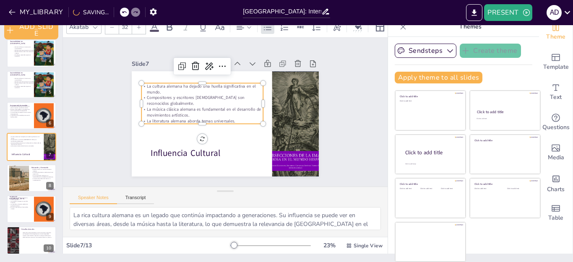
click at [154, 102] on p "Compositores y escritores [DEMOGRAPHIC_DATA] son reconocidos globalmente." at bounding box center [202, 101] width 122 height 12
click at [153, 101] on p "Compositores y escritores [DEMOGRAPHIC_DATA] son reconocidos globalmente." at bounding box center [204, 98] width 122 height 24
click at [148, 96] on span "Compositores y escritores [DEMOGRAPHIC_DATA] son reconocidos globalmente." at bounding box center [196, 101] width 98 height 12
click at [141, 83] on p "La cultura alemana ha dejado una huella significativa en el mundo." at bounding box center [202, 89] width 122 height 12
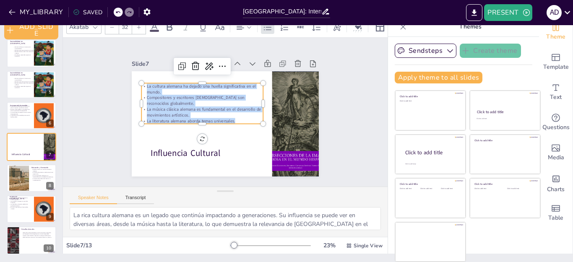
drag, startPoint x: 135, startPoint y: 83, endPoint x: 232, endPoint y: 116, distance: 102.7
click at [232, 116] on div "La cultura alemana ha dejado una huella significativa en el mundo. Compositores…" at bounding box center [202, 103] width 122 height 41
copy div "La cultura alemana ha dejado una huella significativa en el mundo. Compositores…"
click at [141, 83] on p "La cultura alemana ha dejado una huella significativa en el mundo." at bounding box center [202, 89] width 122 height 12
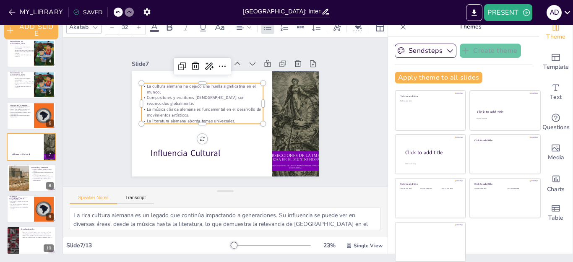
click at [141, 83] on p "La cultura alemana ha dejado una huella significativa en el mundo." at bounding box center [202, 89] width 122 height 12
click at [141, 83] on p "cultura alemana ha dejado una huella significativa en el mundo." at bounding box center [202, 89] width 122 height 12
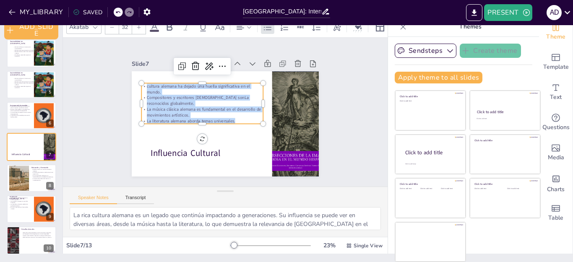
drag, startPoint x: 135, startPoint y: 81, endPoint x: 248, endPoint y: 115, distance: 117.9
click at [248, 115] on div "cultura alemana ha dejado una huella significativa en el mundo. Compositores y …" at bounding box center [202, 103] width 122 height 41
copy div "cultura alemana ha dejado una huella significativa en el mundo. Compositores y …"
click at [49, 75] on button at bounding box center [49, 78] width 10 height 10
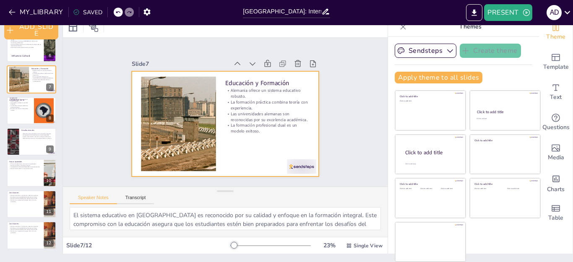
scroll to position [84, 0]
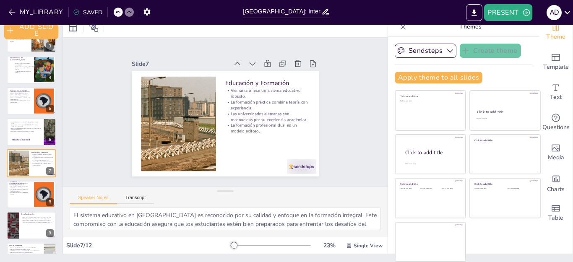
click at [52, 196] on div at bounding box center [44, 195] width 20 height 26
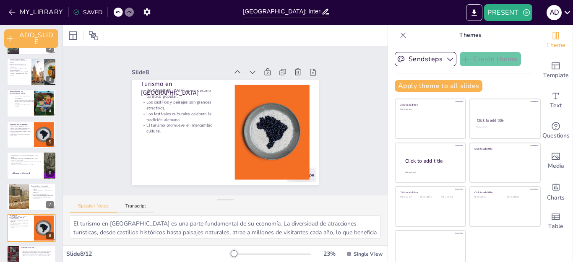
scroll to position [44, 0]
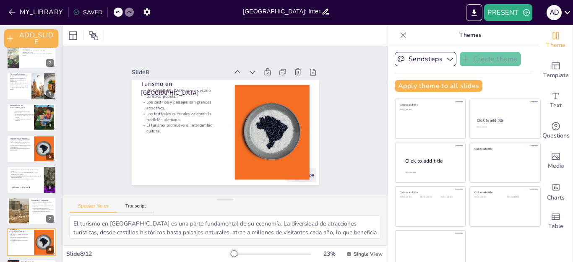
drag, startPoint x: 21, startPoint y: 205, endPoint x: 40, endPoint y: 182, distance: 29.8
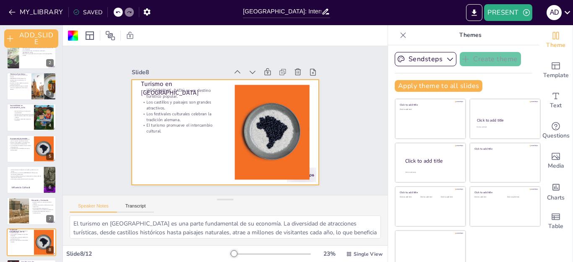
click at [25, 216] on div at bounding box center [20, 211] width 34 height 25
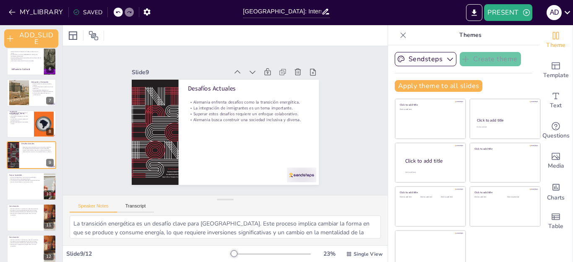
click at [24, 98] on div at bounding box center [20, 93] width 34 height 25
type textarea "El sistema educativo en Alemania es reconocido por su calidad y enfoque en la f…"
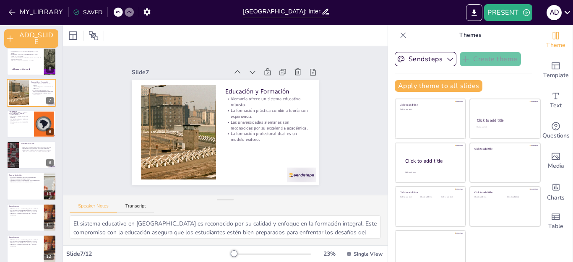
scroll to position [100, 0]
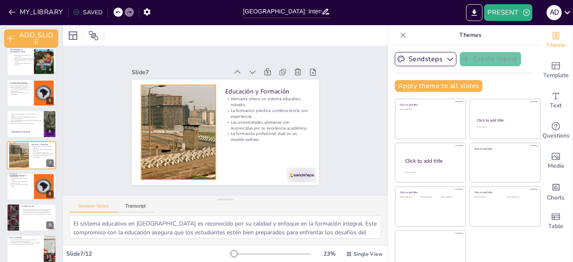
click at [172, 91] on div at bounding box center [178, 132] width 126 height 95
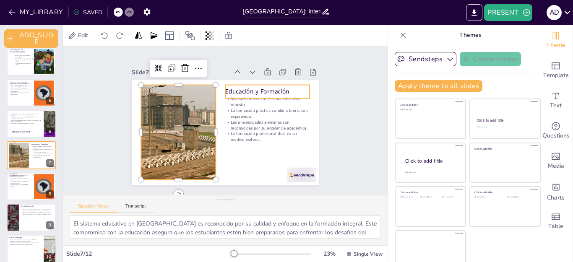
click at [225, 87] on p "Educación y Formación" at bounding box center [267, 91] width 84 height 9
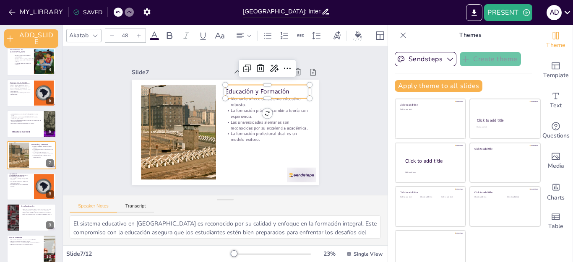
click at [228, 87] on p "Educación y Formación" at bounding box center [270, 96] width 85 height 18
drag, startPoint x: 216, startPoint y: 86, endPoint x: 255, endPoint y: 86, distance: 39.4
click at [255, 86] on div "Educación y Formación Alemania ofrece un sistema educativo robusto. La formació…" at bounding box center [229, 80] width 186 height 20
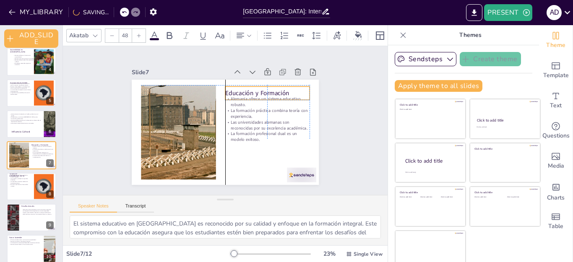
drag, startPoint x: 266, startPoint y: 88, endPoint x: 224, endPoint y: 86, distance: 42.0
click at [228, 89] on p "Educación y Formación" at bounding box center [270, 98] width 85 height 18
click at [225, 89] on p "Educación y Formación" at bounding box center [267, 93] width 84 height 9
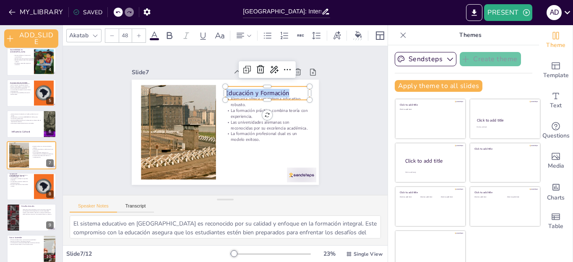
click at [252, 90] on p "Educación y Formación" at bounding box center [270, 98] width 85 height 18
copy p "Educación y Formación"
click at [227, 108] on p "La formación práctica combina teoría con experiencia." at bounding box center [267, 114] width 84 height 12
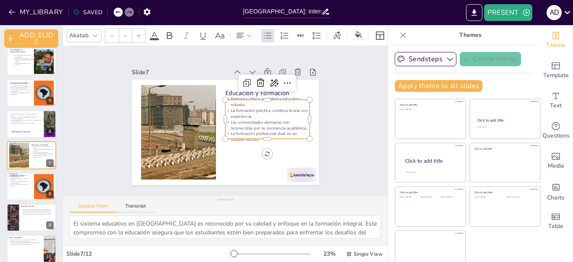
type input "32"
click at [225, 95] on div at bounding box center [267, 96] width 84 height 7
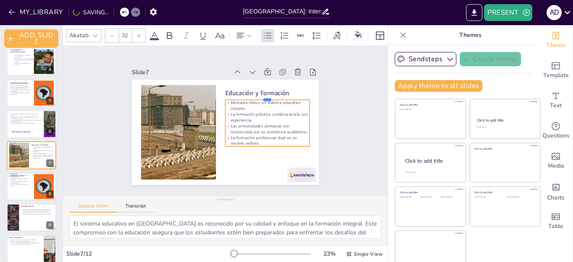
click at [225, 95] on div at bounding box center [267, 96] width 84 height 7
click at [225, 100] on p "Alemania ofrece un sistema educativo robusto." at bounding box center [267, 106] width 84 height 12
click at [240, 100] on p "Alemania ofrece un sistema educativo robusto." at bounding box center [267, 106] width 84 height 12
click at [225, 100] on p "Alemania ofrece un sistema educativo robusto." at bounding box center [267, 106] width 84 height 12
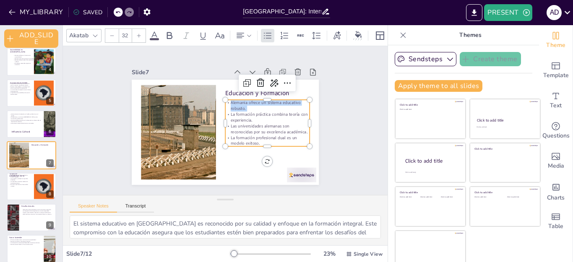
click at [225, 100] on p "Alemania ofrece un sistema educativo robusto." at bounding box center [267, 106] width 84 height 12
click at [244, 103] on p "Alemania ofrece un sistema educativo robusto." at bounding box center [267, 106] width 84 height 12
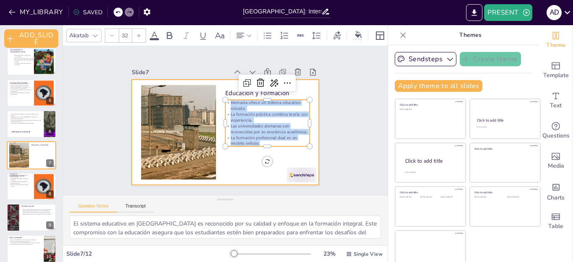
drag, startPoint x: 219, startPoint y: 100, endPoint x: 299, endPoint y: 145, distance: 91.7
click at [298, 145] on div "Educación y Formación Alemania ofrece un sistema educativo robusto. La formació…" at bounding box center [225, 132] width 187 height 105
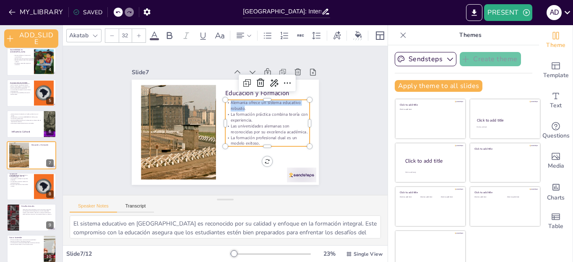
click at [225, 102] on p "Alemania ofrece un sistema educativo robusto." at bounding box center [267, 106] width 84 height 12
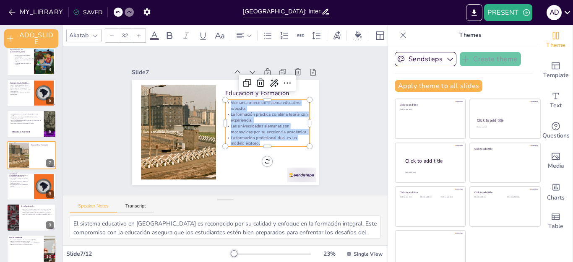
drag, startPoint x: 220, startPoint y: 99, endPoint x: 277, endPoint y: 136, distance: 68.0
click at [277, 138] on div "Alemania ofrece un sistema educativo robusto. La formación práctica combina teo…" at bounding box center [267, 127] width 89 height 55
copy div "Alemania ofrece un sistema educativo robusto. La formación práctica combina teo…"
click at [15, 187] on div at bounding box center [32, 187] width 50 height 28
type textarea "El turismo en Alemania es una parte fundamental de su economía. La diversidad d…"
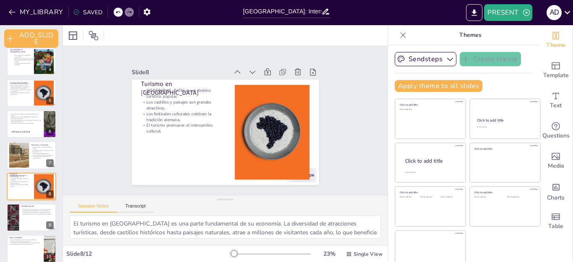
scroll to position [132, 0]
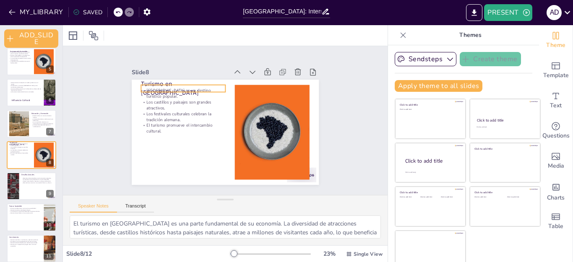
click at [141, 83] on p "Turismo en [GEOGRAPHIC_DATA]" at bounding box center [183, 89] width 84 height 18
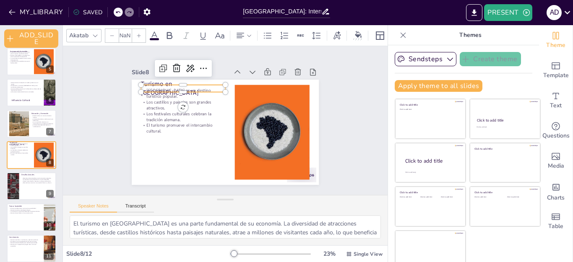
type input "48"
click at [138, 84] on div at bounding box center [141, 85] width 7 height 7
click at [141, 80] on div at bounding box center [145, 77] width 8 height 8
click at [141, 85] on p "Turismo en [GEOGRAPHIC_DATA]" at bounding box center [183, 90] width 84 height 18
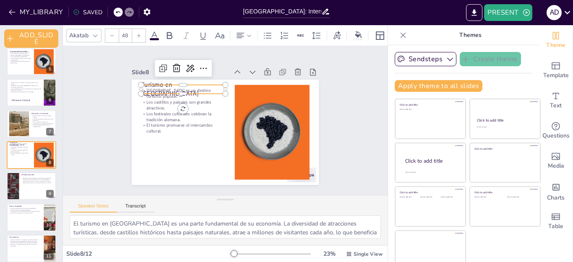
click at [144, 85] on p "Turismo en [GEOGRAPHIC_DATA]" at bounding box center [187, 85] width 86 height 26
copy p "Turismo en [GEOGRAPHIC_DATA]"
click at [158, 125] on p "El turismo promueve el intercambio cultural." at bounding box center [183, 129] width 84 height 12
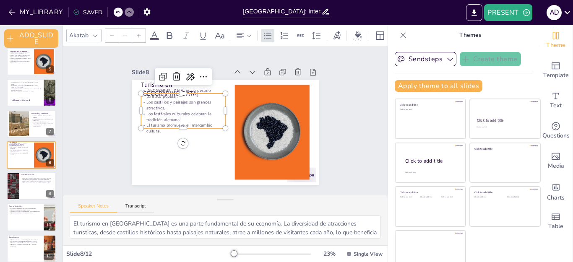
click at [201, 156] on div at bounding box center [225, 132] width 187 height 105
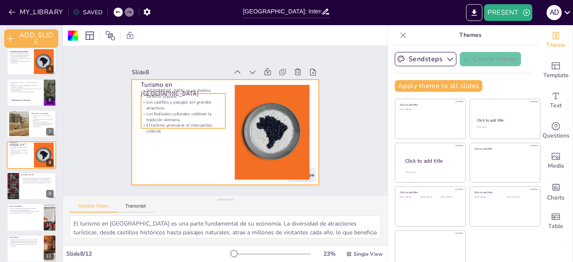
click at [141, 90] on p "[GEOGRAPHIC_DATA] es un destino turístico popular." at bounding box center [183, 94] width 84 height 12
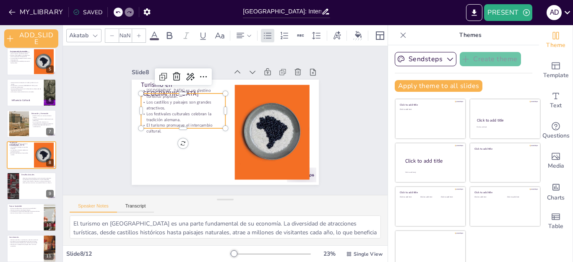
type input "32"
click at [141, 90] on div at bounding box center [183, 90] width 84 height 7
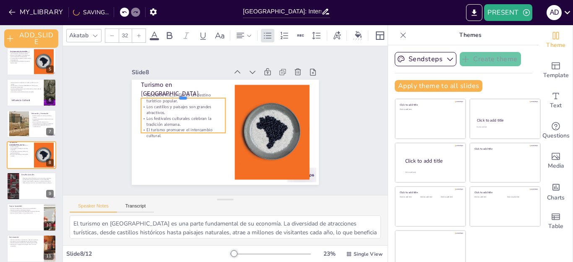
drag, startPoint x: 136, startPoint y: 90, endPoint x: 158, endPoint y: 120, distance: 37.5
click at [150, 97] on div at bounding box center [183, 94] width 84 height 7
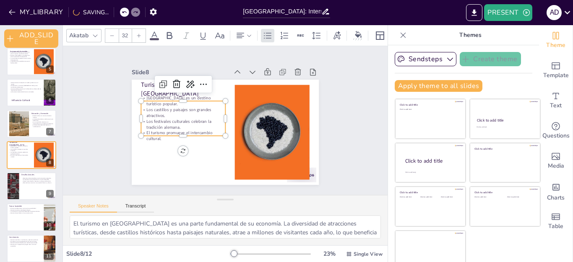
click at [158, 120] on p "Los festivales culturales celebran la tradición alemana." at bounding box center [183, 125] width 84 height 12
click at [141, 107] on p "Los castillos y paisajes son grandes atractivos." at bounding box center [183, 113] width 84 height 12
click at [143, 98] on p "[GEOGRAPHIC_DATA] es un destino turístico popular." at bounding box center [185, 96] width 85 height 21
click at [141, 98] on p "[GEOGRAPHIC_DATA] es un destino turístico popular." at bounding box center [183, 101] width 84 height 12
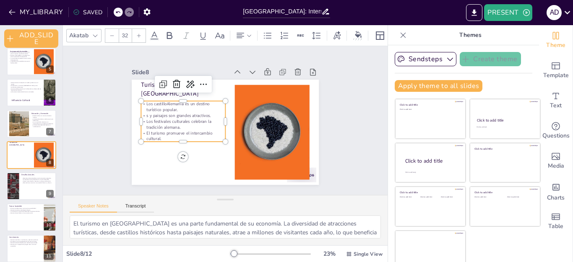
click at [196, 113] on p "s y paisajes son grandes atractivos." at bounding box center [183, 116] width 84 height 6
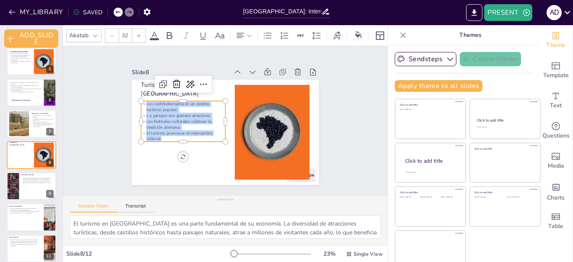
click at [12, 193] on div at bounding box center [12, 186] width 19 height 28
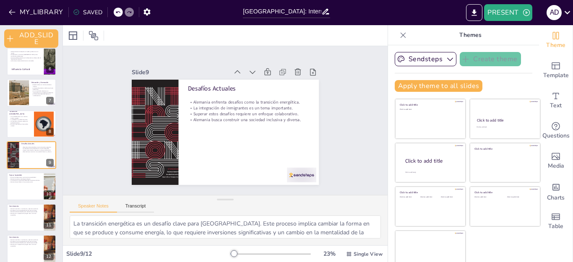
scroll to position [170, 0]
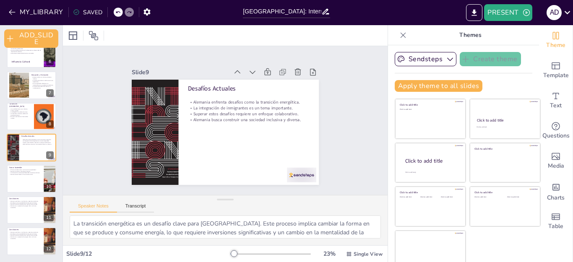
click at [20, 218] on div at bounding box center [32, 210] width 50 height 28
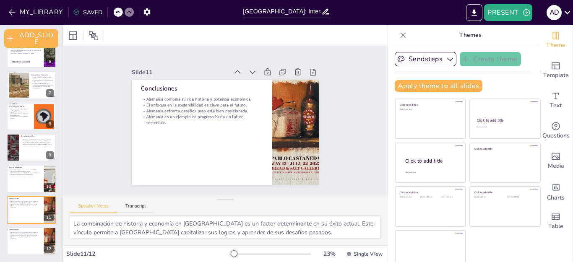
click at [31, 241] on div at bounding box center [32, 241] width 50 height 28
click at [10, 139] on div at bounding box center [12, 148] width 19 height 28
type textarea "La transición energética es un desafío clave para Alemania. Este proceso implic…"
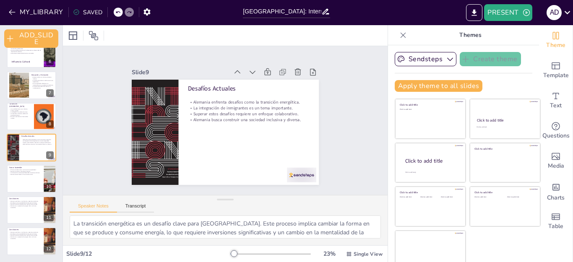
scroll to position [163, 0]
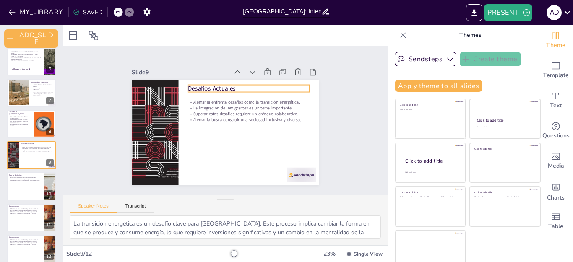
click at [188, 84] on p "Desafíos Actuales" at bounding box center [249, 88] width 122 height 9
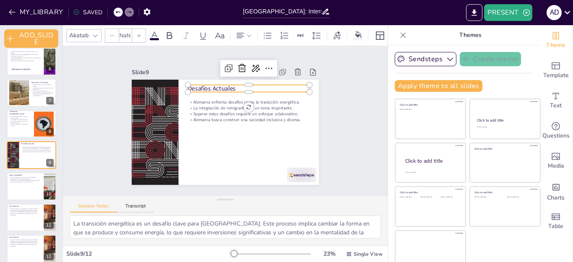
type input "48"
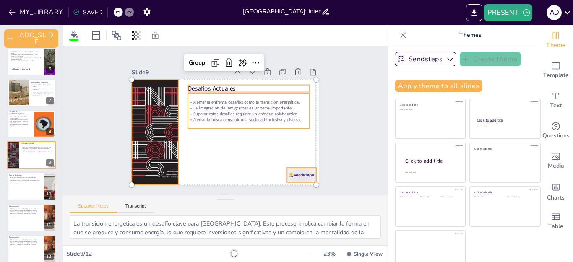
click at [206, 84] on p "Desafíos Actuales" at bounding box center [249, 88] width 122 height 9
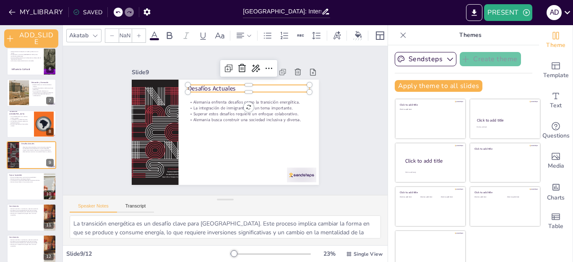
type input "48"
click at [194, 84] on p "Desafíos Actuales" at bounding box center [254, 94] width 121 height 34
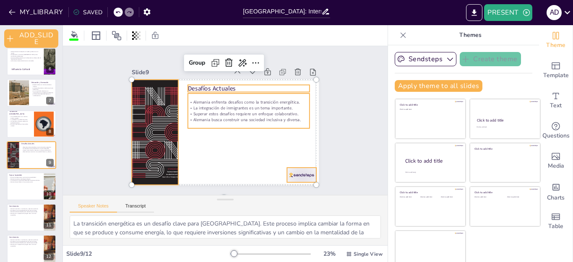
click at [200, 83] on p "Desafíos Actuales" at bounding box center [252, 91] width 122 height 21
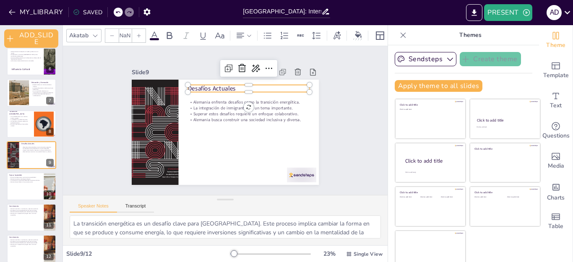
click at [200, 84] on p "Desafíos Actuales" at bounding box center [249, 88] width 122 height 9
click at [200, 83] on p "Desafíos Actuales" at bounding box center [254, 94] width 121 height 34
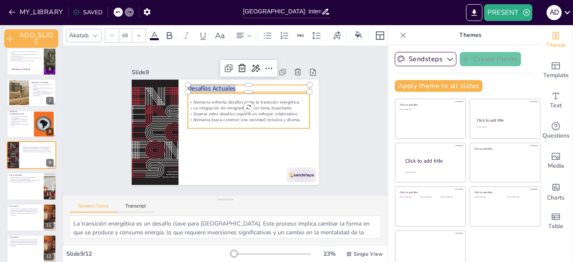
click at [187, 95] on div "Alemania enfrenta desafíos como la transición energética. La integración de inm…" at bounding box center [249, 113] width 125 height 47
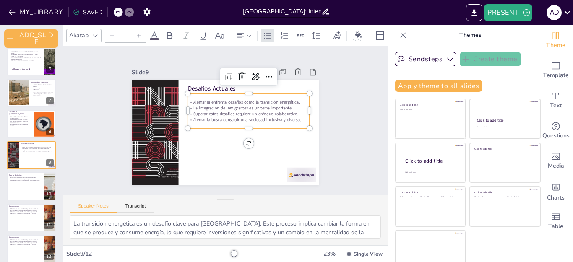
type input "32"
click at [190, 98] on p "Alemania enfrenta desafíos como la transición energética." at bounding box center [251, 105] width 122 height 18
click at [214, 99] on p "Alemania enfrenta desafíos como la transición energética." at bounding box center [249, 102] width 122 height 6
click at [220, 105] on p "La integración de inmigrantes es un tema importante." at bounding box center [249, 108] width 122 height 6
click at [220, 102] on p "La integración de inmigrantes es un tema importante." at bounding box center [251, 113] width 120 height 31
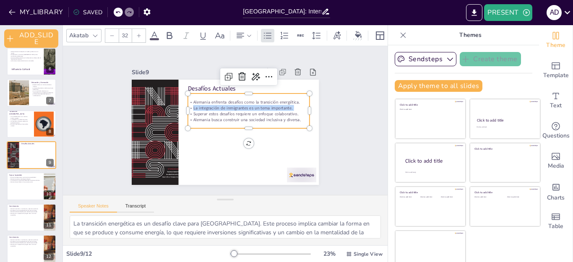
click at [220, 105] on p "La integración de inmigrantes es un tema importante." at bounding box center [249, 108] width 122 height 6
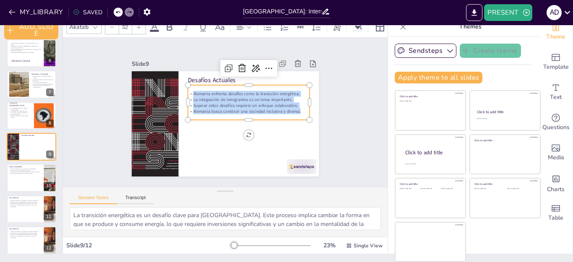
scroll to position [170, 0]
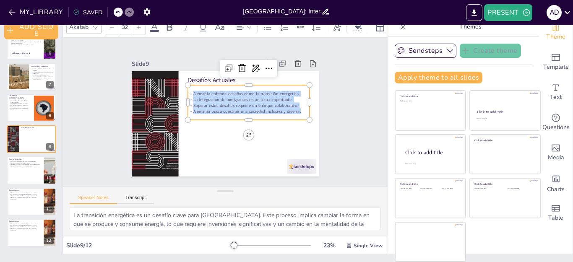
click at [23, 171] on div at bounding box center [32, 170] width 50 height 28
type textarea "La sostenibilidad es un pilar clave para el futuro de Alemania. Al priorizar el…"
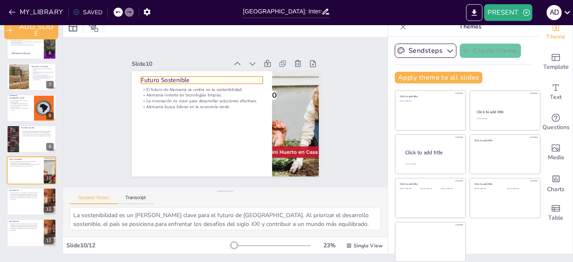
click at [144, 76] on p "Futuro Sostenible" at bounding box center [205, 77] width 122 height 21
click at [198, 75] on p "Futuro Sostenible" at bounding box center [237, 75] width 78 height 104
click at [148, 76] on p "Futuro Sostenible" at bounding box center [202, 80] width 122 height 9
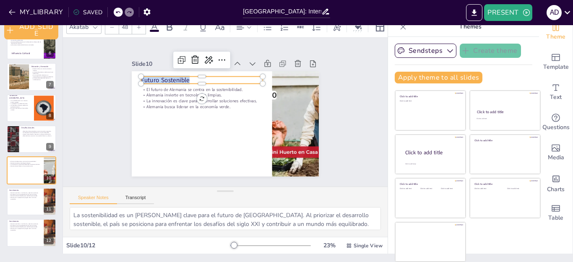
click at [144, 82] on div at bounding box center [205, 84] width 122 height 19
click at [141, 87] on p "El futuro de Alemania se centra en la sostenibilidad." at bounding box center [202, 89] width 122 height 6
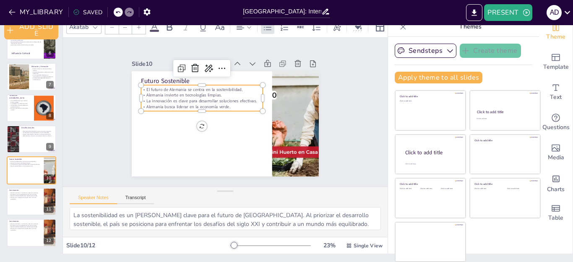
type input "32"
click at [141, 86] on p "El futuro de Alemania se centra en la sostenibilidad." at bounding box center [202, 89] width 122 height 6
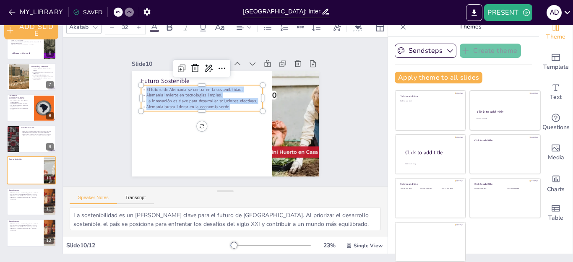
click at [29, 206] on div at bounding box center [32, 202] width 50 height 28
type textarea "La combinación de historia y economía en Alemania es un factor determinante en …"
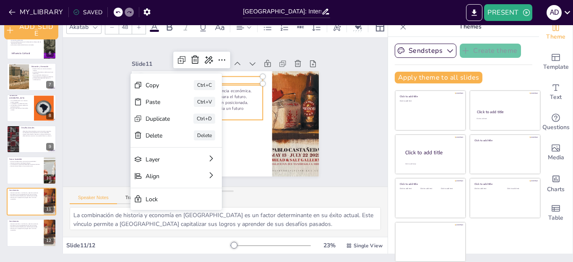
click at [233, 88] on p "Alemania combina su rica historia y potencia económica." at bounding box center [202, 91] width 122 height 6
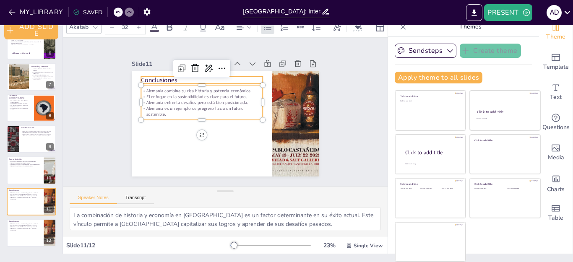
click at [156, 76] on p "Conclusiones" at bounding box center [205, 77] width 122 height 21
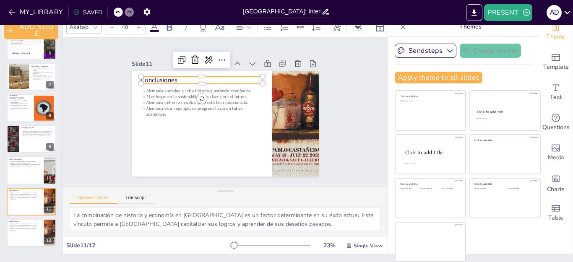
click at [156, 76] on p "Conclusiones" at bounding box center [205, 77] width 122 height 21
click at [156, 76] on p "Conclusiones" at bounding box center [202, 80] width 122 height 9
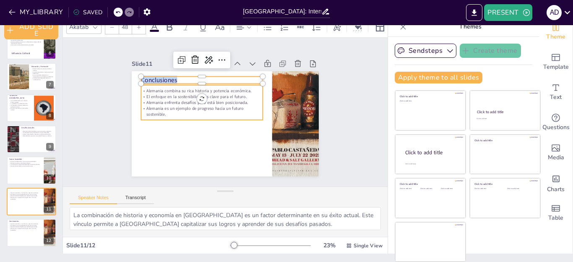
click at [141, 88] on p "Alemania combina su rica historia y potencia económica." at bounding box center [202, 91] width 122 height 6
click at [151, 86] on p "Alemania combina su rica historia y potencia económica." at bounding box center [209, 84] width 117 height 43
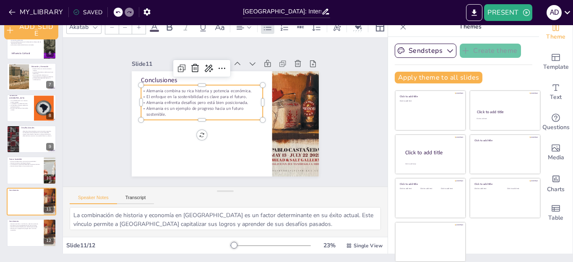
click at [141, 88] on p "Alemania combina su rica historia y potencia económica." at bounding box center [202, 91] width 122 height 6
type input "32"
click at [143, 85] on p "Alemania combina su rica historia y potencia económica." at bounding box center [204, 88] width 122 height 18
click at [119, 13] on icon at bounding box center [117, 12] width 5 height 5
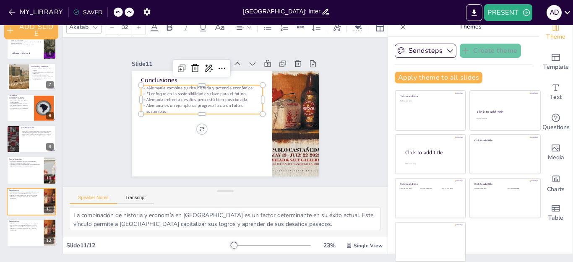
click at [119, 13] on icon at bounding box center [117, 12] width 5 height 5
click at [119, 13] on div "MY_LIBRARY SAVED" at bounding box center [77, 11] width 155 height 15
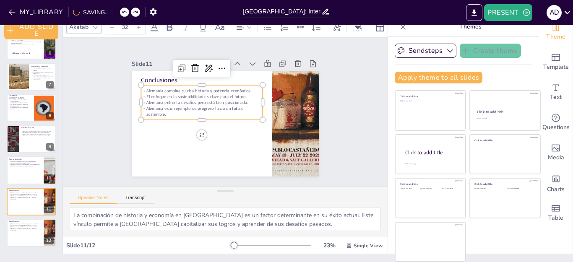
click at [141, 84] on div "Alemania combina su rica historia y potencia económica. El enfoque en la sosten…" at bounding box center [203, 99] width 125 height 47
click at [141, 89] on p "Alemania combina su rica historia y potencia económica." at bounding box center [202, 91] width 122 height 6
click at [143, 89] on p "Alemania combina su rica historia y potencia económica." at bounding box center [204, 88] width 122 height 18
click at [164, 102] on p "Alemania enfrenta desafíos pero está bien posicionada." at bounding box center [202, 102] width 122 height 6
click at [164, 101] on p "Alemania enfrenta desafíos pero está bien posicionada." at bounding box center [202, 102] width 122 height 6
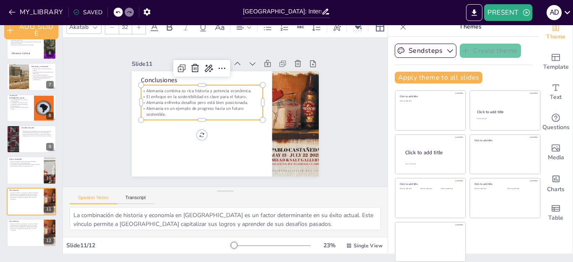
click at [164, 101] on p "Alemania enfrenta desafíos pero está bien posicionada." at bounding box center [203, 100] width 122 height 18
click at [146, 89] on span "Alemania combina su rica historia y potencia económica." at bounding box center [198, 91] width 105 height 6
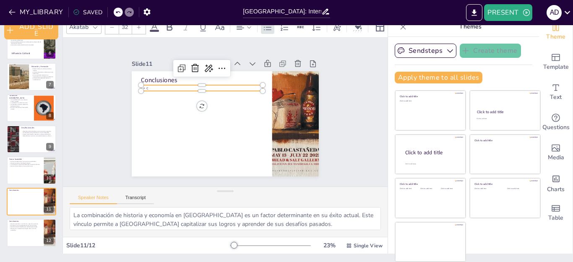
click at [119, 12] on icon at bounding box center [118, 12] width 4 height 2
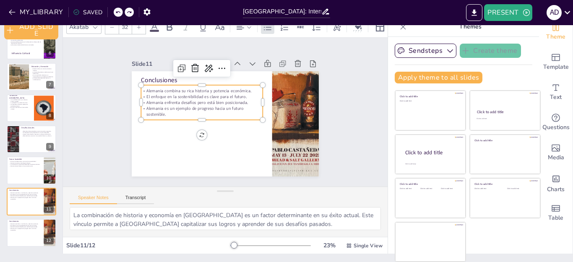
click at [141, 88] on p "Alemania combina su rica historia y potencia económica." at bounding box center [202, 91] width 122 height 6
click at [156, 87] on p "Alemania combina su rica historia y potencia económica." at bounding box center [204, 88] width 122 height 18
click at [145, 88] on p "Alemania combina su rica historia y potencia económica." at bounding box center [202, 91] width 122 height 6
click at [146, 88] on p "Alemania combina su rica historia y potencia económica." at bounding box center [202, 91] width 122 height 6
click at [146, 86] on p "Alemania combina su rica historia y potencia económica." at bounding box center [204, 88] width 122 height 18
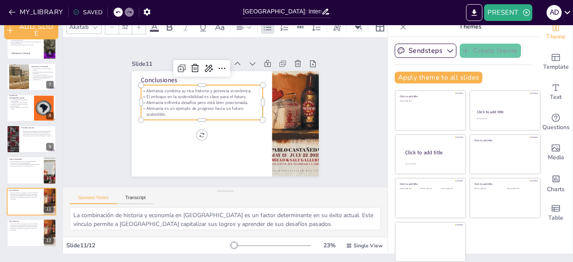
click at [146, 86] on p "Alemania combina su rica historia y potencia económica." at bounding box center [204, 88] width 122 height 18
click at [147, 86] on p "Alemania combina su rica historia y potencia económica." at bounding box center [207, 86] width 120 height 31
click at [176, 94] on span "El enfoque en la sostenibilidad es clave para el futuro." at bounding box center [196, 97] width 100 height 6
click at [141, 88] on p "Alemania combina su rica historia y potencia económica." at bounding box center [202, 91] width 122 height 6
